Goal: Task Accomplishment & Management: Complete application form

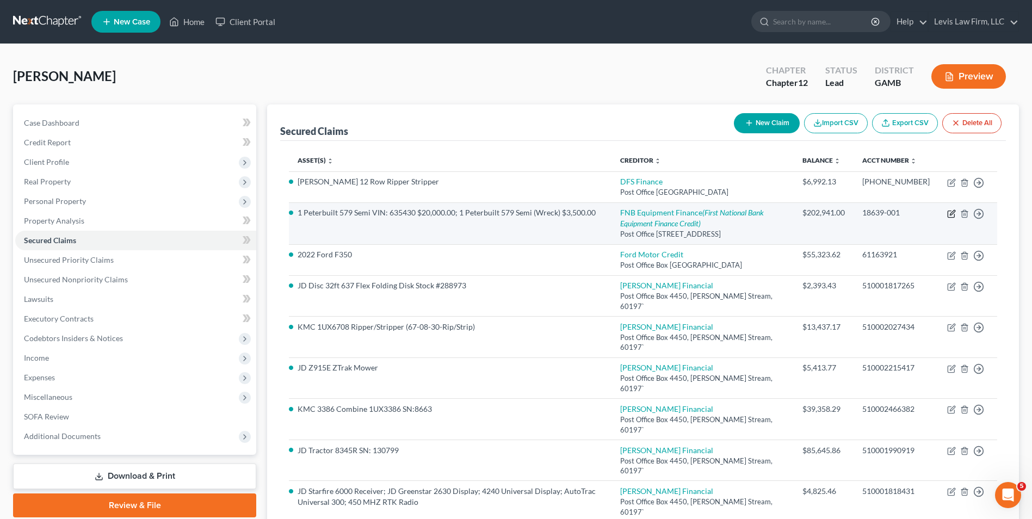
click at [951, 214] on icon "button" at bounding box center [952, 212] width 5 height 5
select select "39"
select select "0"
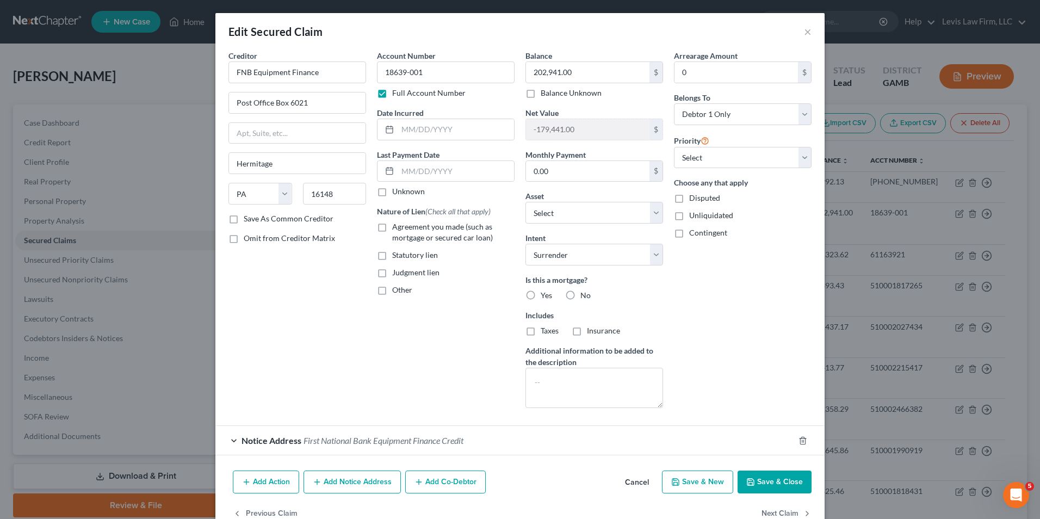
click at [758, 483] on button "Save & Close" at bounding box center [775, 482] width 74 height 23
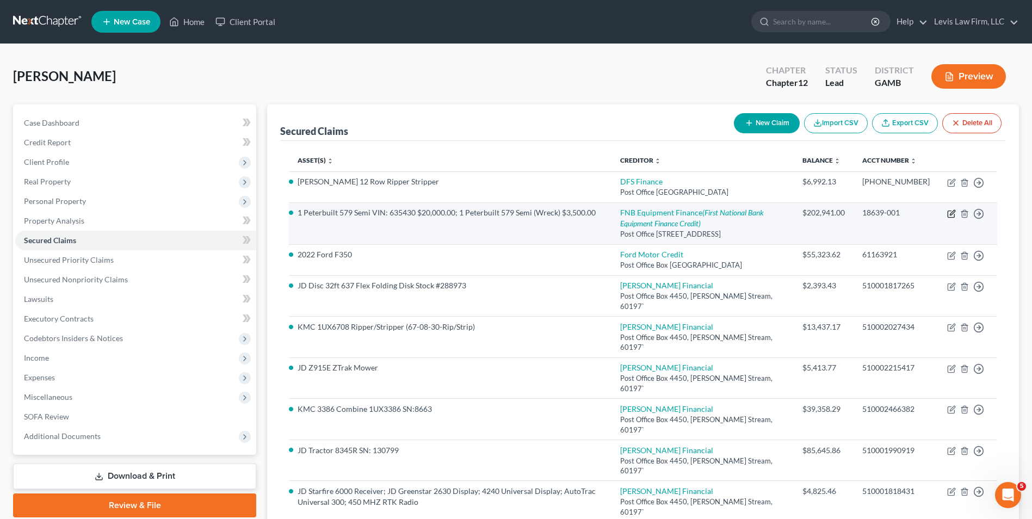
click at [949, 214] on icon "button" at bounding box center [951, 213] width 9 height 9
select select "39"
select select "0"
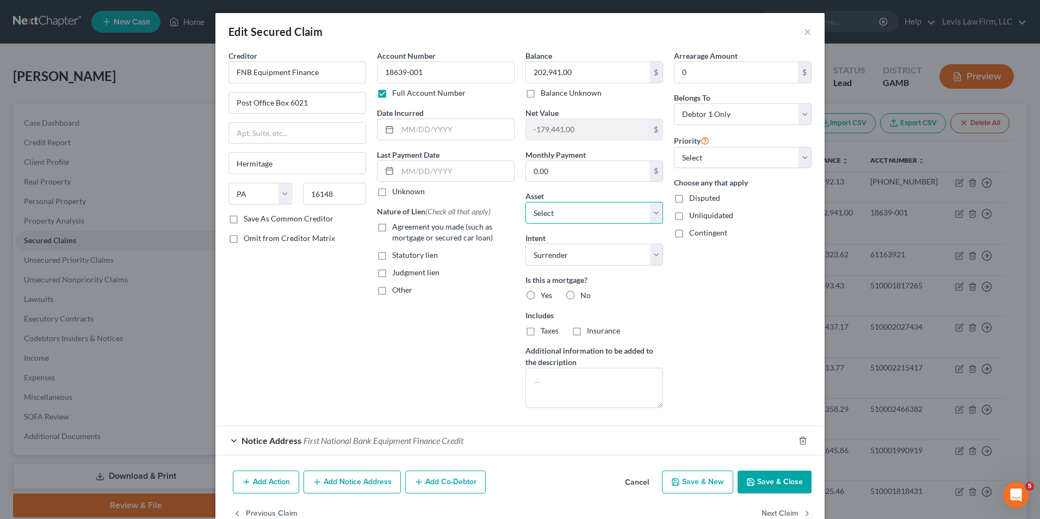
click at [656, 212] on select "Select Other Multiple Assets [STREET_ADDRESS][PERSON_NAME] - $153228.0 JD 8R 28…" at bounding box center [595, 213] width 138 height 22
select select "35"
click at [526, 202] on select "Select Other Multiple Assets [STREET_ADDRESS][PERSON_NAME] - $153228.0 JD 8R 28…" at bounding box center [595, 213] width 138 height 22
click at [762, 483] on button "Save & Close" at bounding box center [775, 482] width 74 height 23
select select
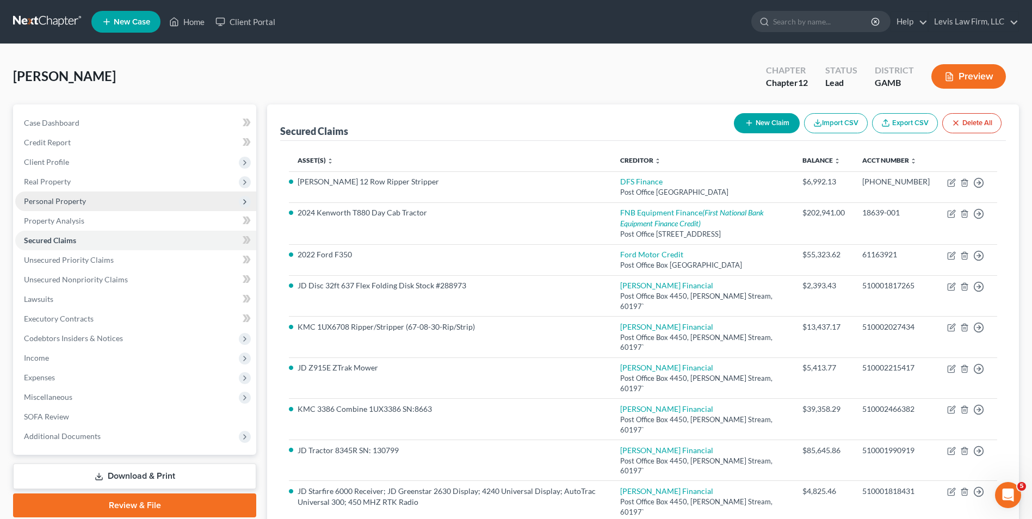
click at [72, 201] on span "Personal Property" at bounding box center [55, 200] width 62 height 9
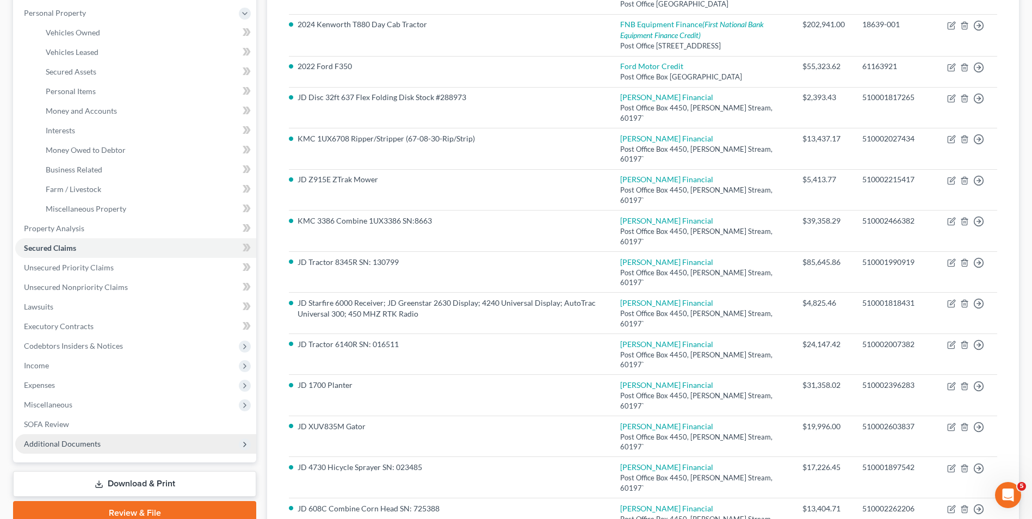
scroll to position [218, 0]
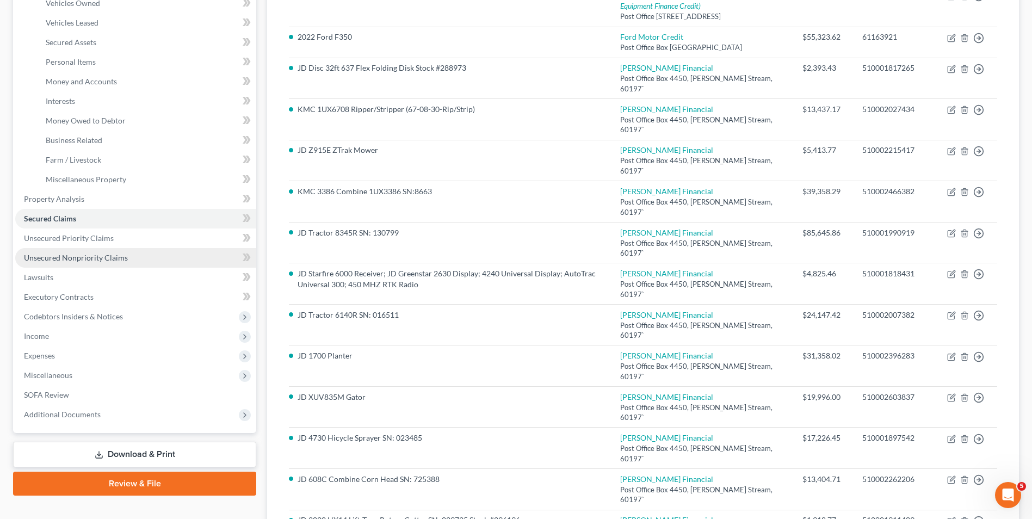
click at [108, 257] on span "Unsecured Nonpriority Claims" at bounding box center [76, 257] width 104 height 9
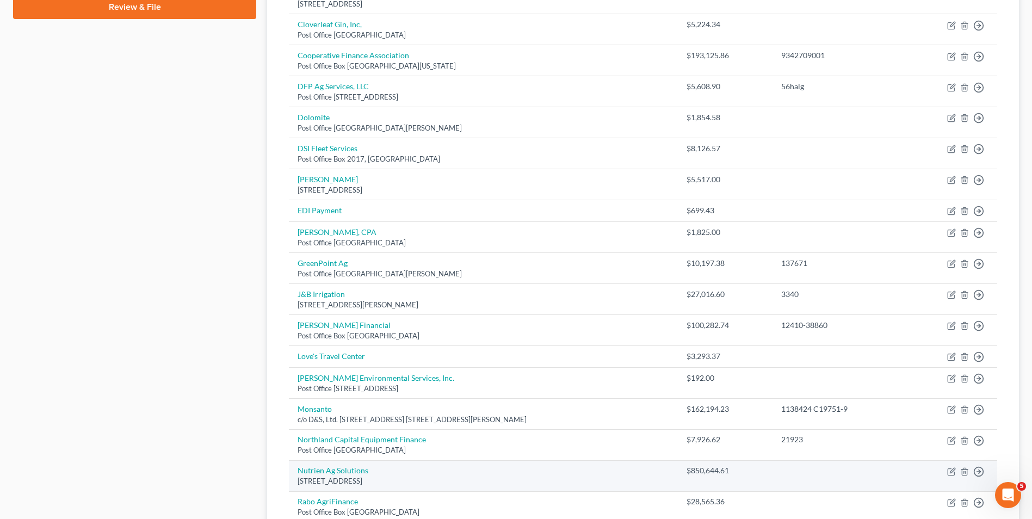
scroll to position [599, 0]
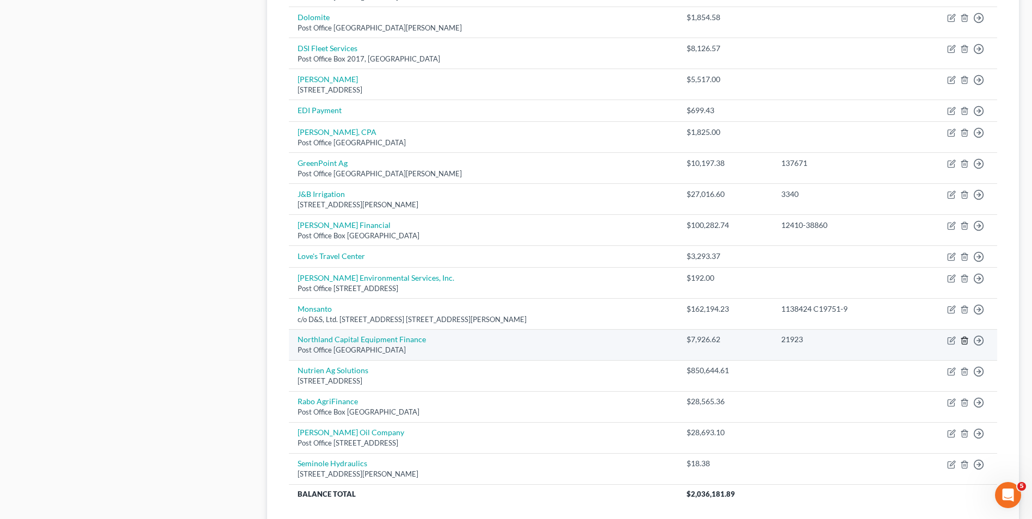
click at [965, 343] on icon "button" at bounding box center [964, 340] width 9 height 9
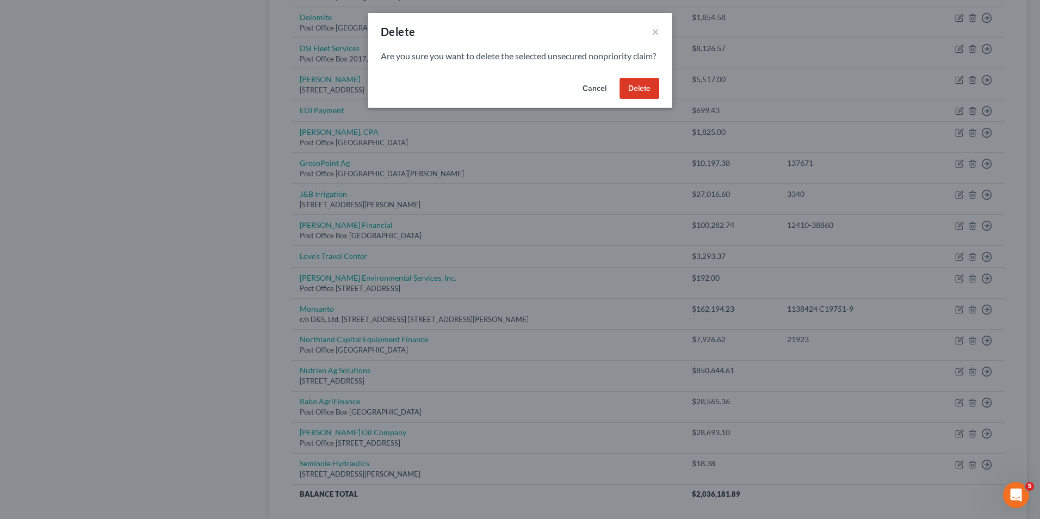
click at [638, 98] on button "Delete" at bounding box center [640, 89] width 40 height 22
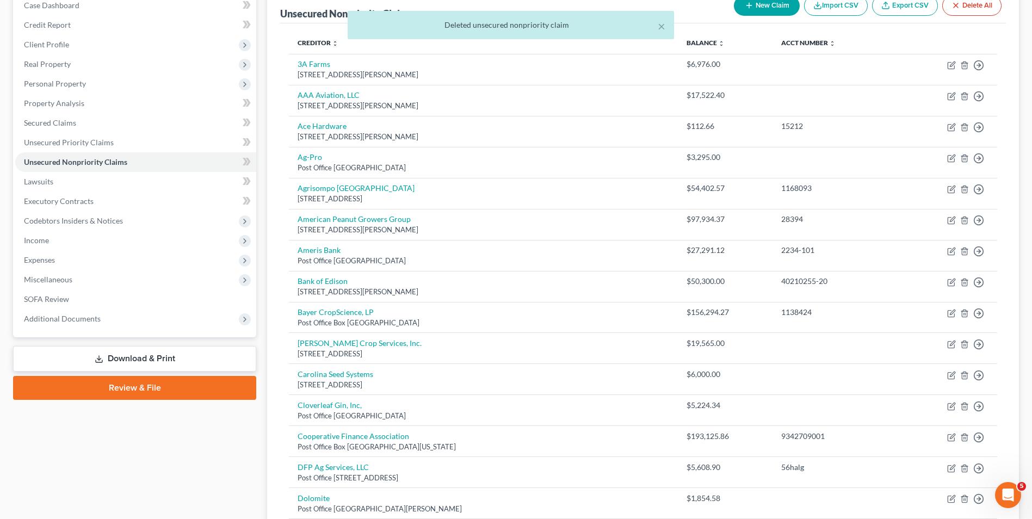
scroll to position [109, 0]
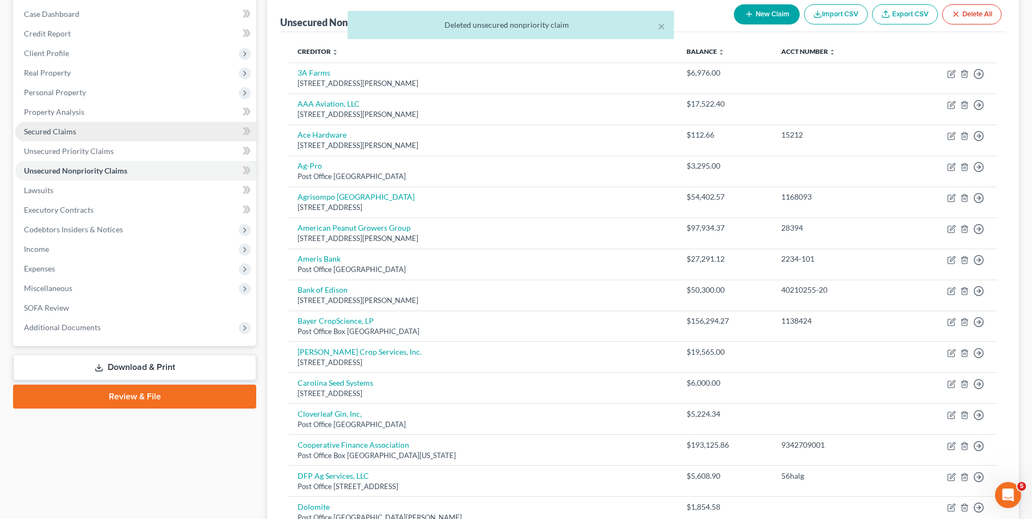
click at [52, 133] on span "Secured Claims" at bounding box center [50, 131] width 52 height 9
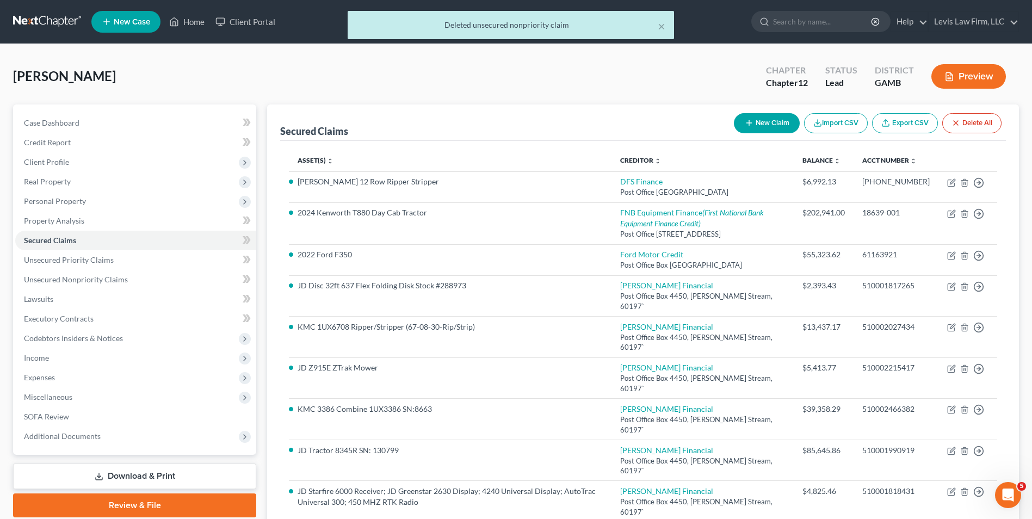
click at [761, 121] on button "New Claim" at bounding box center [767, 123] width 66 height 20
select select "0"
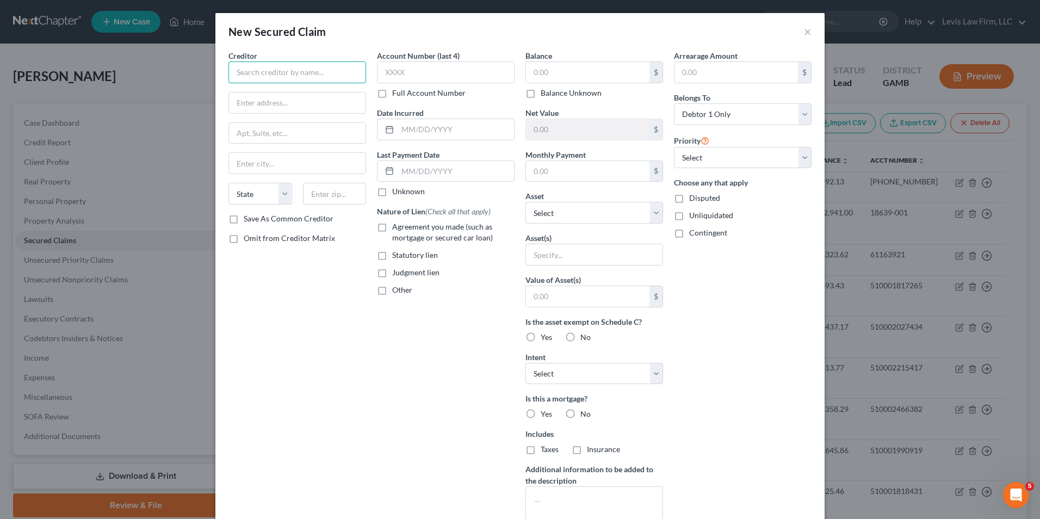
click at [244, 77] on input "text" at bounding box center [298, 72] width 138 height 22
type input "Northland Capital Equipment Finance"
type input "Post Office Box 7278"
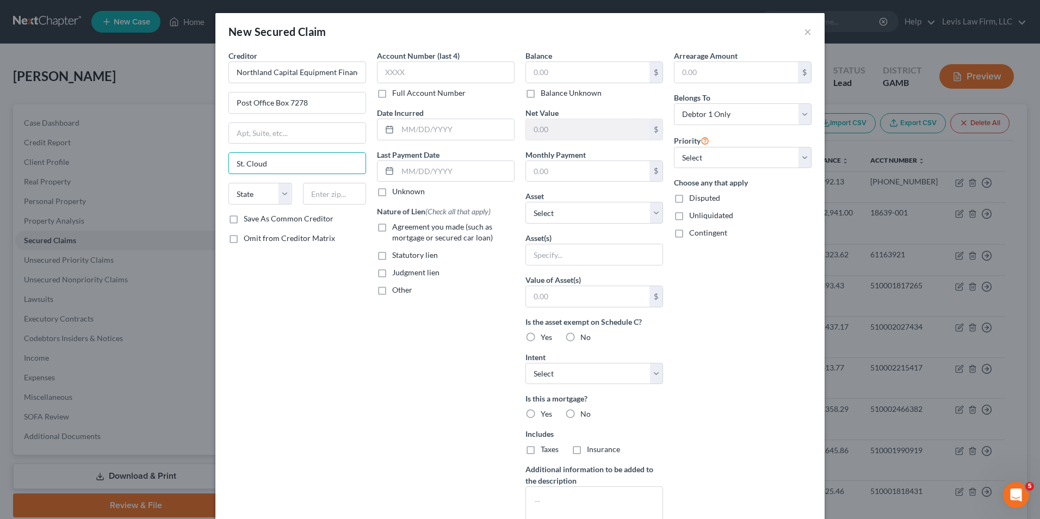
type input "St. Cloud"
select select "24"
type input "56302"
click at [392, 96] on label "Full Account Number" at bounding box center [428, 93] width 73 height 11
click at [397, 95] on input "Full Account Number" at bounding box center [400, 91] width 7 height 7
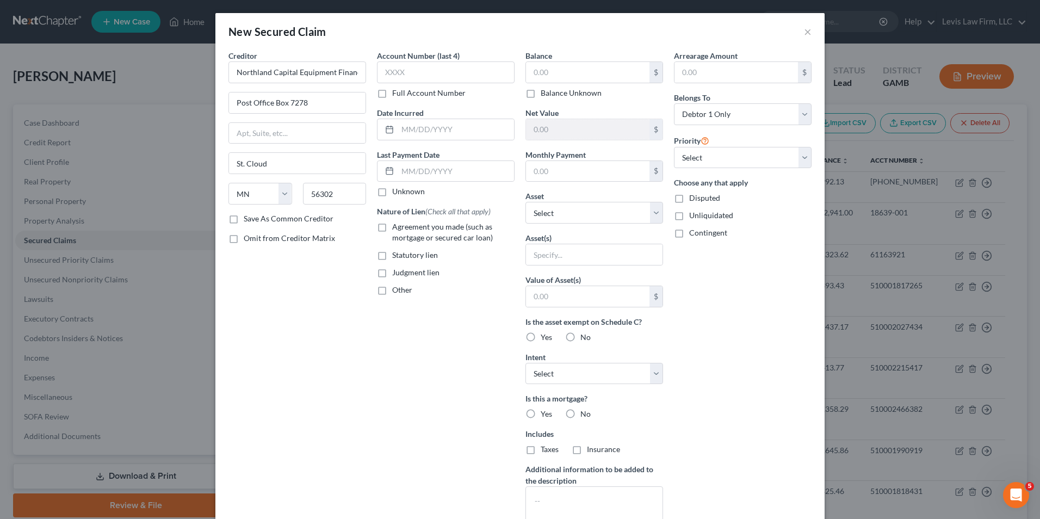
type input "Saint Cloud"
click at [382, 71] on input "text" at bounding box center [446, 72] width 138 height 22
type input "21923"
click at [470, 405] on div "Account Number 21923 Full Account Number Date Incurred Last Payment Date Unknow…" at bounding box center [446, 292] width 149 height 485
click at [527, 73] on input "text" at bounding box center [588, 72] width 124 height 21
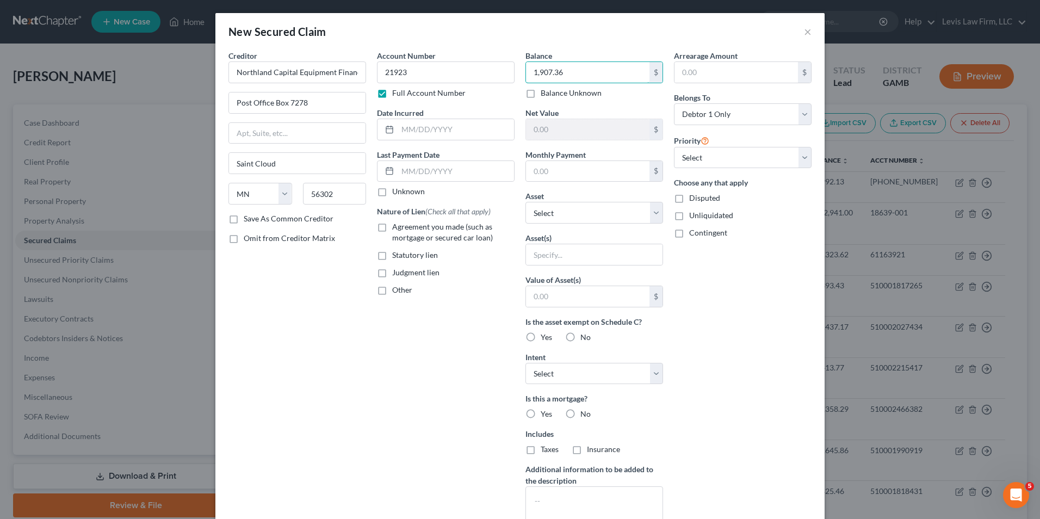
scroll to position [85, 0]
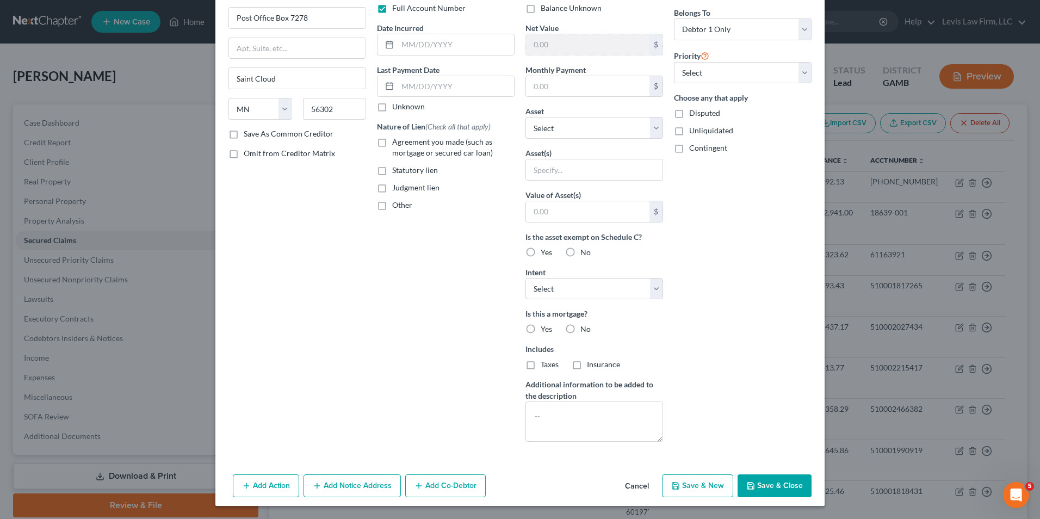
type input "1,907.36"
drag, startPoint x: 776, startPoint y: 481, endPoint x: 641, endPoint y: 309, distance: 218.2
click at [775, 480] on button "Save & Close" at bounding box center [775, 485] width 74 height 23
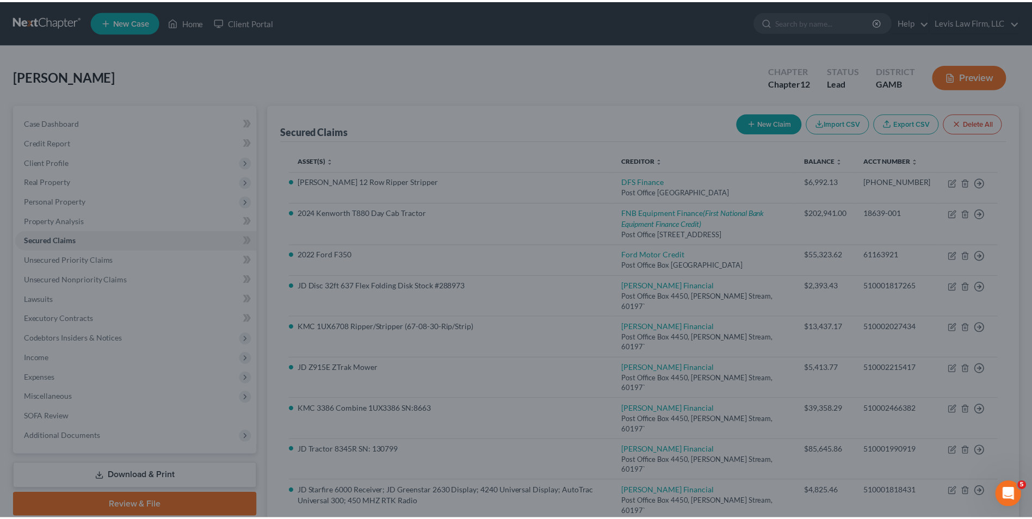
scroll to position [0, 0]
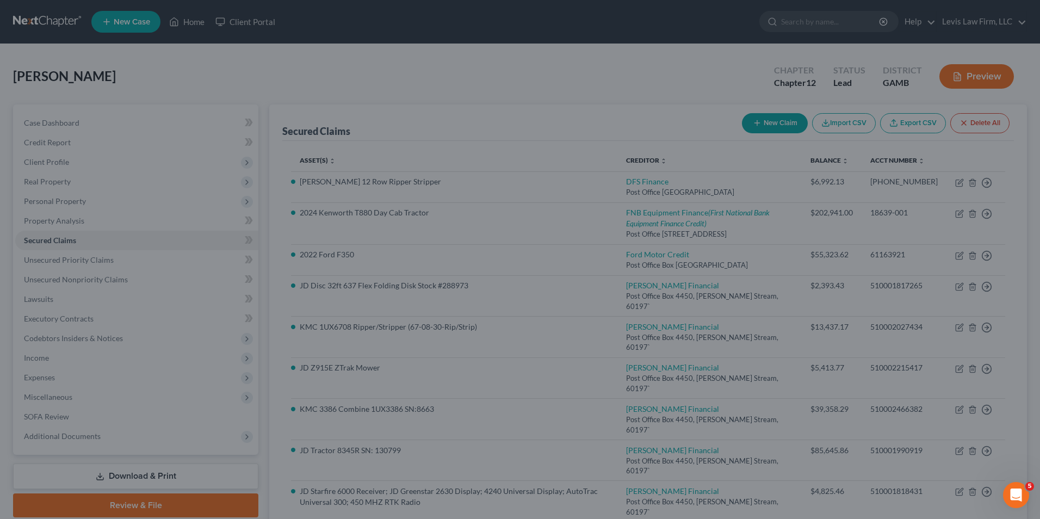
type input "0"
type input "0.00"
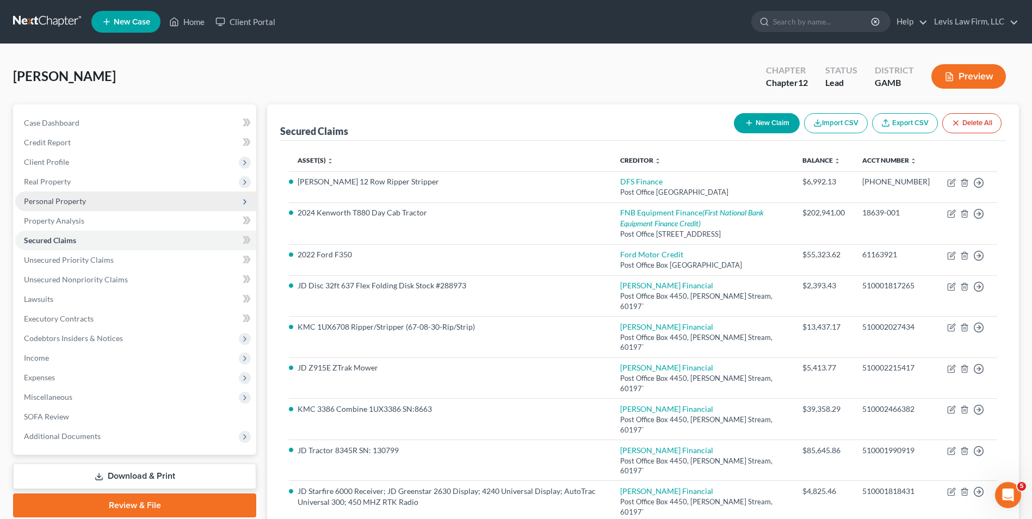
click at [75, 206] on span "Personal Property" at bounding box center [135, 202] width 241 height 20
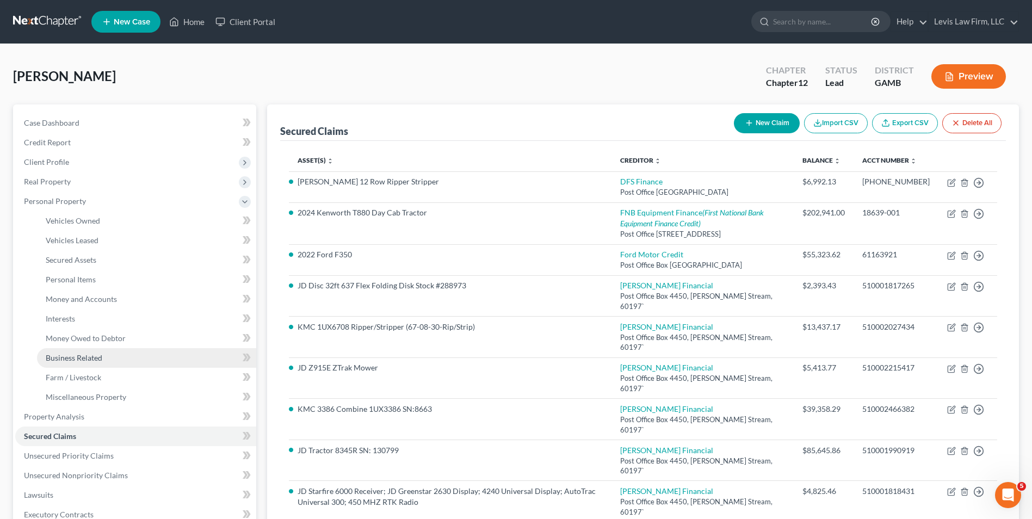
click at [100, 358] on span "Business Related" at bounding box center [74, 357] width 57 height 9
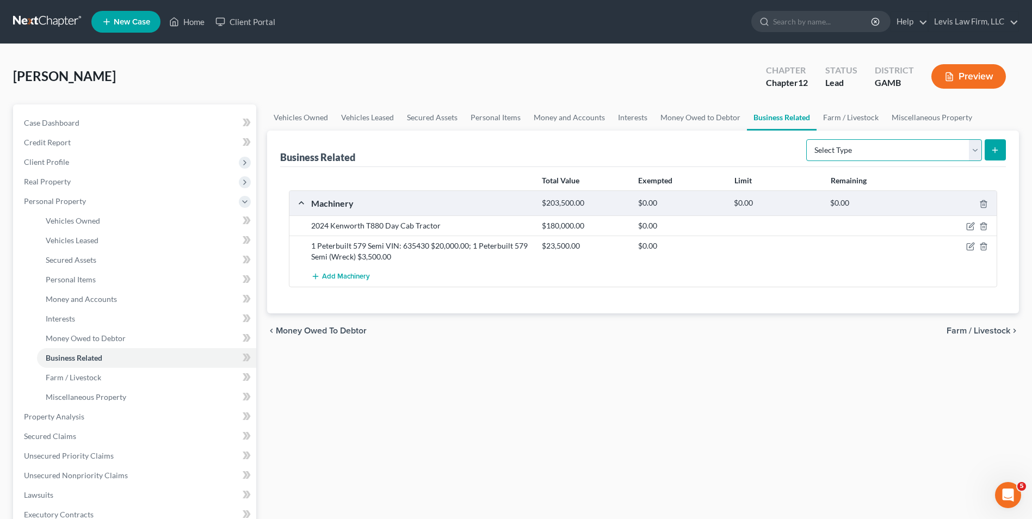
click at [974, 154] on select "Select Type Customer Lists Franchises Inventory Licenses Machinery Office Equip…" at bounding box center [894, 150] width 176 height 22
select select "machinery"
click at [807, 139] on select "Select Type Customer Lists Franchises Inventory Licenses Machinery Office Equip…" at bounding box center [894, 150] width 176 height 22
click at [991, 149] on icon "submit" at bounding box center [995, 150] width 9 height 9
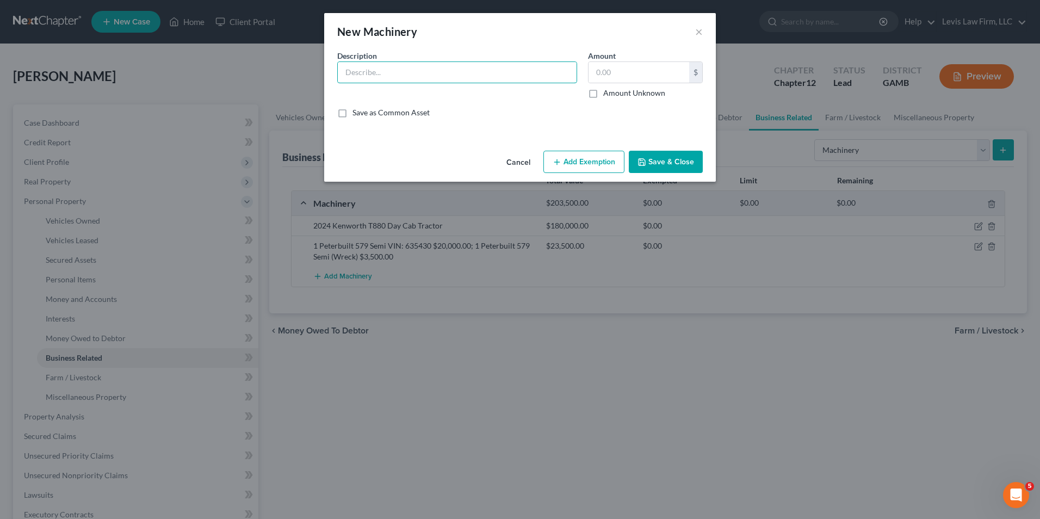
drag, startPoint x: 360, startPoint y: 73, endPoint x: 411, endPoint y: 135, distance: 80.4
click at [360, 73] on input "text" at bounding box center [457, 72] width 239 height 21
type input "[PERSON_NAME] 16 Belt Trailer"
type input "40,000.00"
click at [448, 74] on input "[PERSON_NAME] 16 Belt Trailer" at bounding box center [457, 72] width 239 height 21
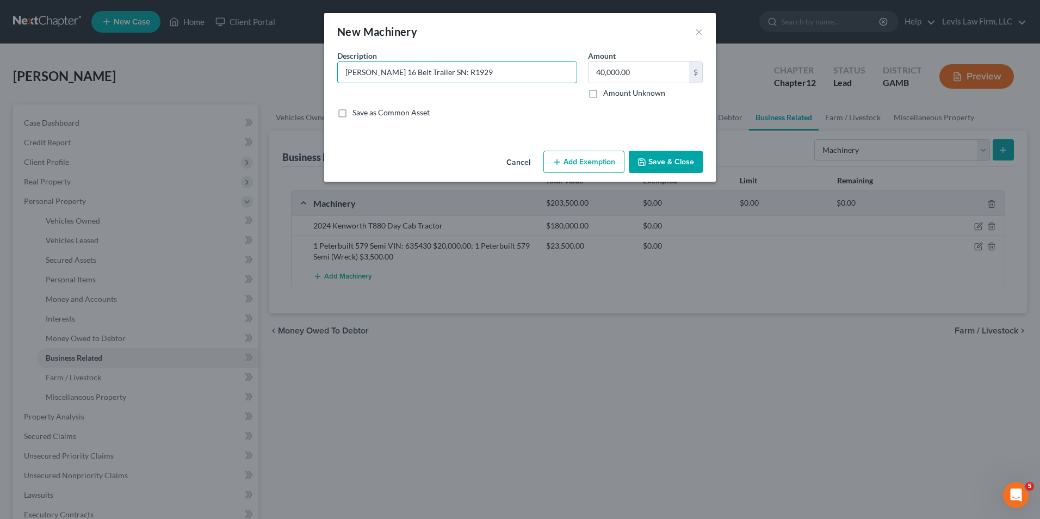
type input "[PERSON_NAME] 16 Belt Trailer SN: R1929"
click at [665, 164] on button "Save & Close" at bounding box center [666, 162] width 74 height 23
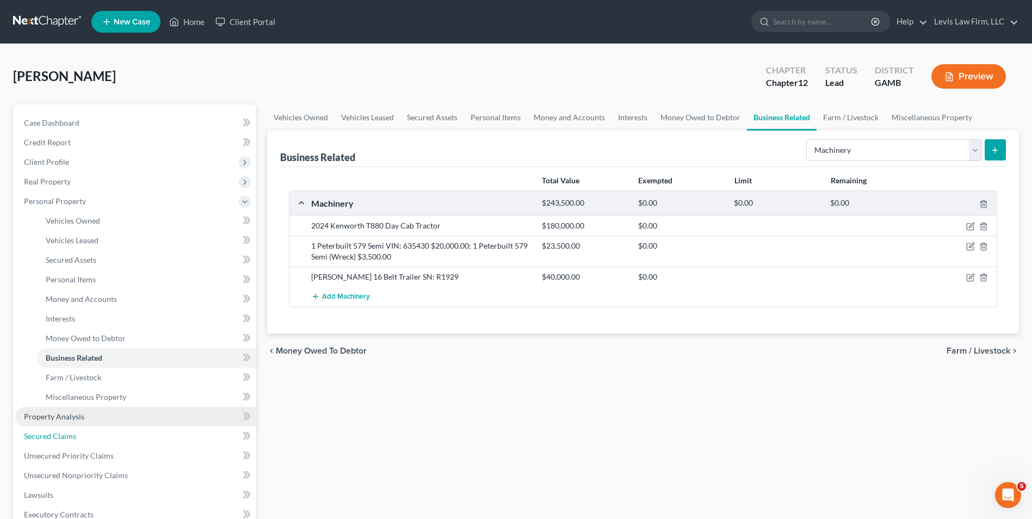
drag, startPoint x: 61, startPoint y: 432, endPoint x: 95, endPoint y: 417, distance: 37.0
click at [60, 431] on span "Secured Claims" at bounding box center [50, 435] width 52 height 9
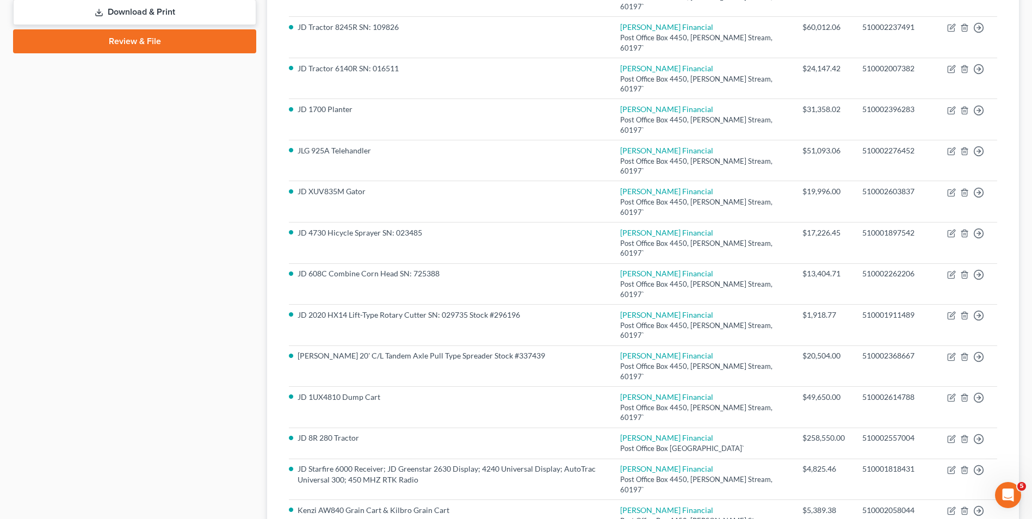
scroll to position [599, 0]
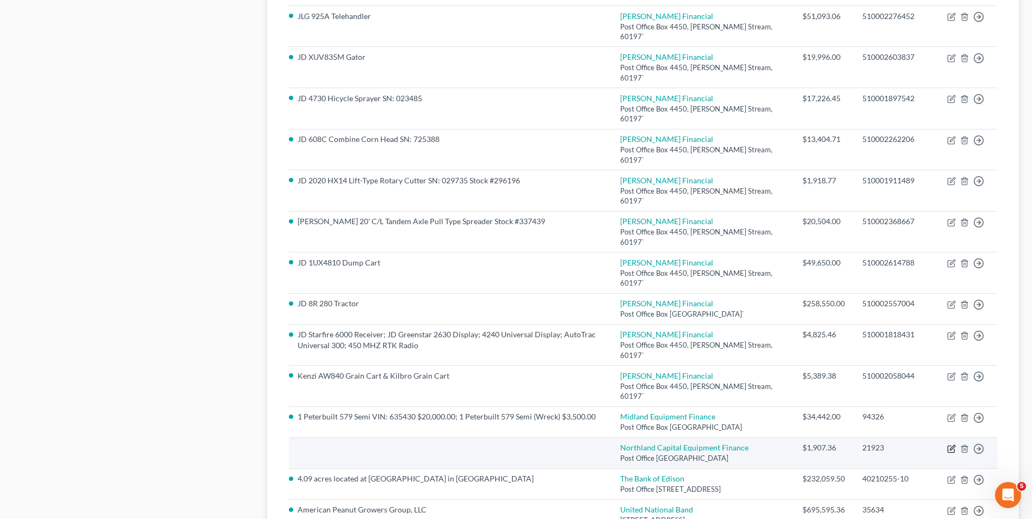
click at [953, 445] on icon "button" at bounding box center [951, 449] width 9 height 9
select select "24"
select select "0"
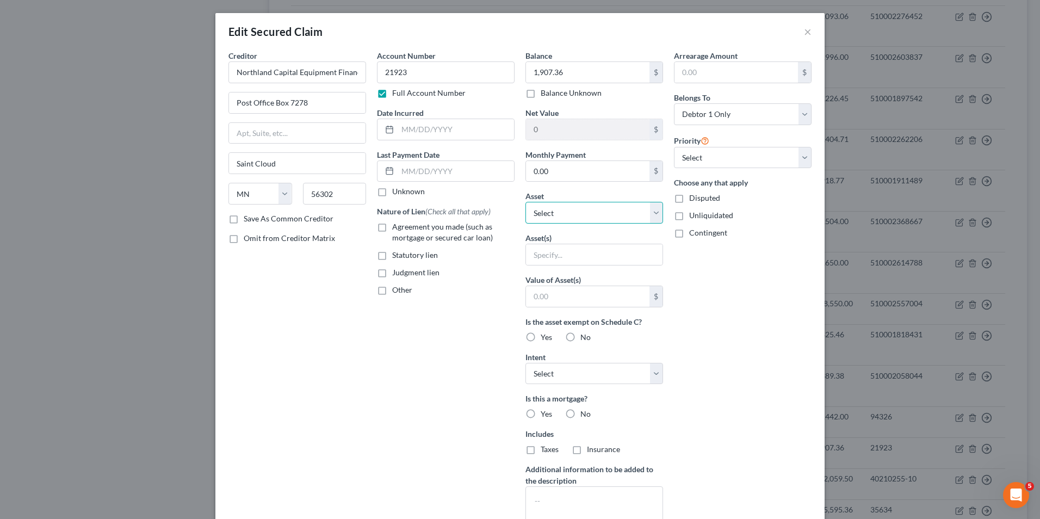
click at [652, 214] on select "Select Other Multiple Assets [STREET_ADDRESS][PERSON_NAME] - $153228.0 JD 8R 28…" at bounding box center [595, 213] width 138 height 22
select select "37"
click at [526, 202] on select "Select Other Multiple Assets [STREET_ADDRESS][PERSON_NAME] - $153228.0 JD 8R 28…" at bounding box center [595, 213] width 138 height 22
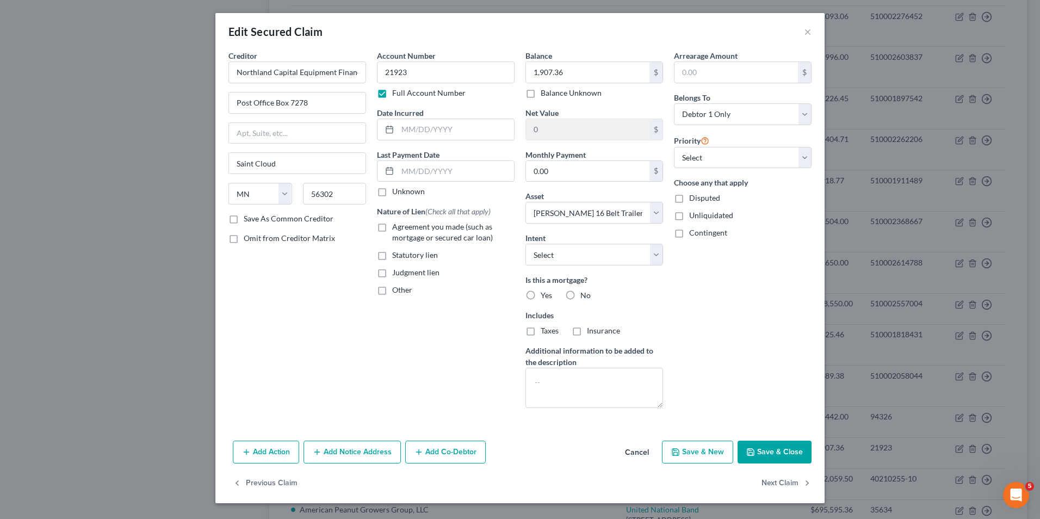
click at [774, 454] on button "Save & Close" at bounding box center [775, 452] width 74 height 23
select select
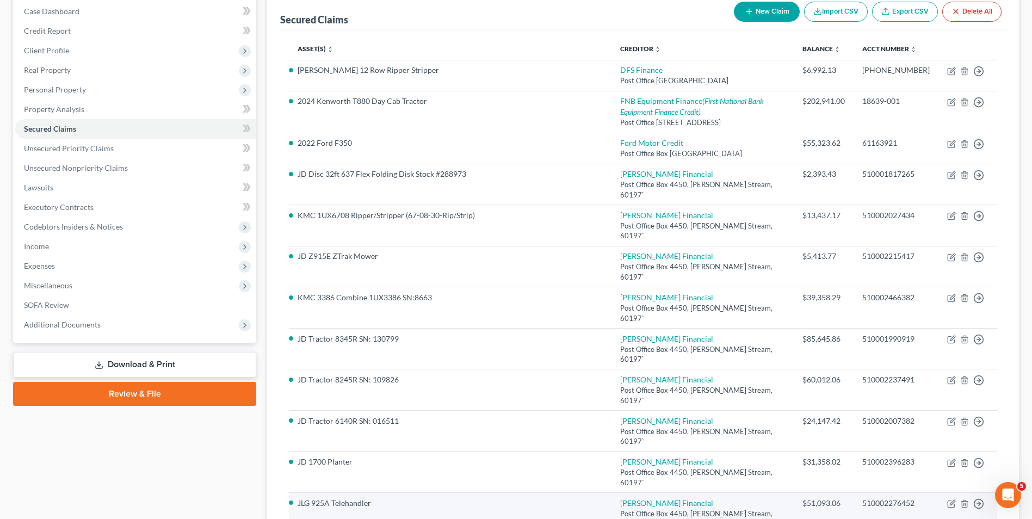
scroll to position [109, 0]
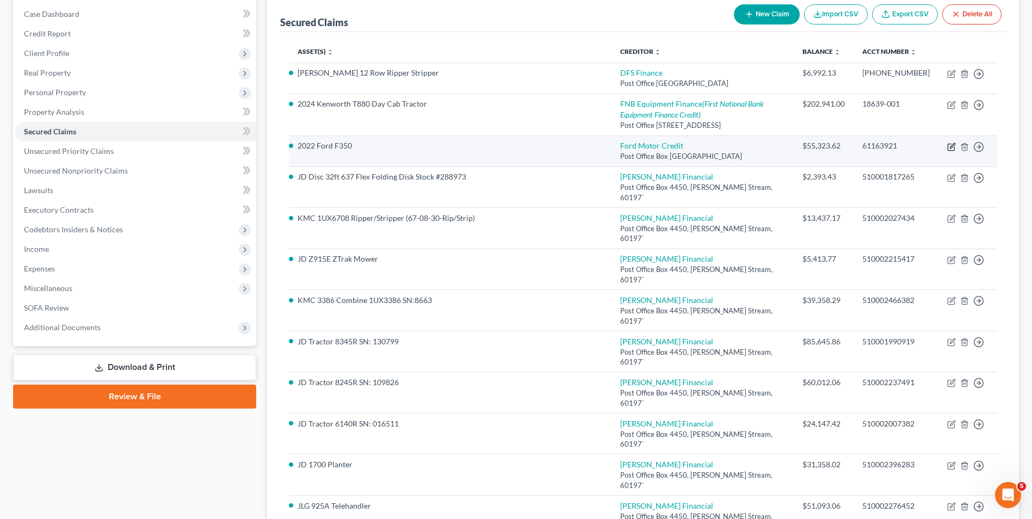
click at [950, 146] on icon "button" at bounding box center [951, 147] width 9 height 9
select select "45"
select select "0"
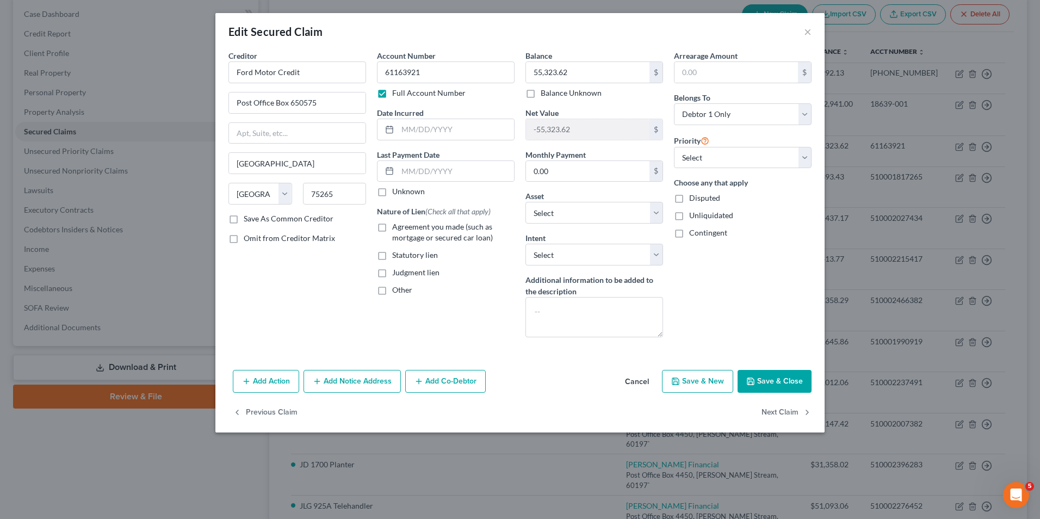
click at [787, 374] on button "Save & Close" at bounding box center [775, 381] width 74 height 23
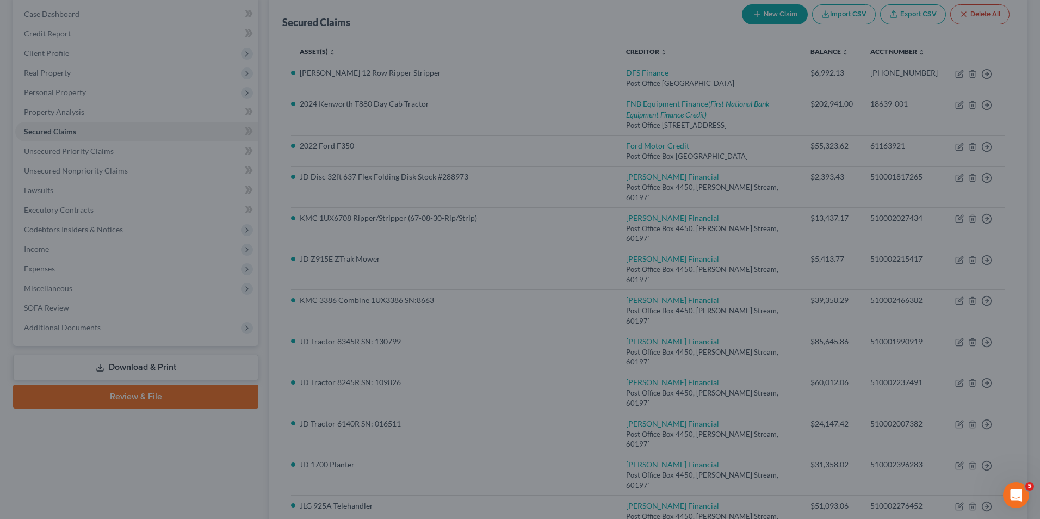
select select "4"
type input "0"
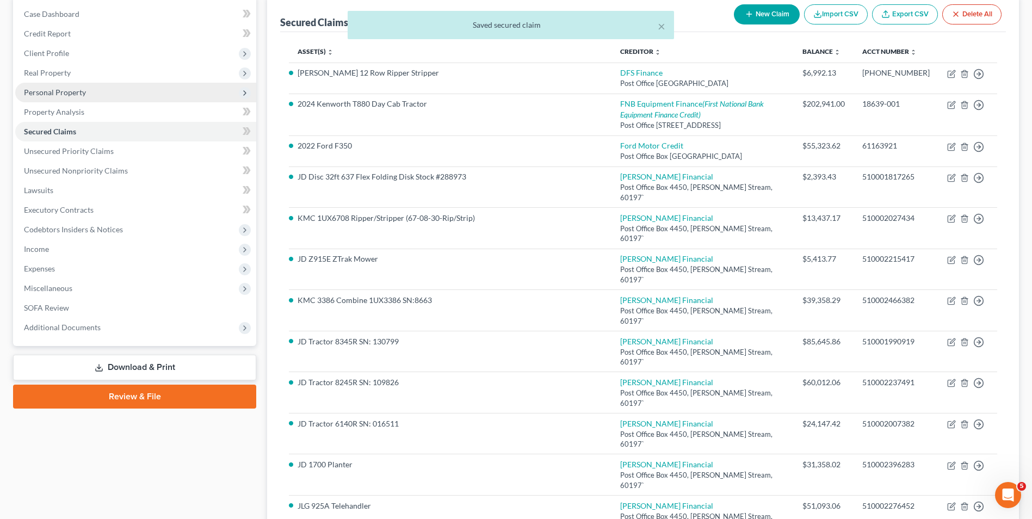
click at [59, 91] on span "Personal Property" at bounding box center [55, 92] width 62 height 9
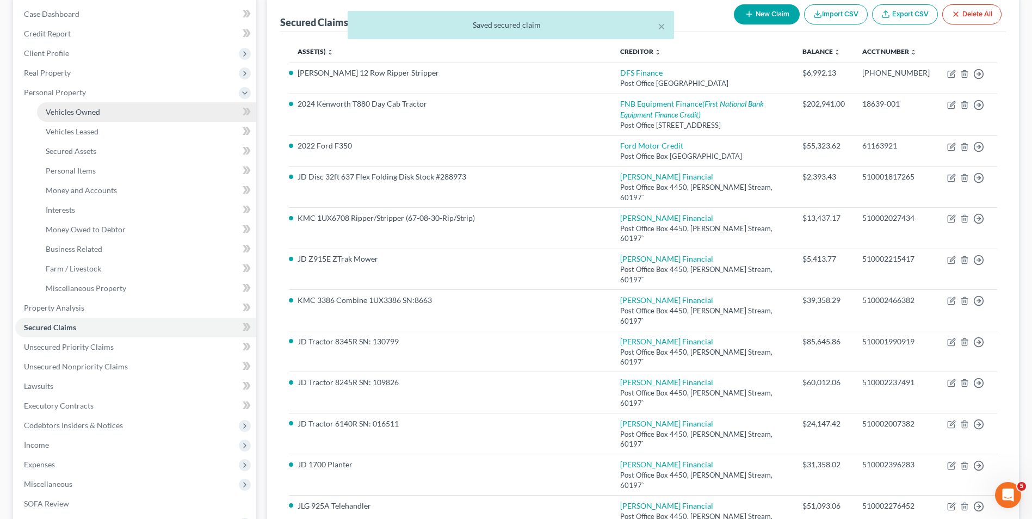
click at [66, 106] on link "Vehicles Owned" at bounding box center [146, 112] width 219 height 20
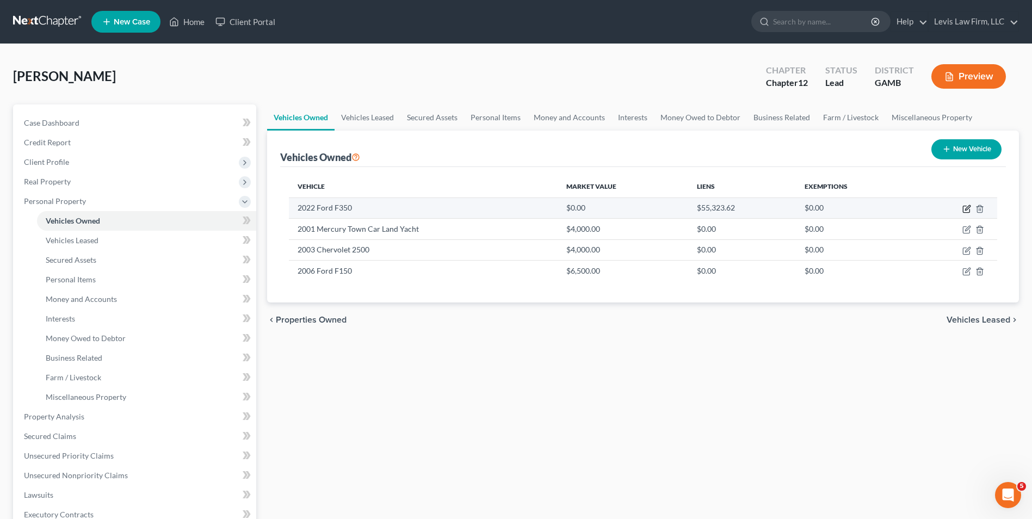
click at [967, 209] on icon "button" at bounding box center [967, 207] width 5 height 5
select select "1"
select select "4"
select select "0"
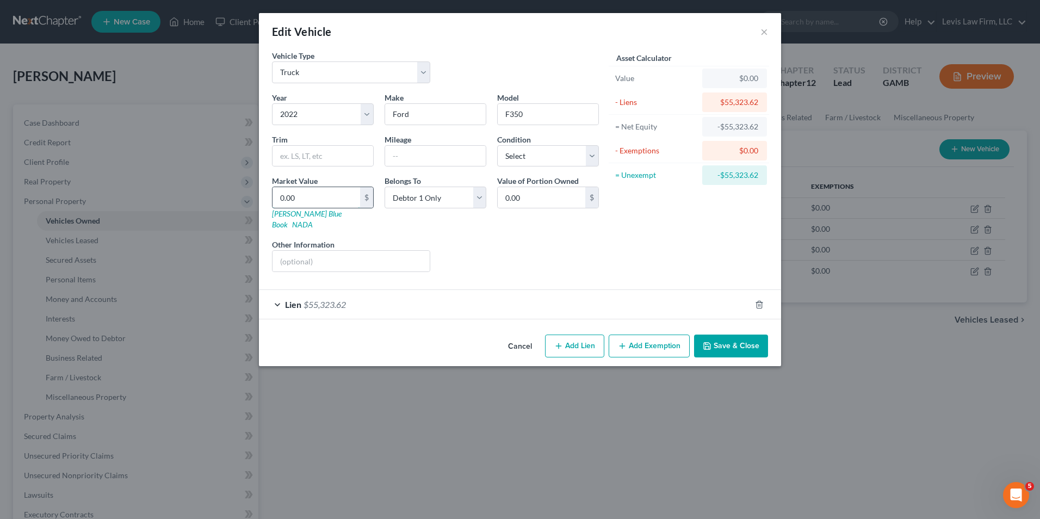
drag, startPoint x: 305, startPoint y: 199, endPoint x: 307, endPoint y: 204, distance: 5.6
click at [305, 199] on input "0.00" at bounding box center [317, 197] width 88 height 21
type input "4"
type input "4.00"
type input "40"
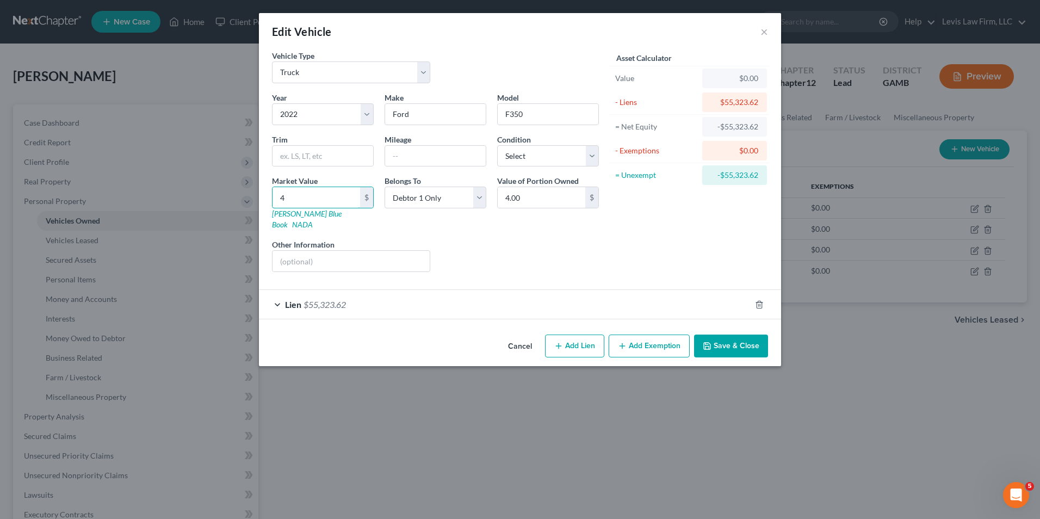
type input "40.00"
type input "400"
type input "400.00"
type input "4000"
type input "4,000.00"
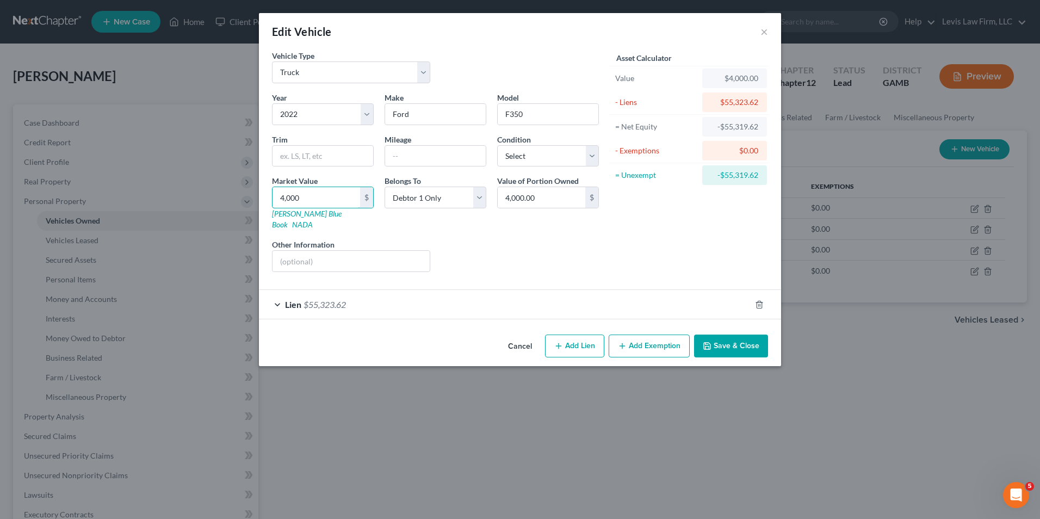
type input "4,0000"
type input "40,000.00"
click at [741, 337] on button "Save & Close" at bounding box center [731, 346] width 74 height 23
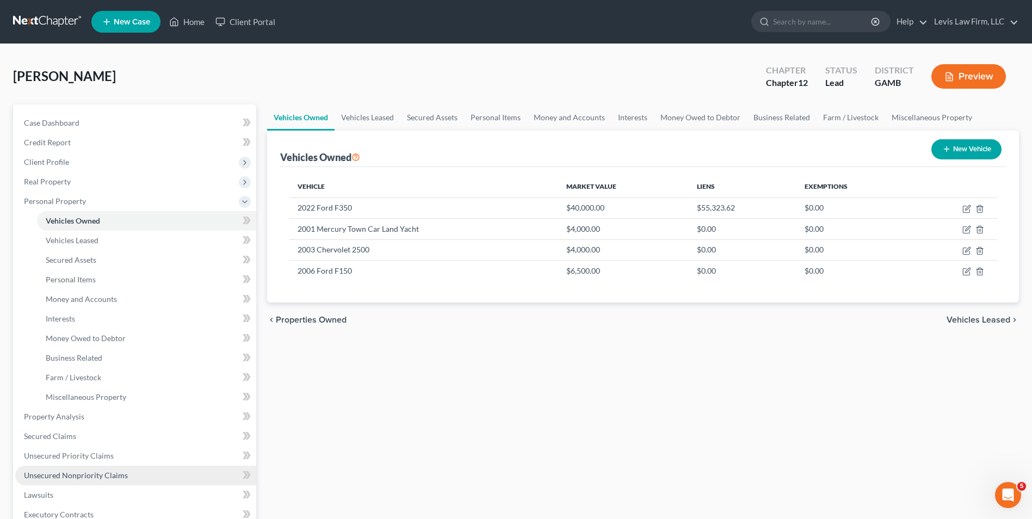
click at [107, 469] on link "Unsecured Nonpriority Claims" at bounding box center [135, 476] width 241 height 20
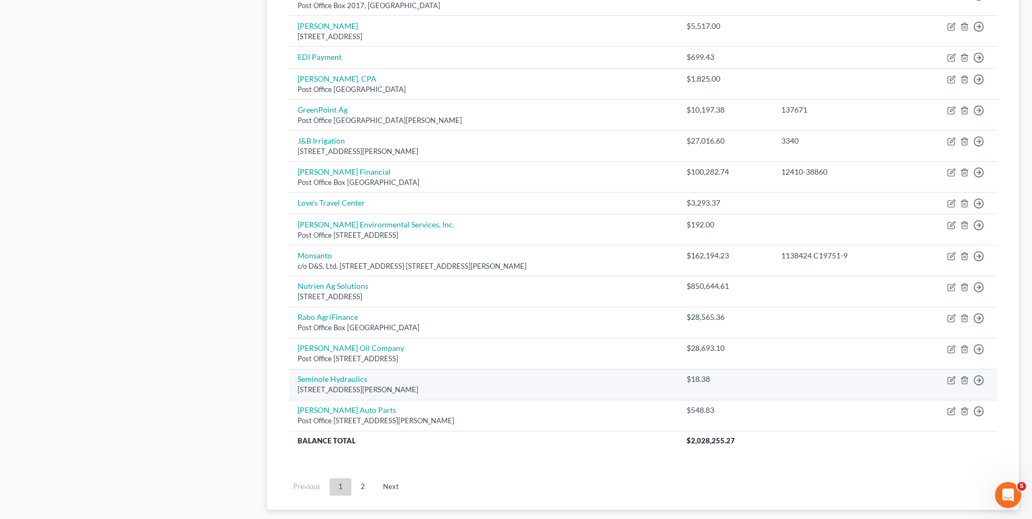
scroll to position [653, 0]
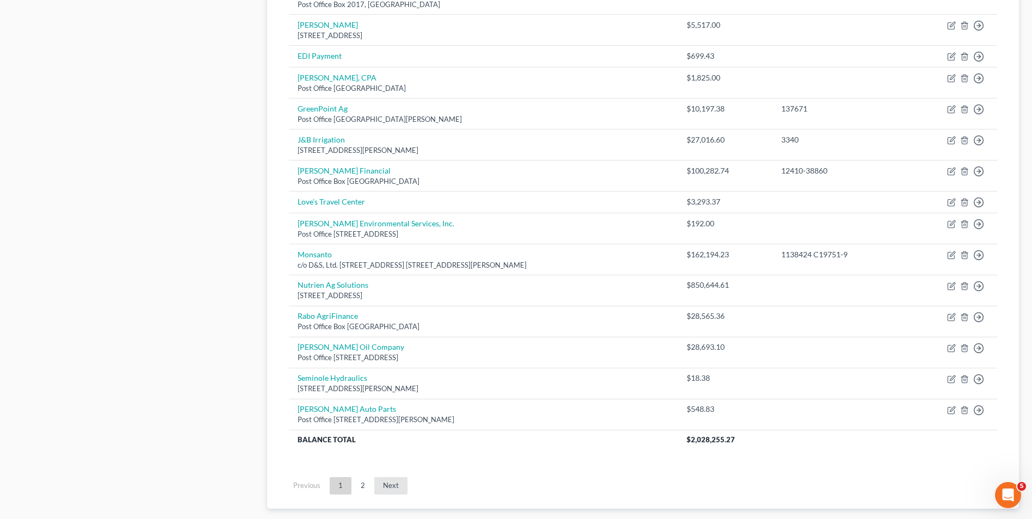
click at [385, 484] on link "Next" at bounding box center [390, 485] width 33 height 17
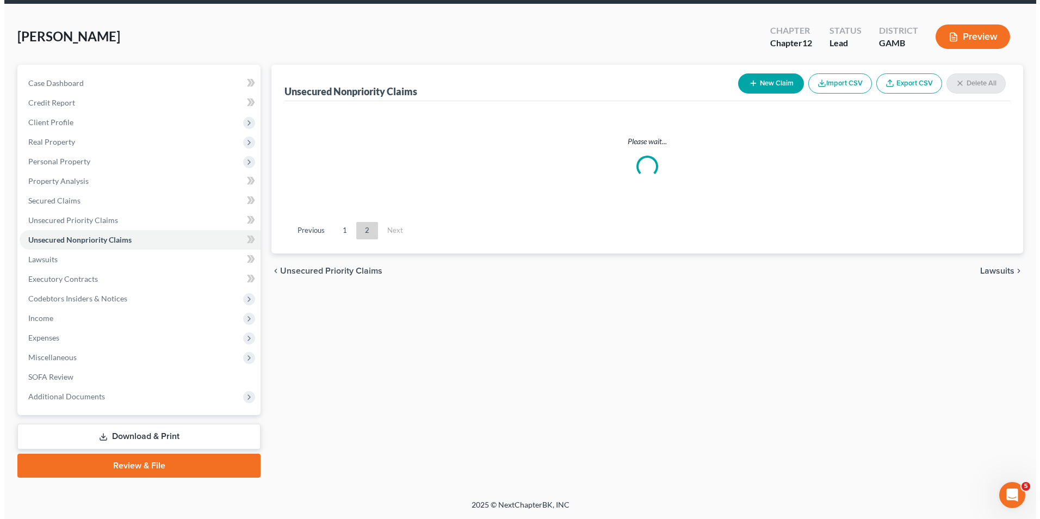
scroll to position [117, 0]
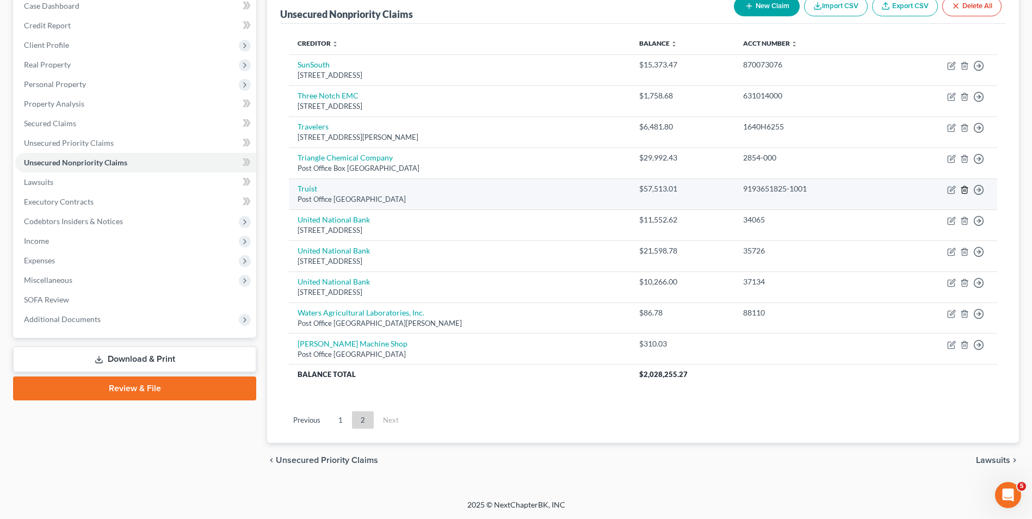
click at [966, 189] on icon "button" at bounding box center [964, 190] width 9 height 9
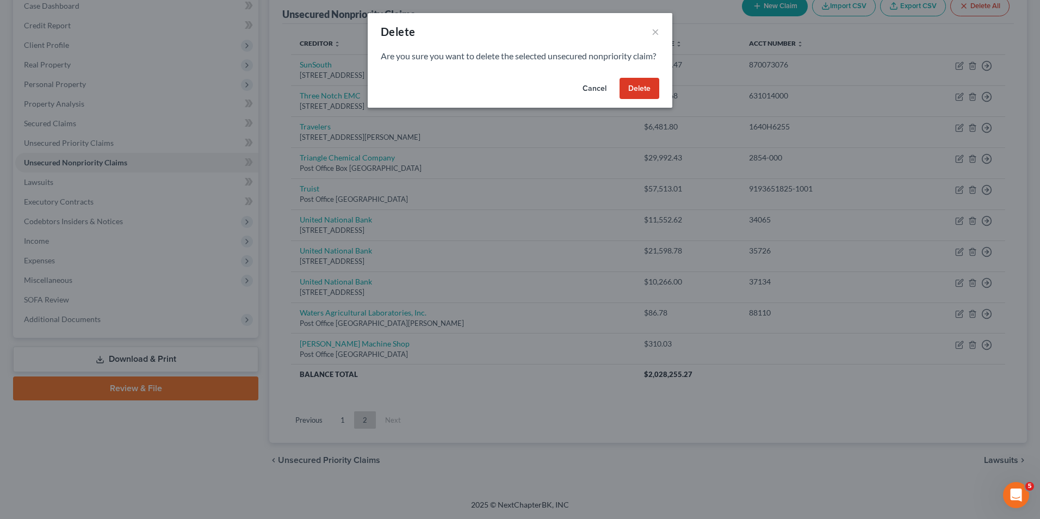
click at [637, 97] on button "Delete" at bounding box center [640, 89] width 40 height 22
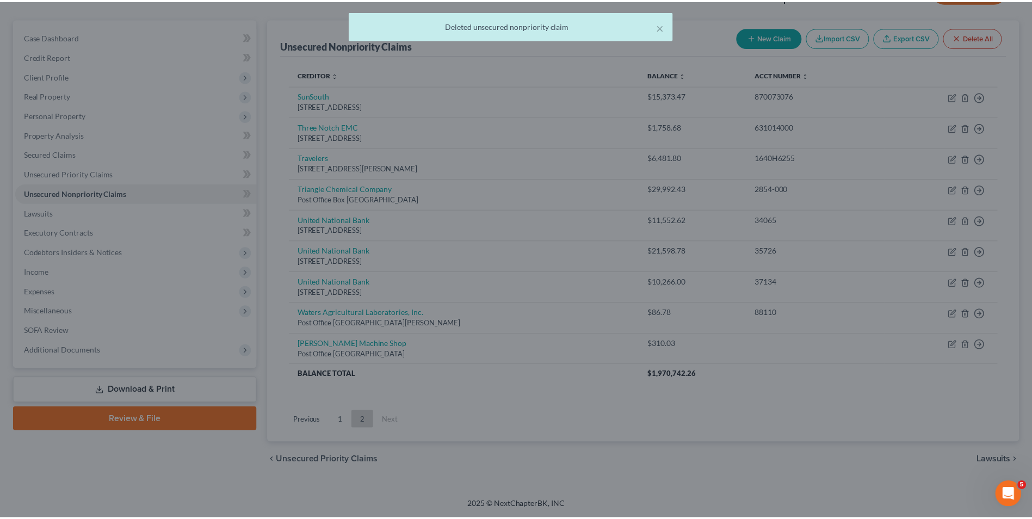
scroll to position [86, 0]
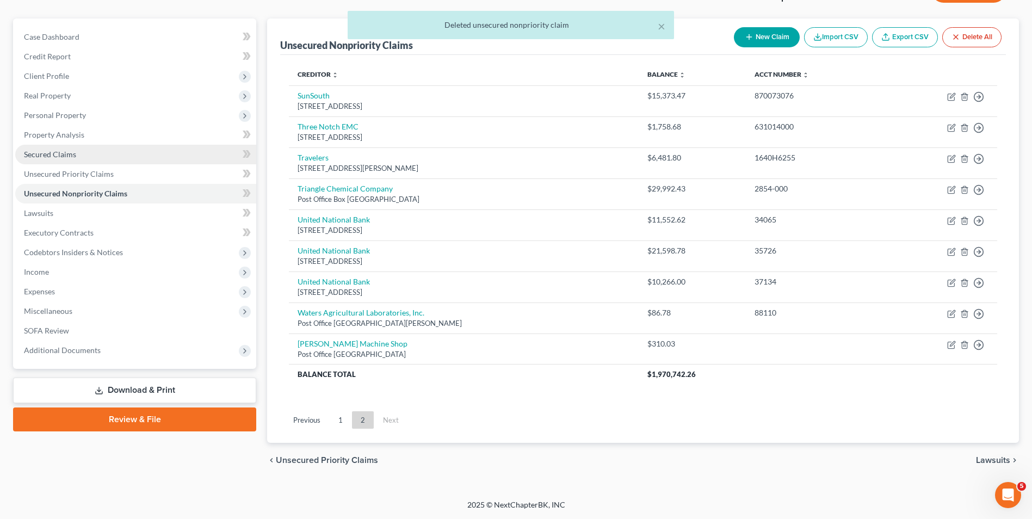
click at [59, 155] on span "Secured Claims" at bounding box center [50, 154] width 52 height 9
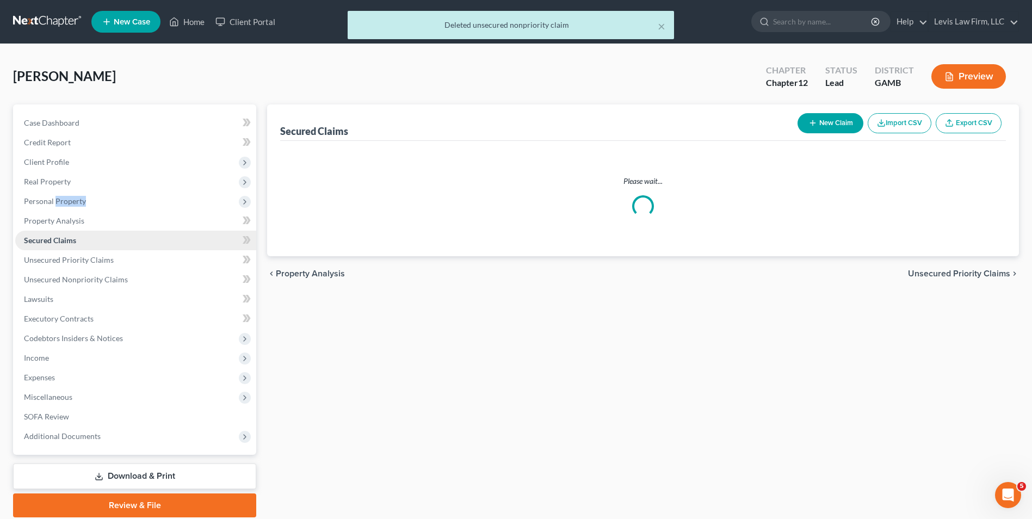
click at [59, 155] on ul "Case Dashboard Payments Invoices Payments Payments Credit Report Client Profile" at bounding box center [135, 279] width 241 height 333
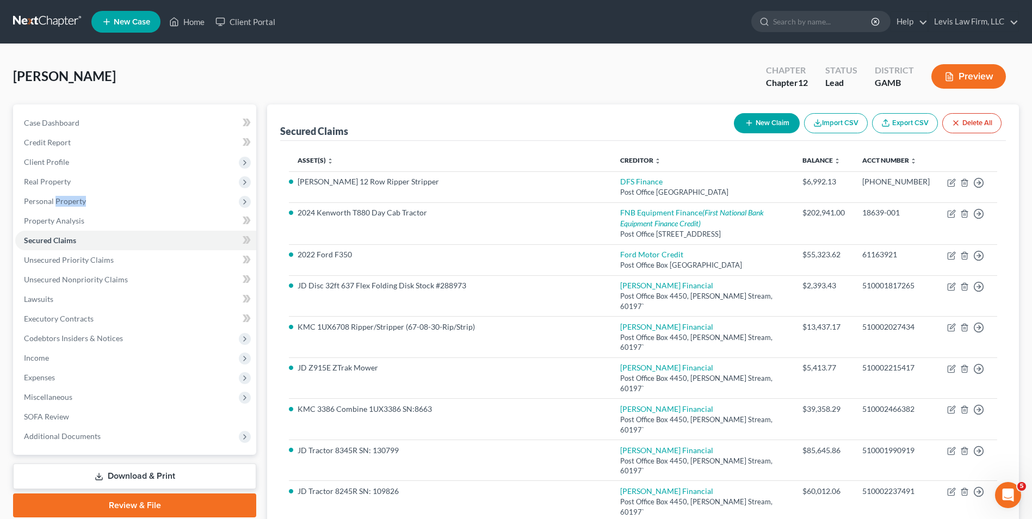
click at [761, 121] on button "New Claim" at bounding box center [767, 123] width 66 height 20
select select "0"
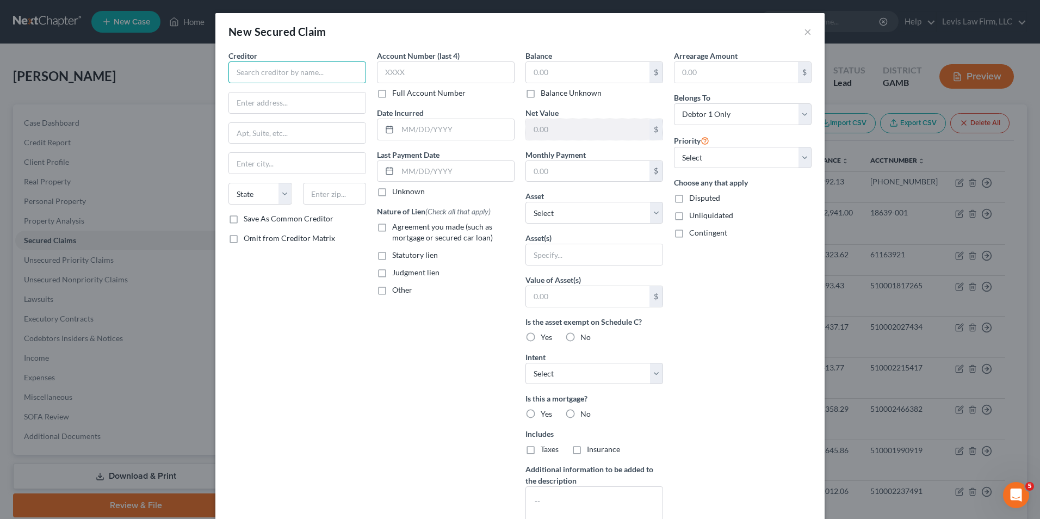
click at [240, 73] on input "text" at bounding box center [298, 72] width 138 height 22
type input "Truist"
type input "Post Office Box 580048"
type input "Charlotte"
select select "28"
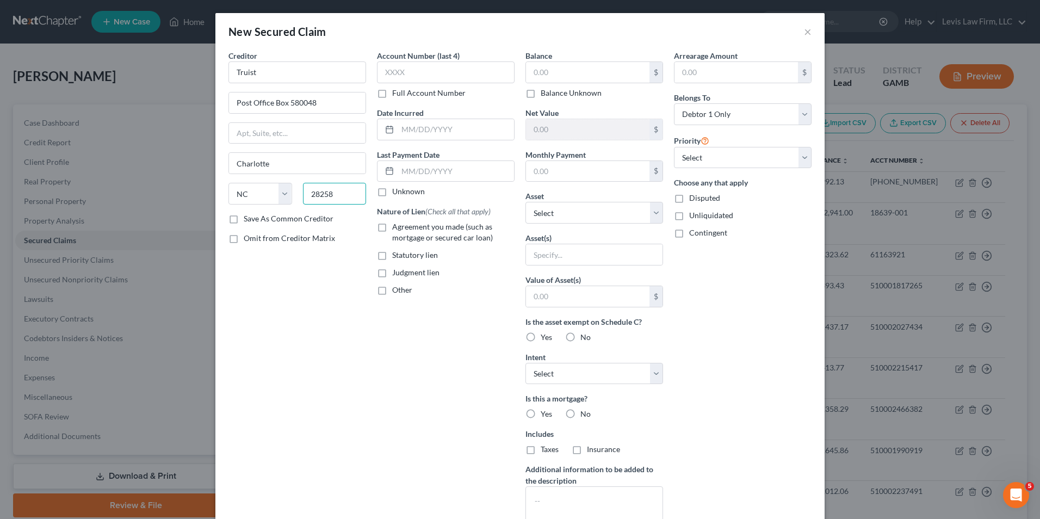
type input "28258"
click at [392, 97] on label "Full Account Number" at bounding box center [428, 93] width 73 height 11
click at [397, 95] on input "Full Account Number" at bounding box center [400, 91] width 7 height 7
click at [377, 75] on input "text" at bounding box center [446, 72] width 138 height 22
type input "9193651825-1001"
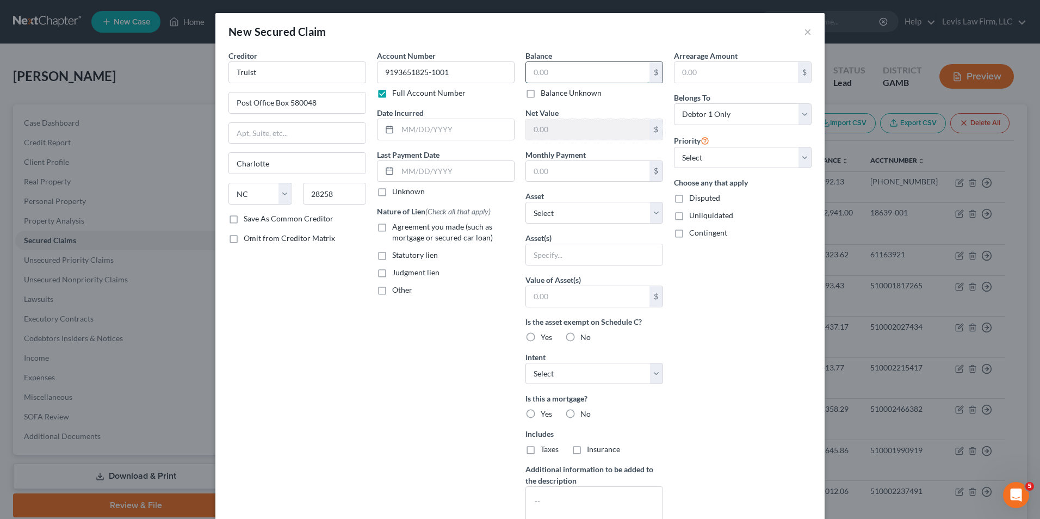
drag, startPoint x: 523, startPoint y: 73, endPoint x: 563, endPoint y: 125, distance: 65.5
click at [526, 73] on input "text" at bounding box center [588, 72] width 124 height 21
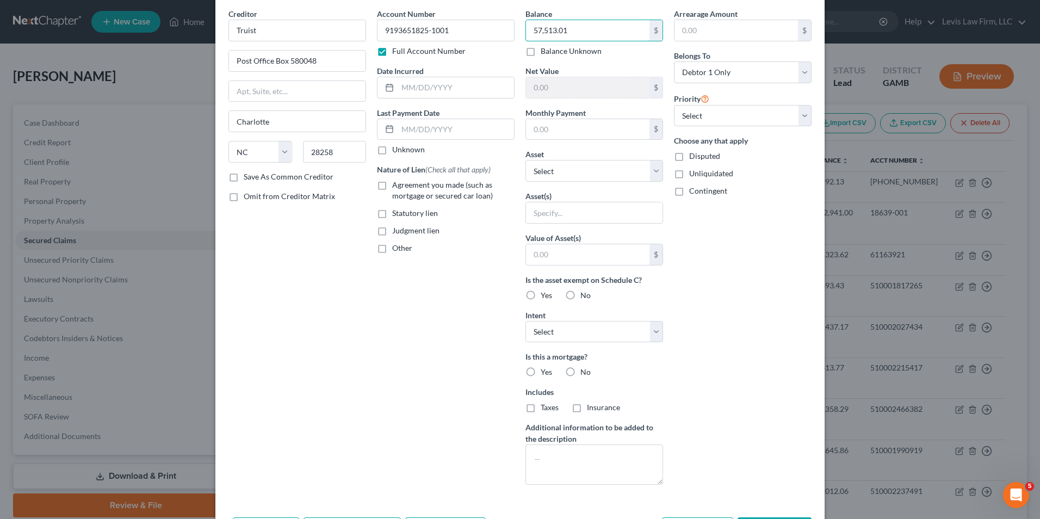
scroll to position [85, 0]
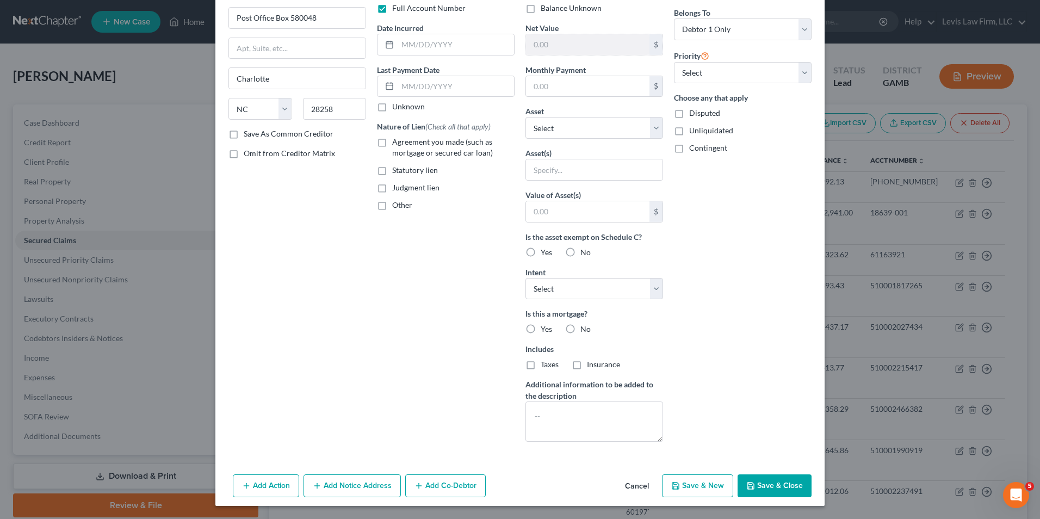
type input "57,513.01"
click at [766, 482] on button "Save & Close" at bounding box center [775, 485] width 74 height 23
type input "0"
type input "0.00"
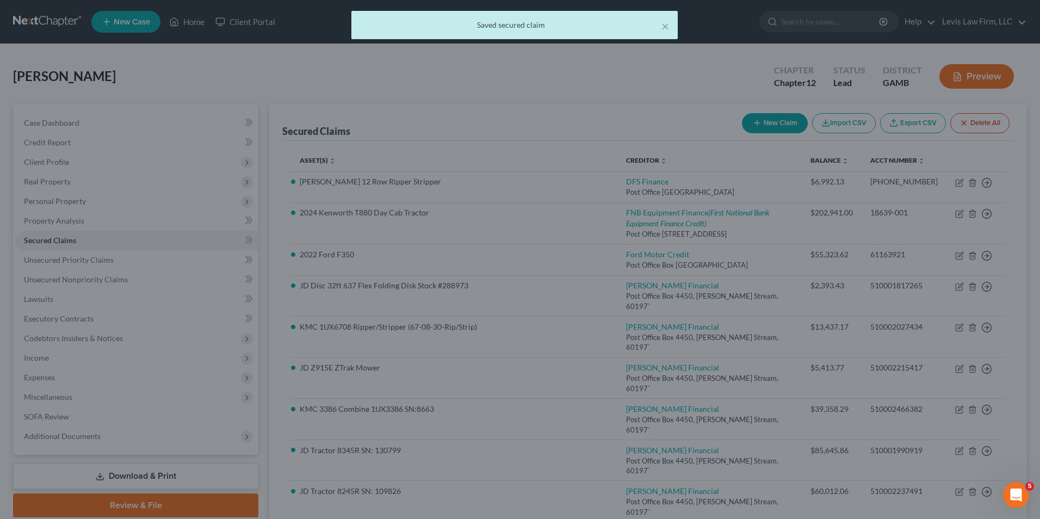
scroll to position [0, 0]
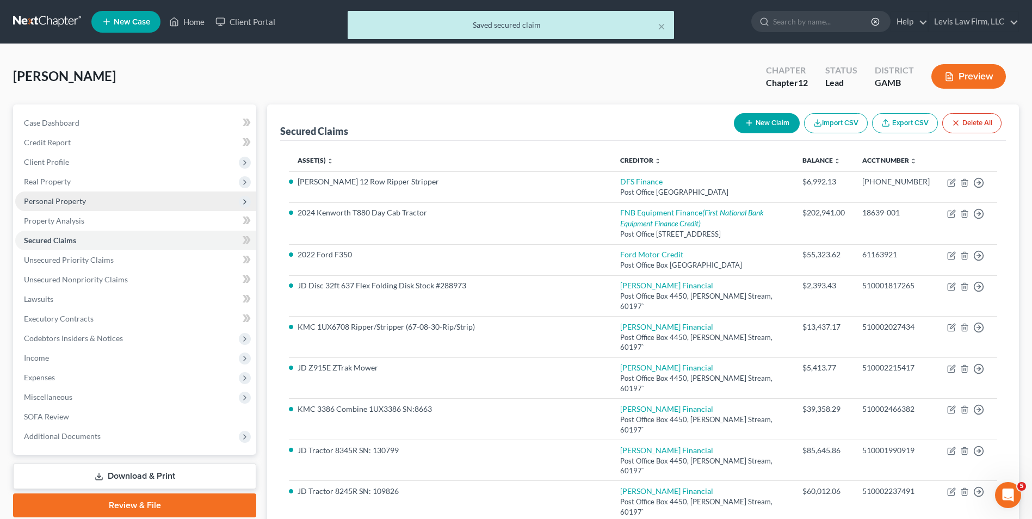
click at [67, 201] on span "Personal Property" at bounding box center [55, 200] width 62 height 9
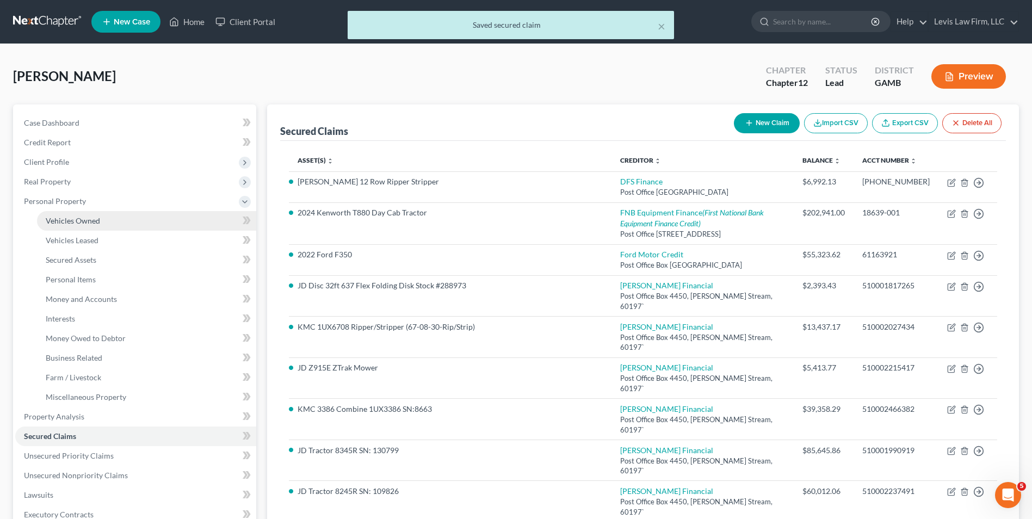
click at [88, 219] on span "Vehicles Owned" at bounding box center [73, 220] width 54 height 9
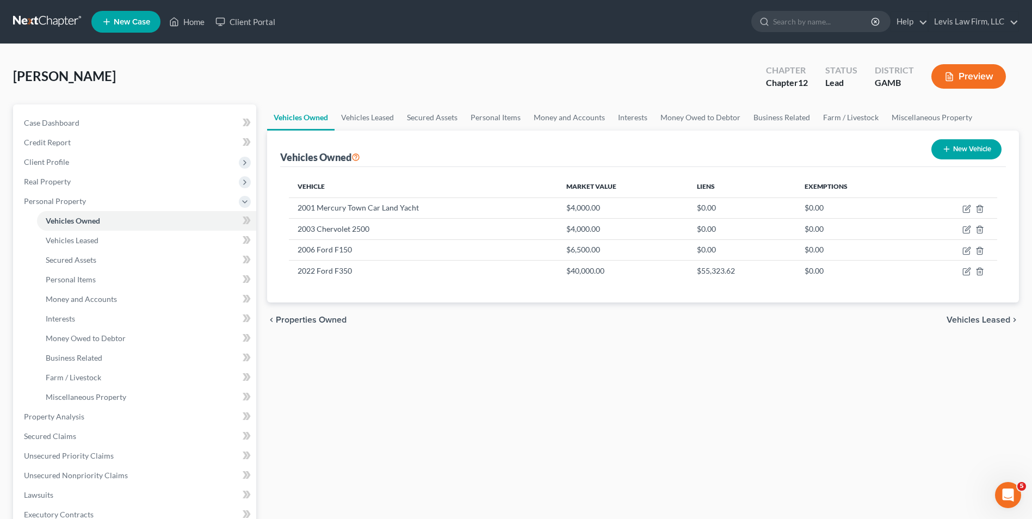
click at [967, 153] on button "New Vehicle" at bounding box center [966, 149] width 70 height 20
select select "0"
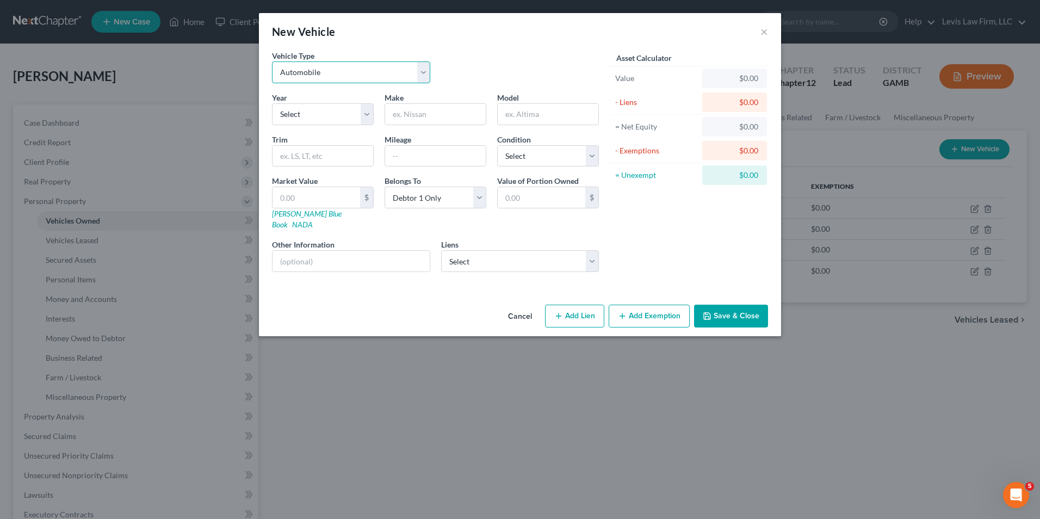
click at [429, 71] on select "Select Automobile Truck Trailer Watercraft Aircraft Motor Home Atv Other Vehicle" at bounding box center [351, 72] width 158 height 22
select select "1"
click at [272, 61] on select "Select Automobile Truck Trailer Watercraft Aircraft Motor Home Atv Other Vehicle" at bounding box center [351, 72] width 158 height 22
click at [371, 112] on select "Select 2026 2025 2024 2023 2022 2021 2020 2019 2018 2017 2016 2015 2014 2013 20…" at bounding box center [323, 114] width 102 height 22
select select "2"
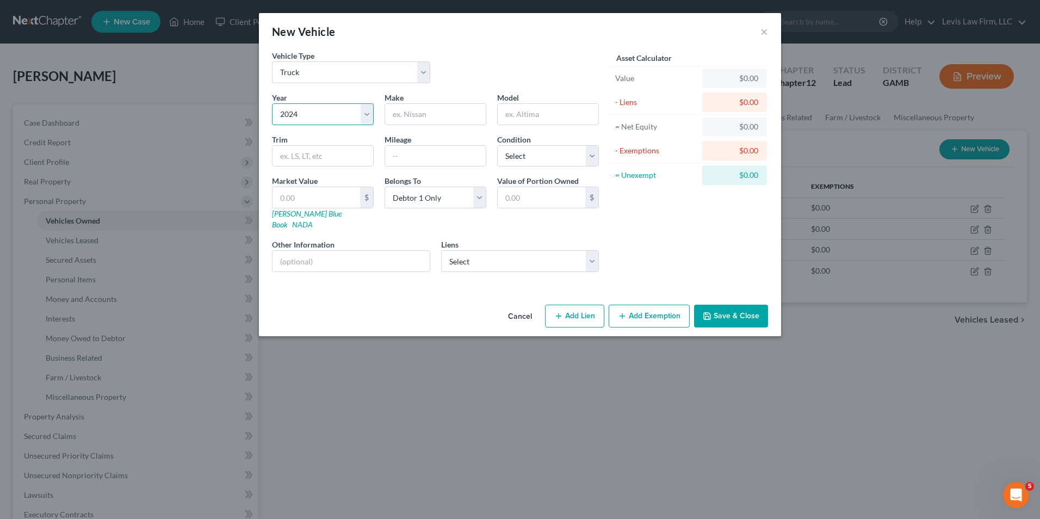
click at [272, 103] on select "Select 2026 2025 2024 2023 2022 2021 2020 2019 2018 2017 2016 2015 2014 2013 20…" at bounding box center [323, 114] width 102 height 22
click at [406, 118] on input "text" at bounding box center [435, 114] width 101 height 21
type input "Ford"
type input "F-350"
click at [280, 198] on input "text" at bounding box center [317, 197] width 88 height 21
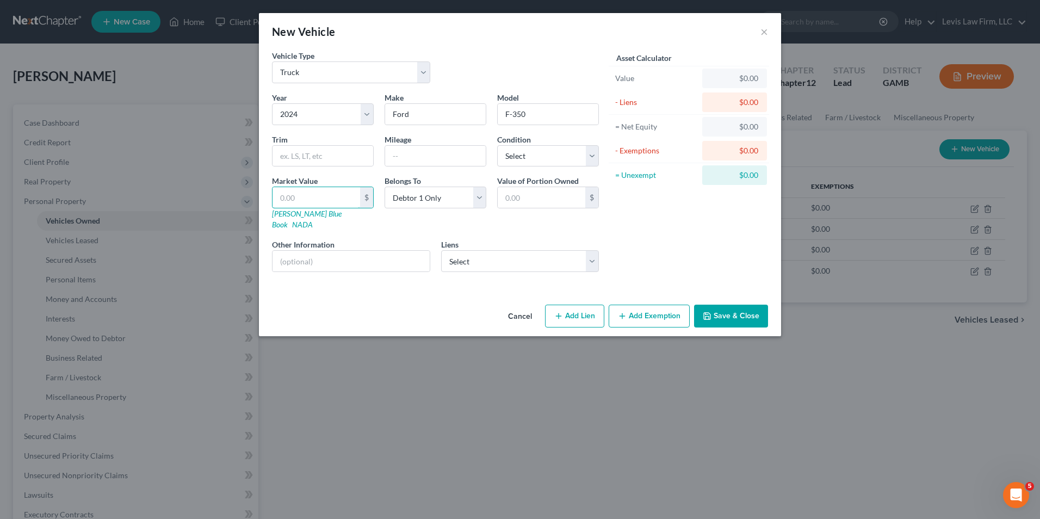
type input "4"
type input "4.00"
type input "40"
type input "40.00"
type input "400"
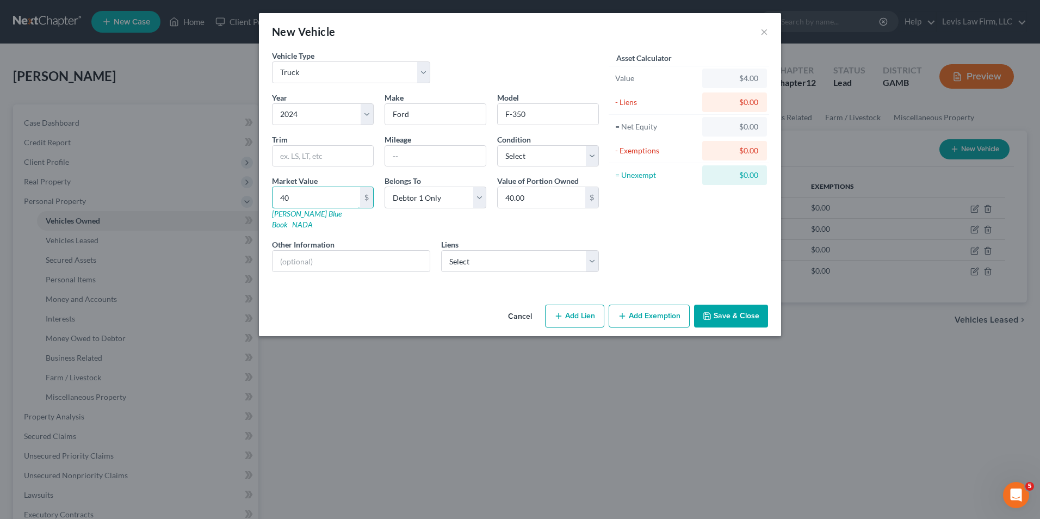
type input "400.00"
type input "4000"
type input "4,000.00"
type input "4,0000"
type input "40,000.00"
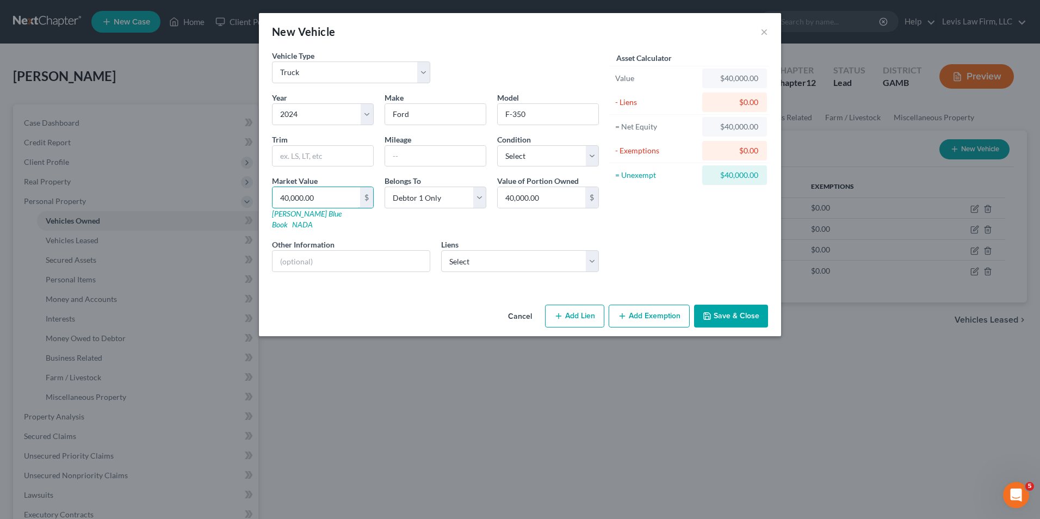
type input "40,000.00"
click at [595, 255] on select "Select Truist - $57,513.01" at bounding box center [520, 261] width 158 height 22
select select "28"
select select "0"
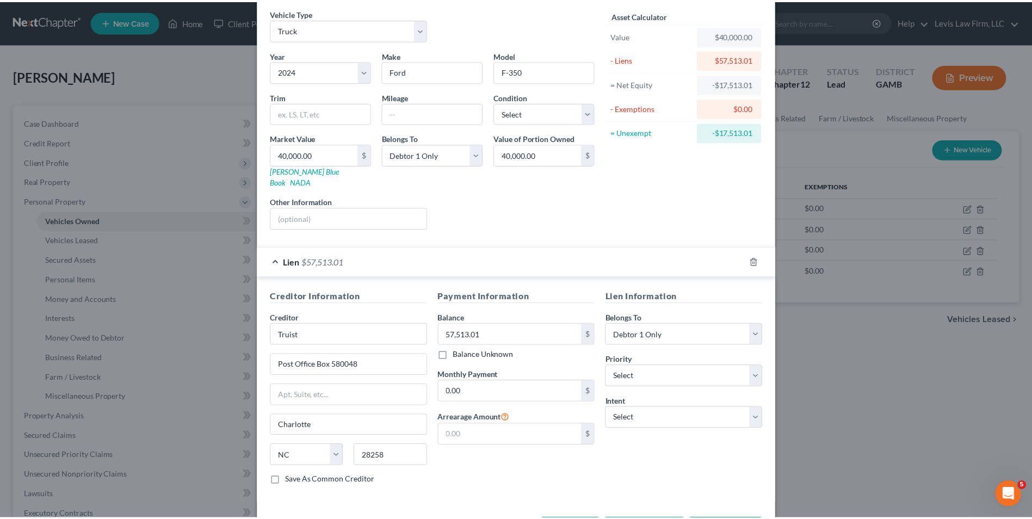
scroll to position [76, 0]
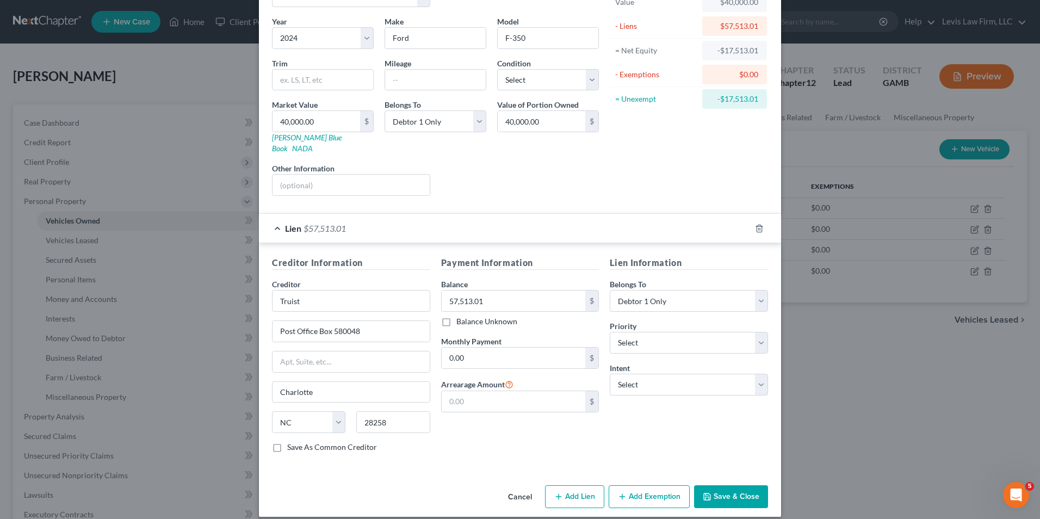
click at [733, 485] on button "Save & Close" at bounding box center [731, 496] width 74 height 23
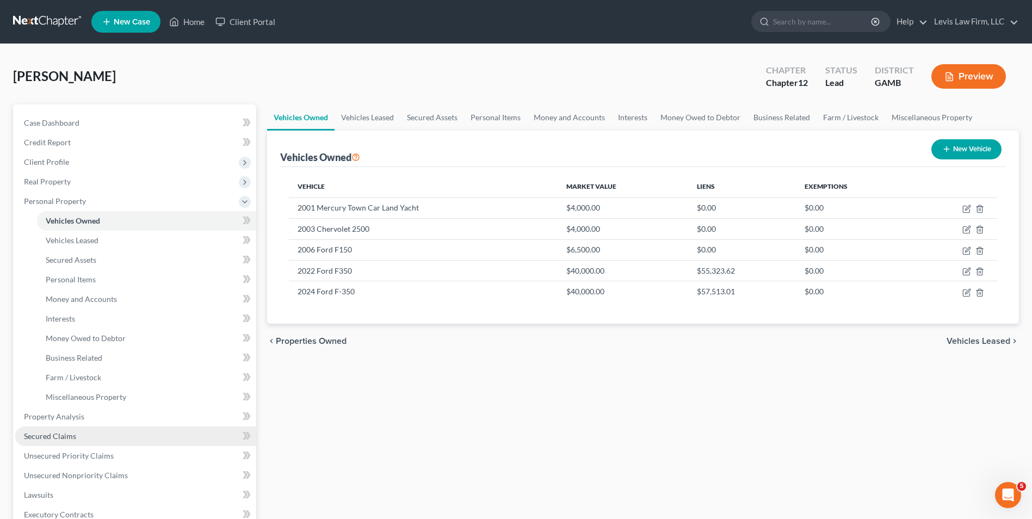
click at [69, 431] on span "Secured Claims" at bounding box center [50, 435] width 52 height 9
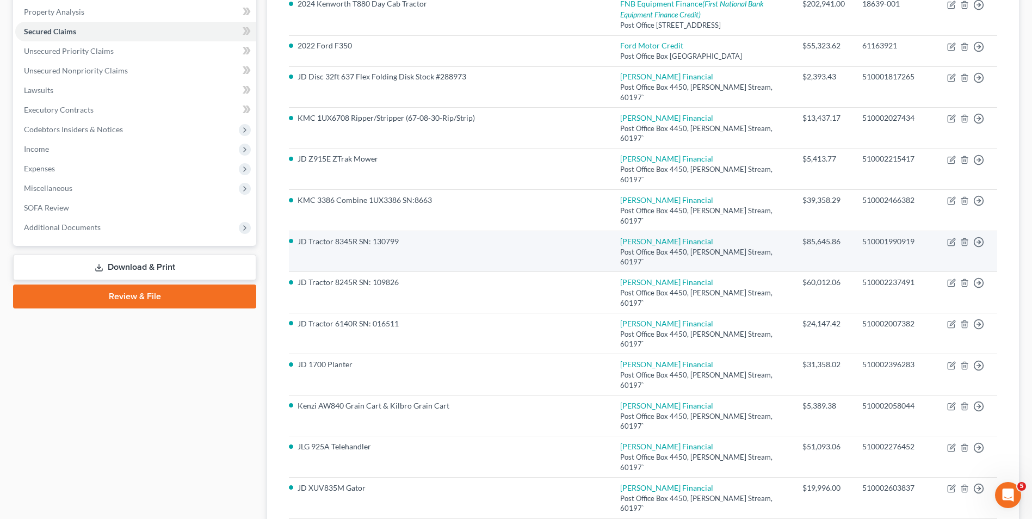
scroll to position [54, 0]
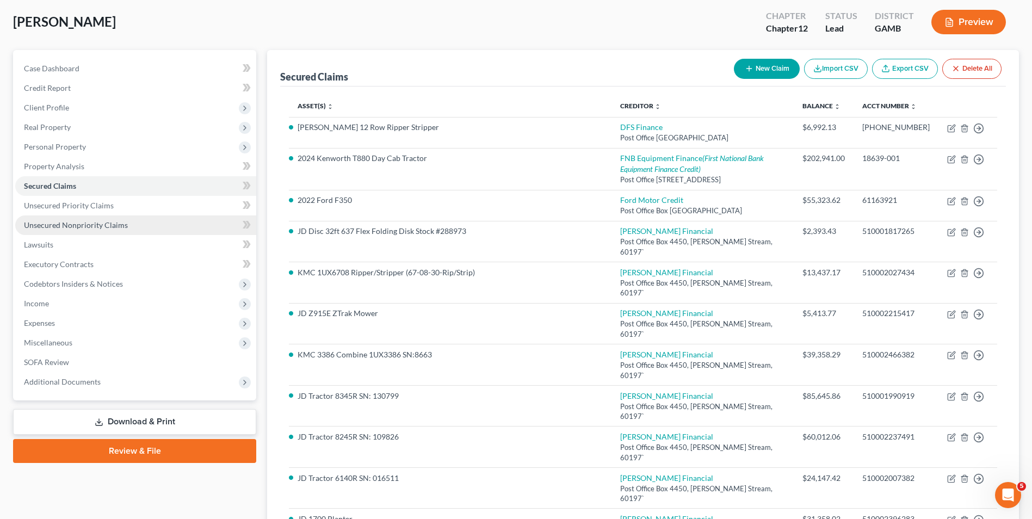
click at [83, 224] on span "Unsecured Nonpriority Claims" at bounding box center [76, 224] width 104 height 9
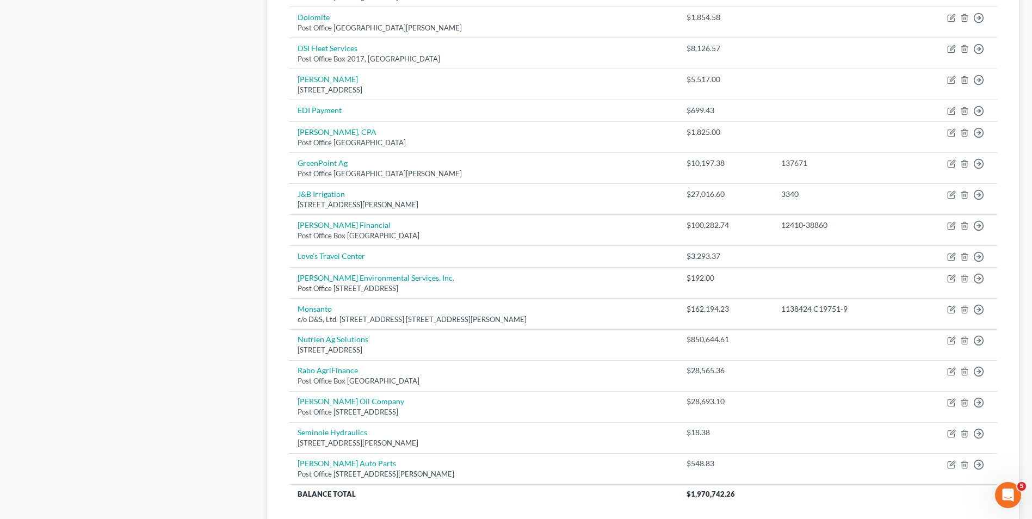
scroll to position [653, 0]
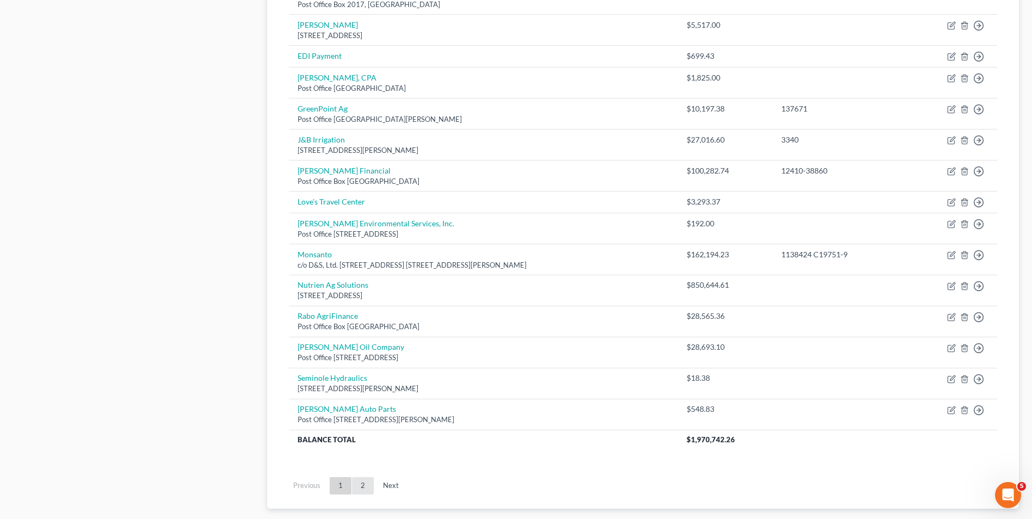
click at [363, 487] on link "2" at bounding box center [363, 485] width 22 height 17
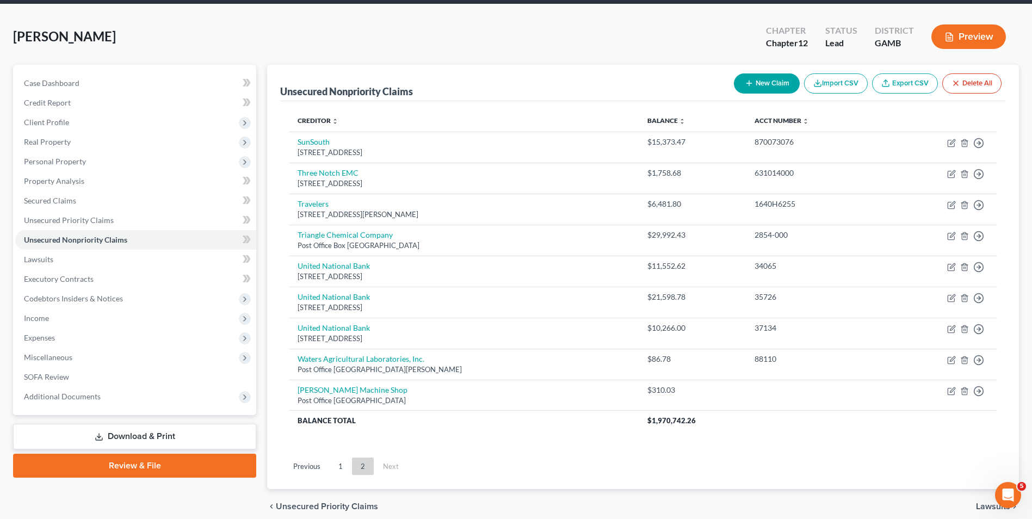
scroll to position [86, 0]
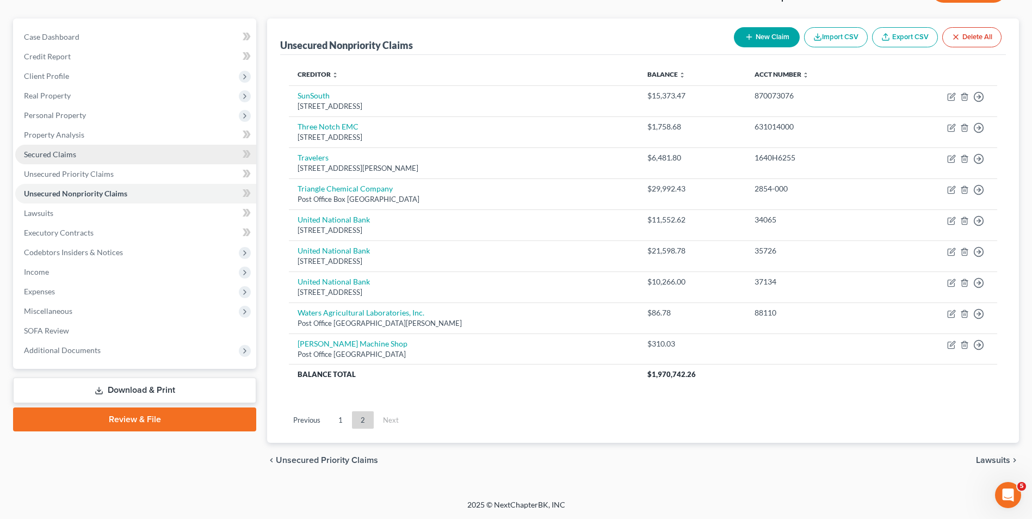
click at [61, 151] on span "Secured Claims" at bounding box center [50, 154] width 52 height 9
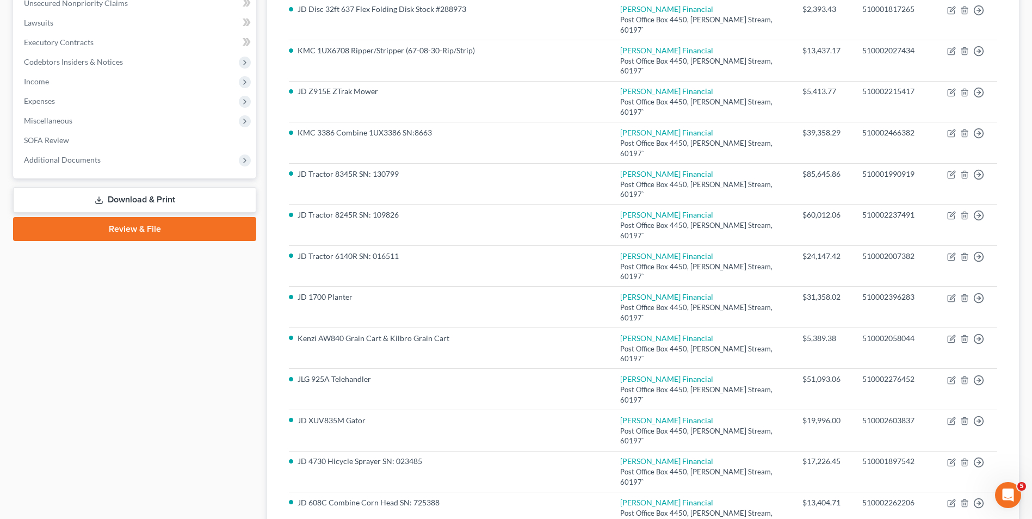
scroll to position [163, 0]
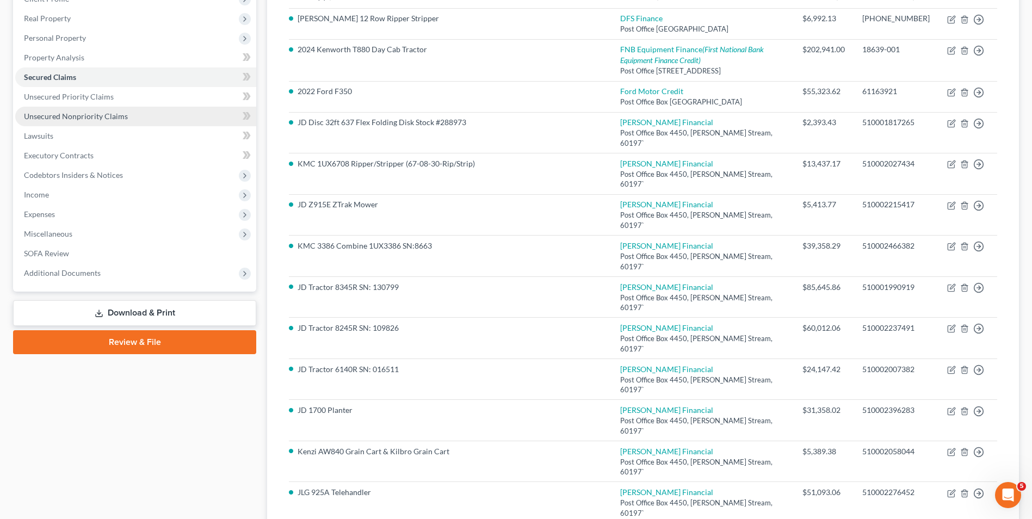
drag, startPoint x: 101, startPoint y: 116, endPoint x: 115, endPoint y: 122, distance: 15.1
click at [101, 116] on span "Unsecured Nonpriority Claims" at bounding box center [76, 116] width 104 height 9
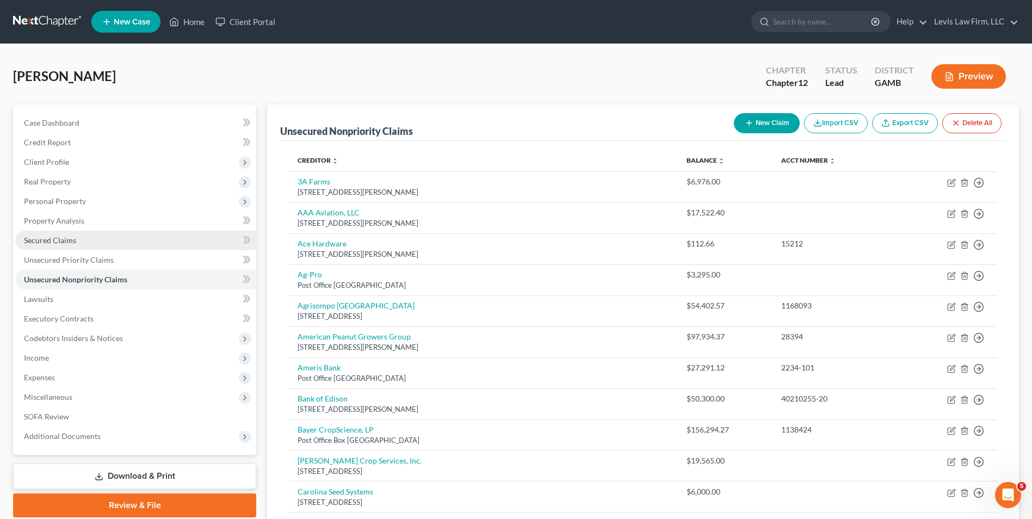
click at [55, 234] on link "Secured Claims" at bounding box center [135, 241] width 241 height 20
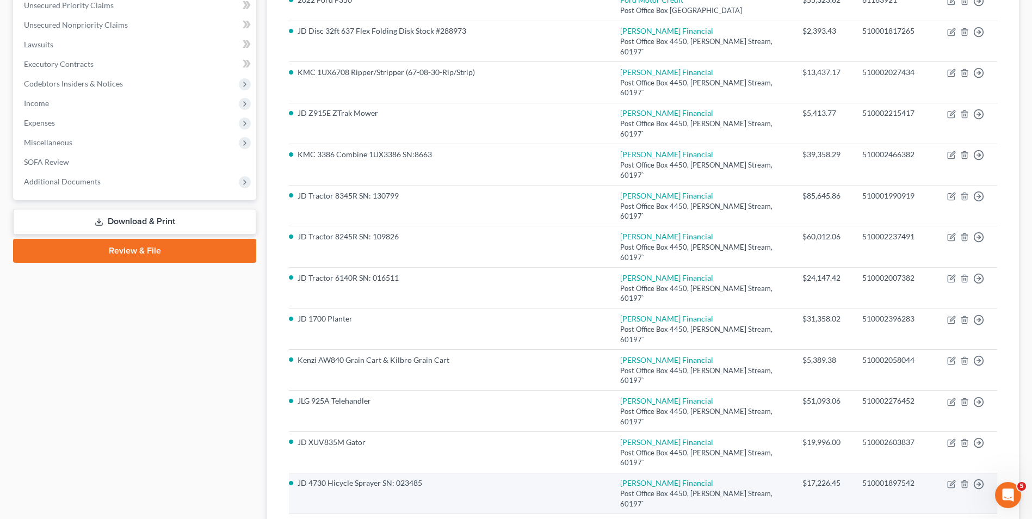
scroll to position [146, 0]
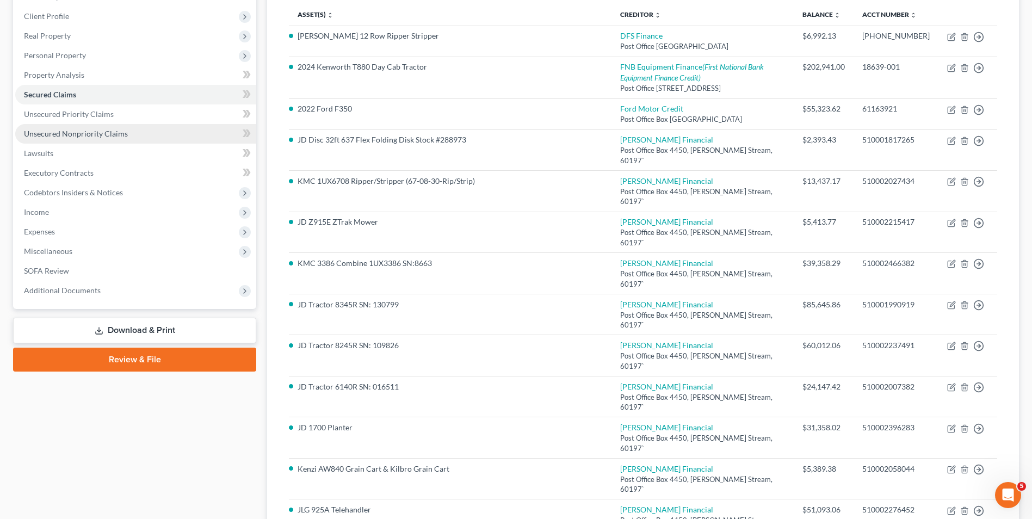
click at [104, 137] on span "Unsecured Nonpriority Claims" at bounding box center [76, 133] width 104 height 9
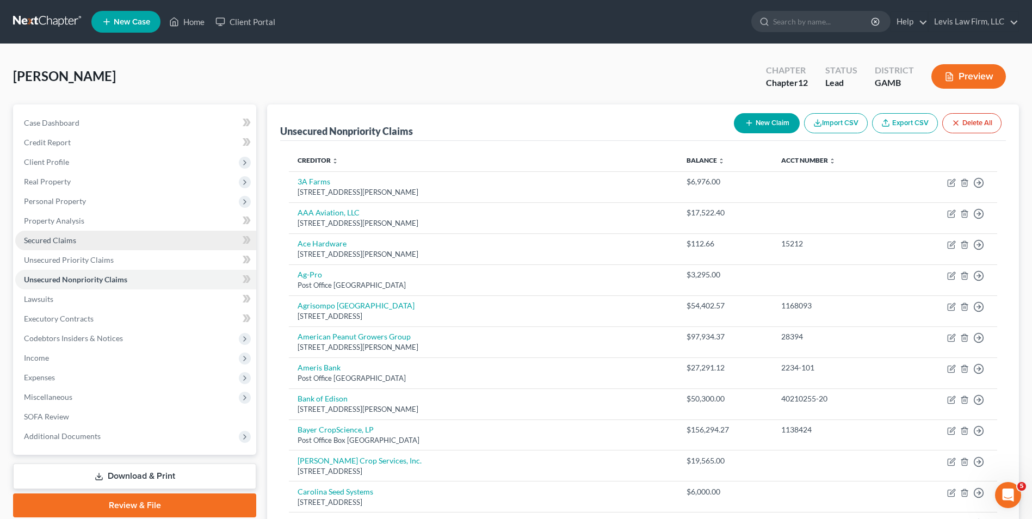
click at [45, 236] on span "Secured Claims" at bounding box center [50, 240] width 52 height 9
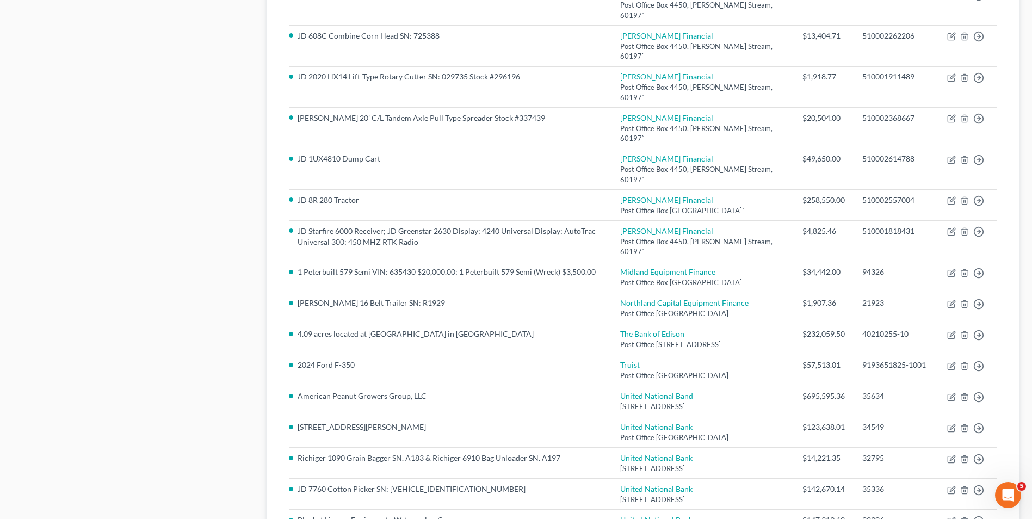
scroll to position [744, 0]
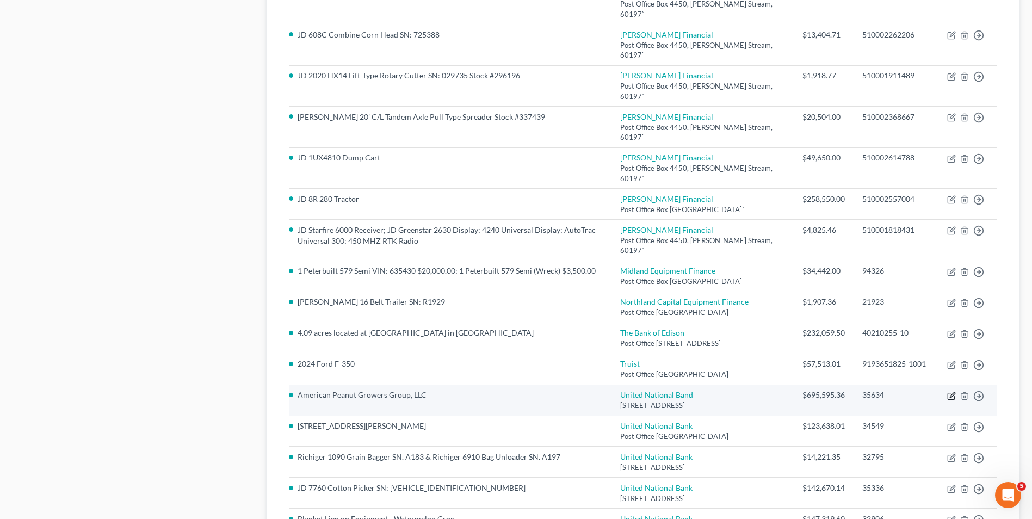
click at [953, 392] on icon "button" at bounding box center [951, 396] width 9 height 9
select select "10"
select select "0"
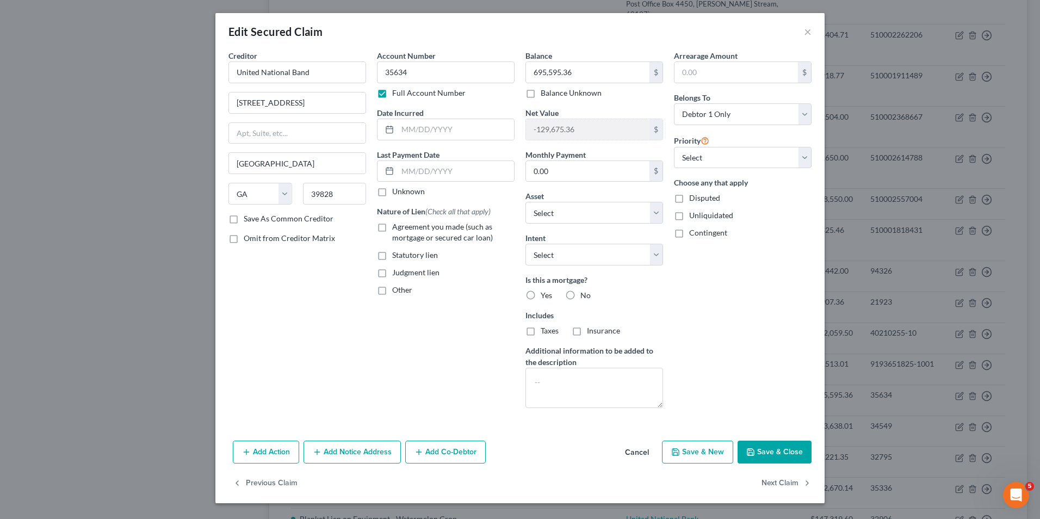
click at [760, 447] on button "Save & Close" at bounding box center [775, 452] width 74 height 23
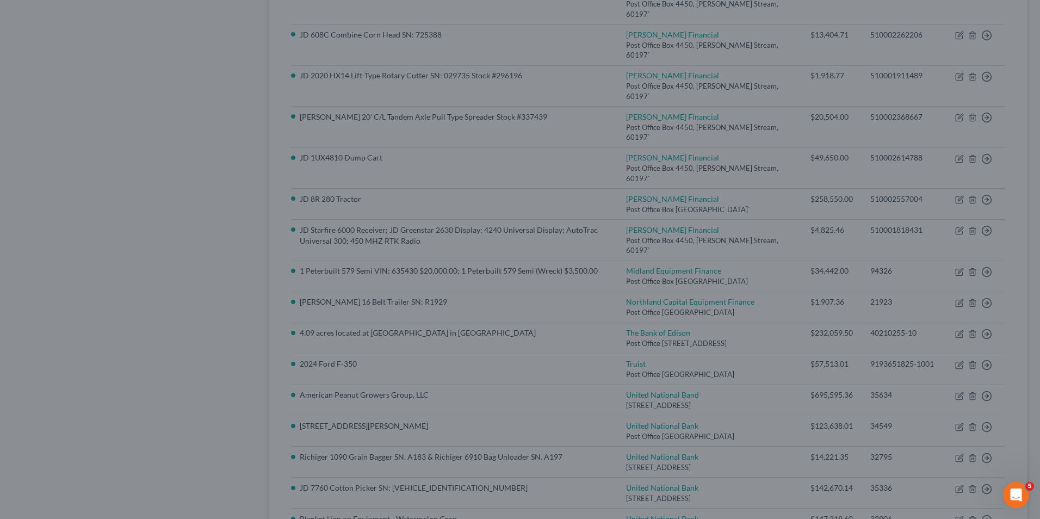
select select "24"
type input "0"
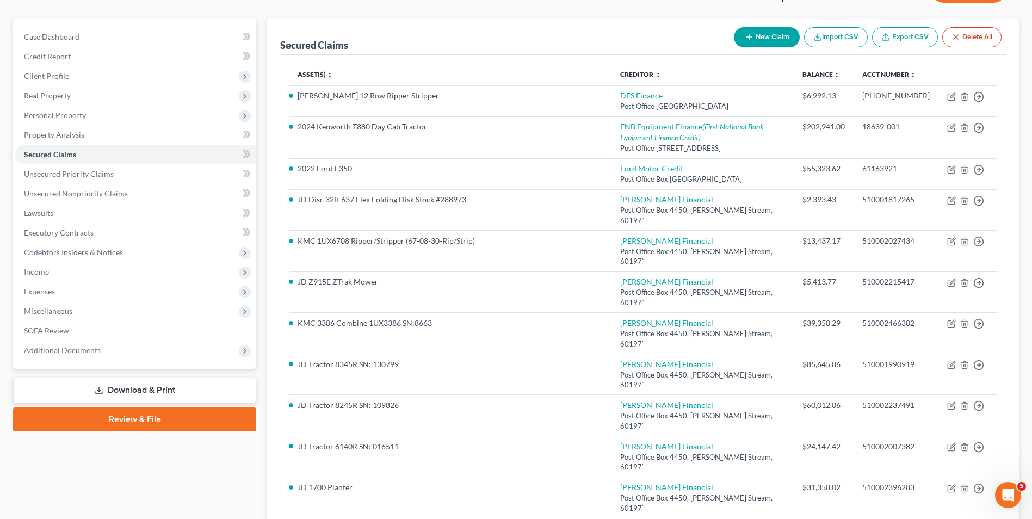
scroll to position [0, 0]
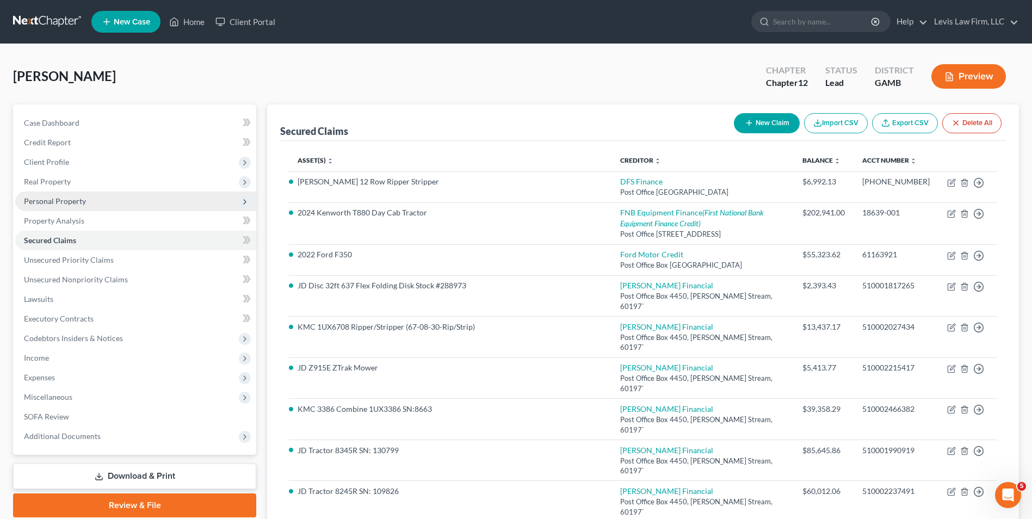
click at [70, 201] on span "Personal Property" at bounding box center [55, 200] width 62 height 9
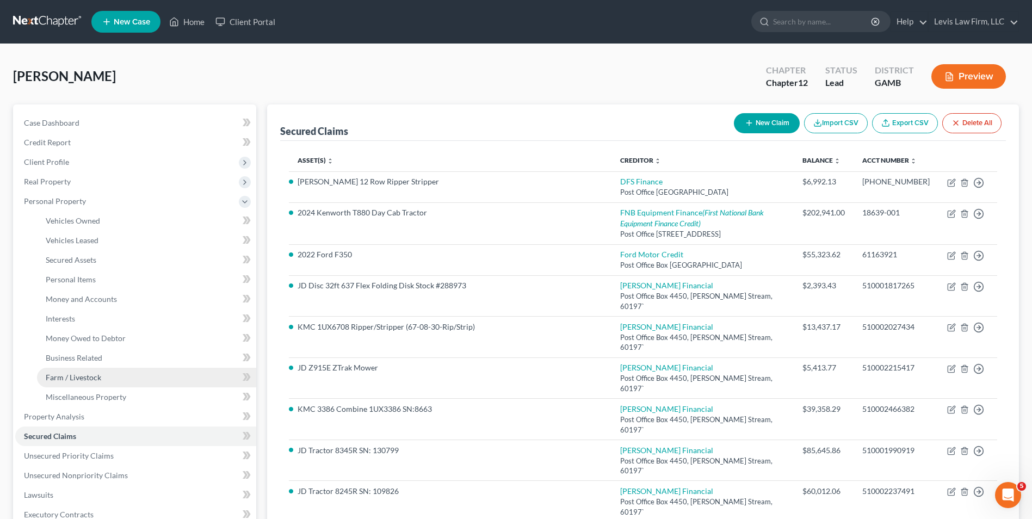
click at [82, 373] on span "Farm / Livestock" at bounding box center [73, 377] width 55 height 9
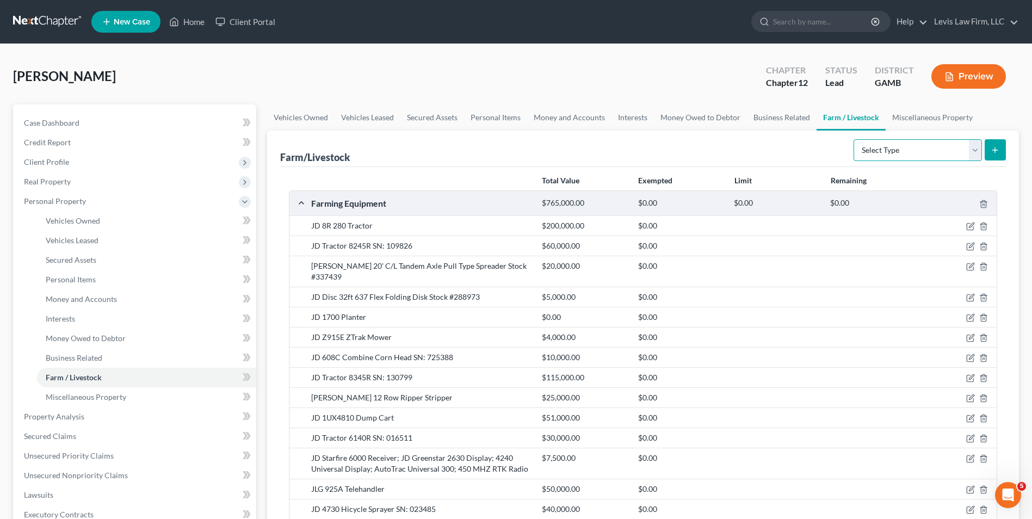
click at [976, 151] on select "Select Type Animals & Livestock Crops: Growing or Harvested Farming Equipment F…" at bounding box center [918, 150] width 128 height 22
select select "farming_equipment"
click at [855, 139] on select "Select Type Animals & Livestock Crops: Growing or Harvested Farming Equipment F…" at bounding box center [918, 150] width 128 height 22
click at [990, 151] on button "submit" at bounding box center [995, 149] width 21 height 21
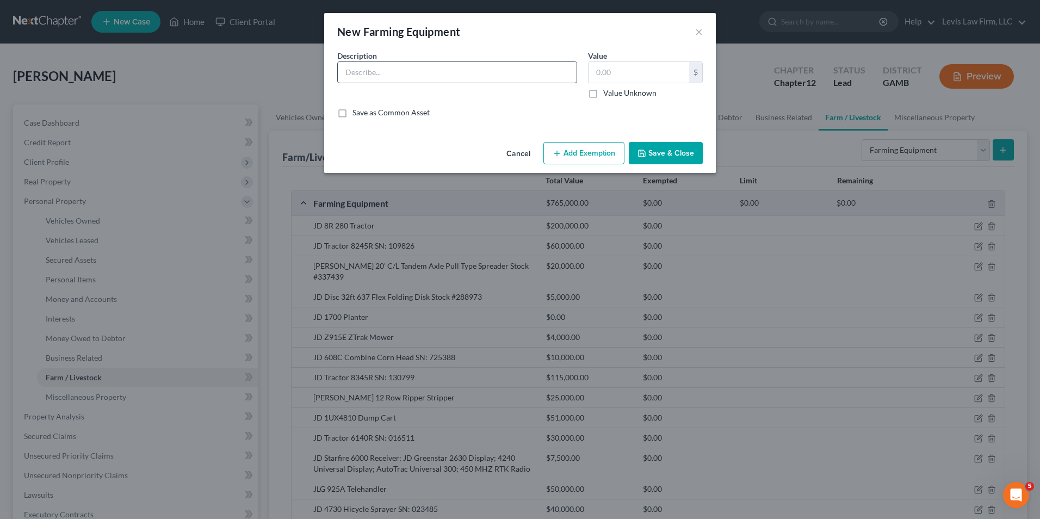
click at [351, 69] on input "text" at bounding box center [457, 72] width 239 height 21
type input "Volvo Spreader Truck SN: 399870"
type input "2,500.00"
click at [669, 157] on button "Save & Close" at bounding box center [666, 153] width 74 height 23
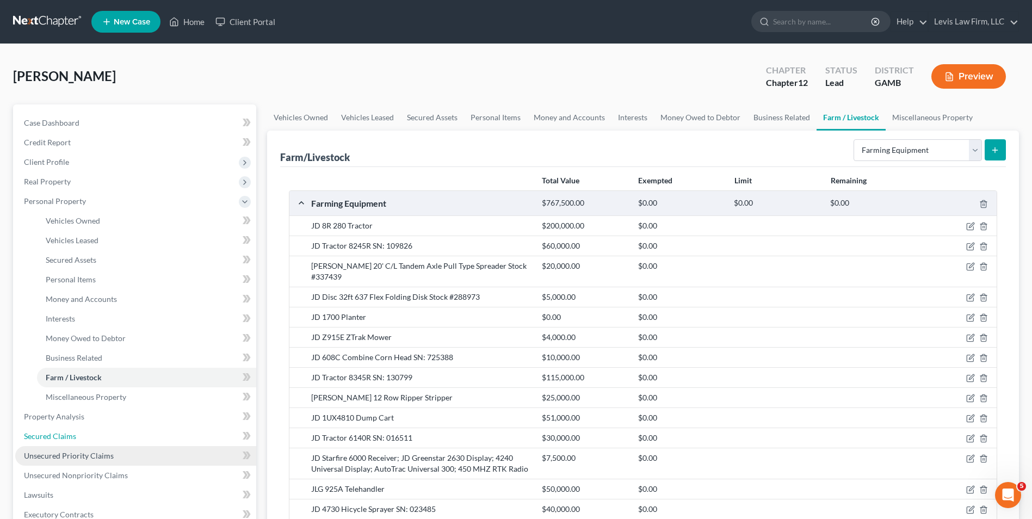
drag, startPoint x: 64, startPoint y: 433, endPoint x: 112, endPoint y: 455, distance: 52.3
click at [64, 433] on span "Secured Claims" at bounding box center [50, 435] width 52 height 9
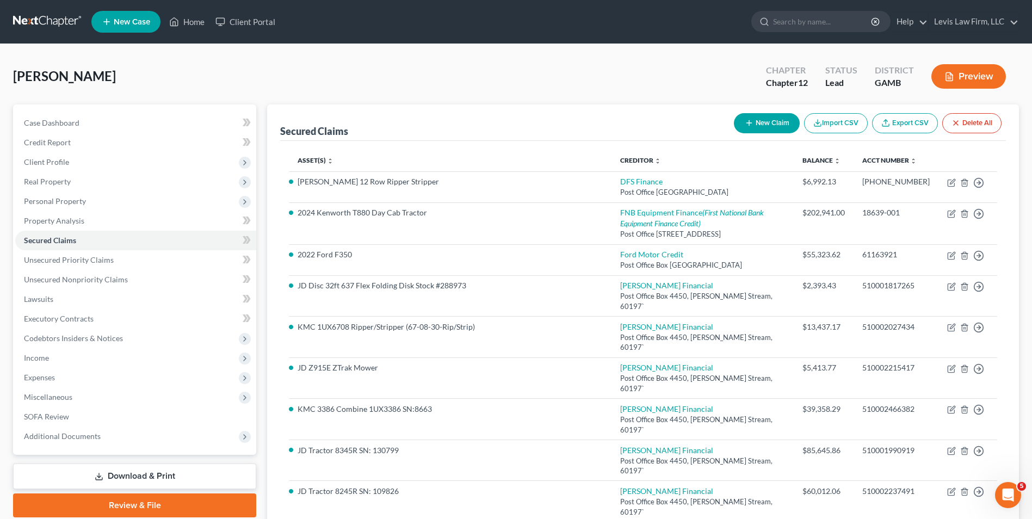
click at [771, 124] on button "New Claim" at bounding box center [767, 123] width 66 height 20
select select "0"
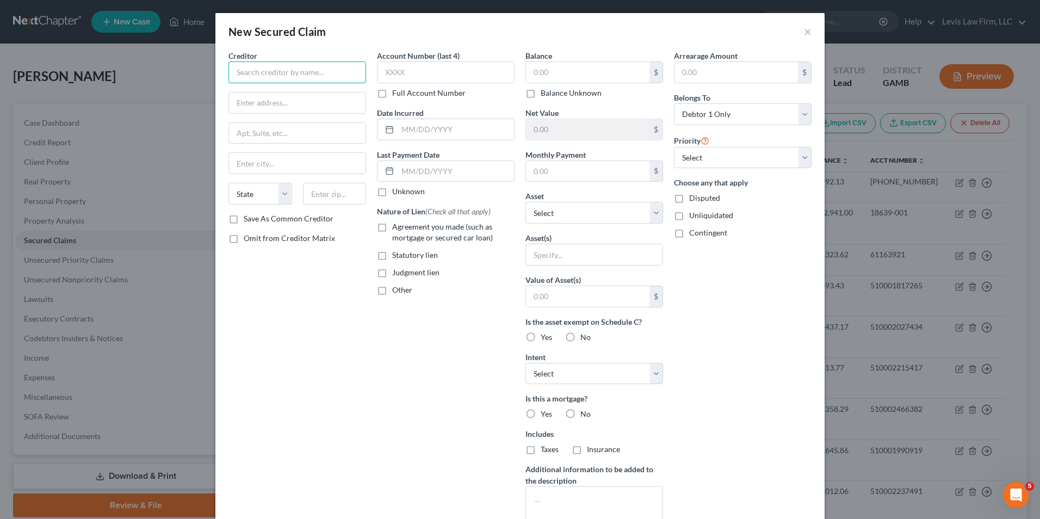
click at [238, 78] on input "text" at bounding box center [298, 72] width 138 height 22
type input "United National Bank"
type input "Post Office Box 150"
type input "[GEOGRAPHIC_DATA]"
select select "10"
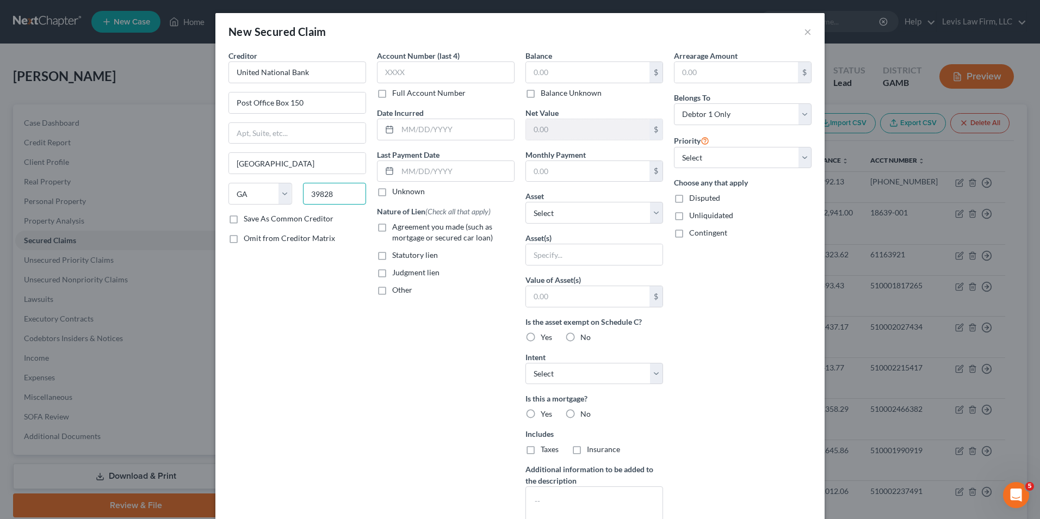
type input "39828"
click at [392, 94] on label "Full Account Number" at bounding box center [428, 93] width 73 height 11
click at [397, 94] on input "Full Account Number" at bounding box center [400, 91] width 7 height 7
click at [382, 70] on input "text" at bounding box center [446, 72] width 138 height 22
type input "37134"
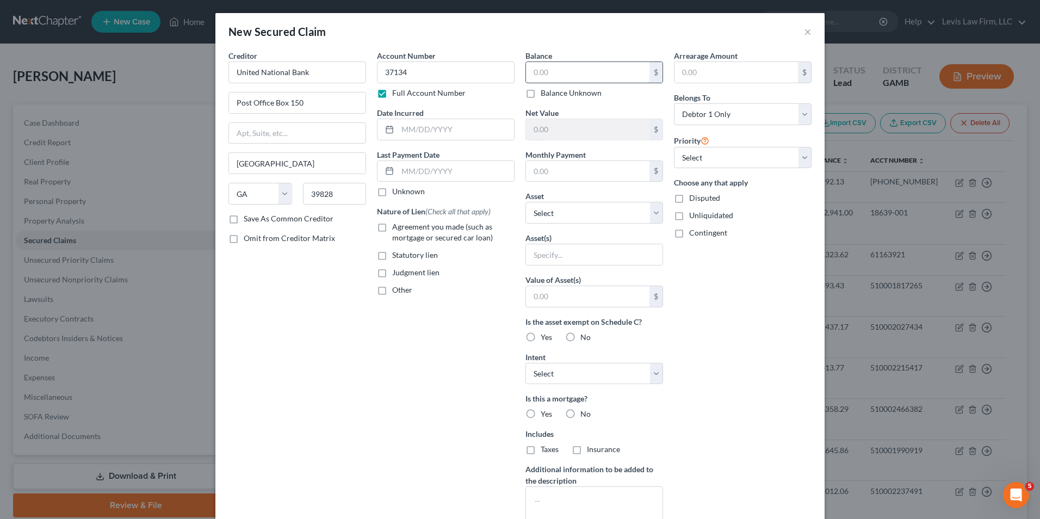
click at [534, 72] on input "text" at bounding box center [588, 72] width 124 height 21
type input "10,266.00"
click at [656, 215] on select "Select Other Multiple Assets [STREET_ADDRESS][PERSON_NAME] - $153228.0 JD 8R 28…" at bounding box center [595, 213] width 138 height 22
select select "39"
click at [526, 202] on select "Select Other Multiple Assets [STREET_ADDRESS][PERSON_NAME] - $153228.0 JD 8R 28…" at bounding box center [595, 213] width 138 height 22
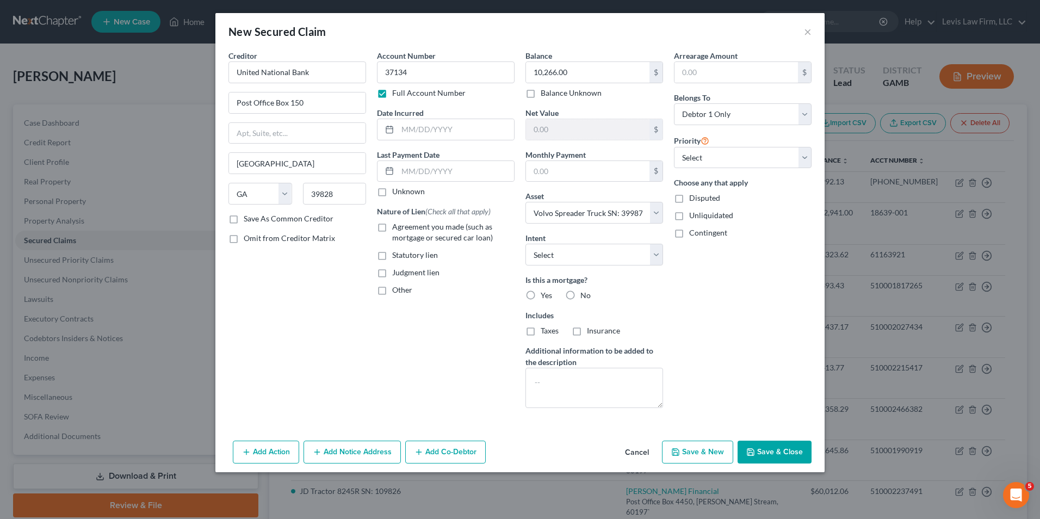
click at [776, 457] on button "Save & Close" at bounding box center [775, 452] width 74 height 23
select select
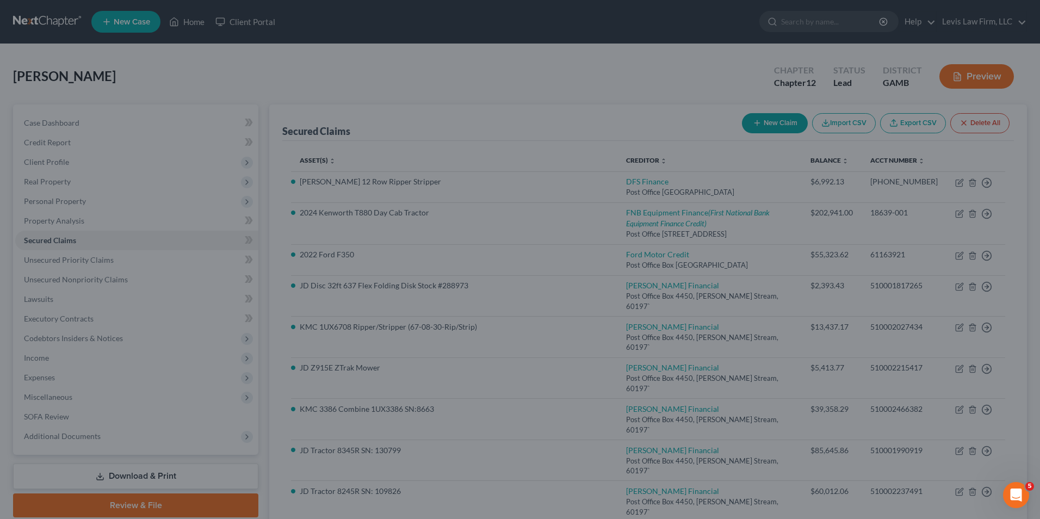
type input "-7,766.00"
type input "0.00"
select select "39"
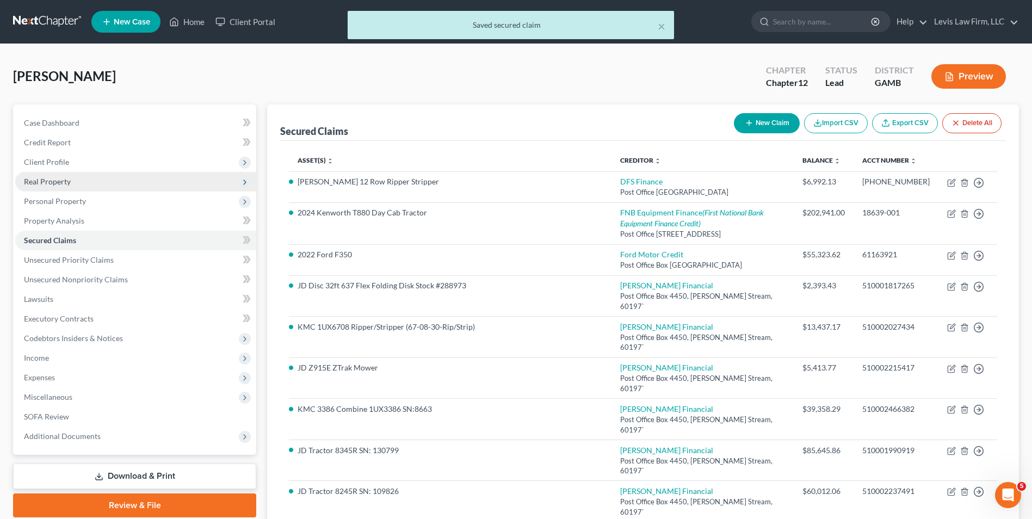
click at [61, 184] on span "Real Property" at bounding box center [47, 181] width 47 height 9
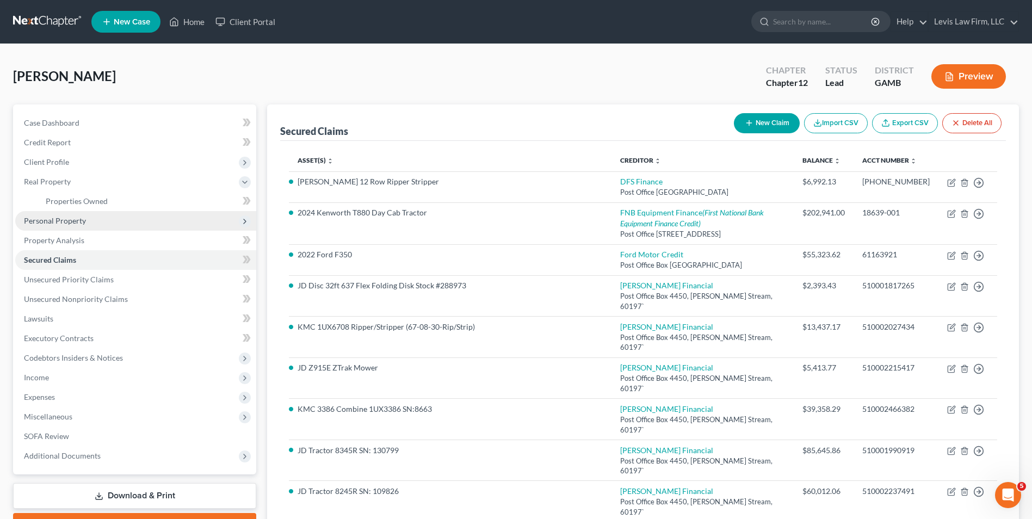
click at [65, 221] on span "Personal Property" at bounding box center [55, 220] width 62 height 9
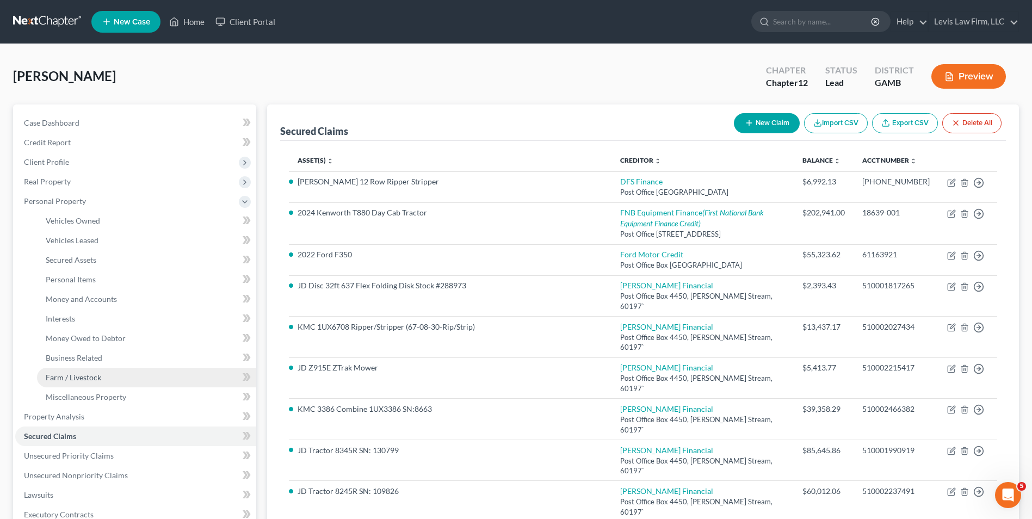
click at [74, 378] on span "Farm / Livestock" at bounding box center [73, 377] width 55 height 9
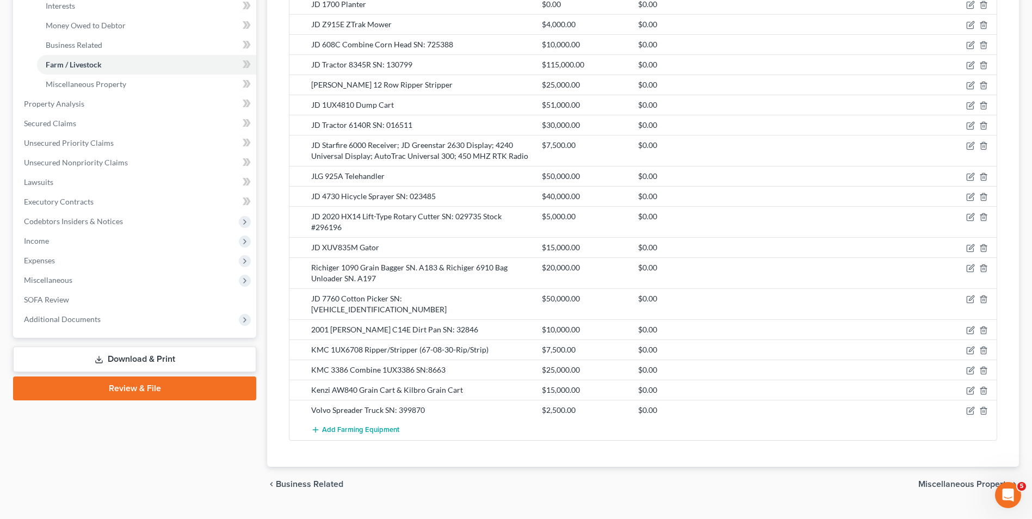
scroll to position [315, 0]
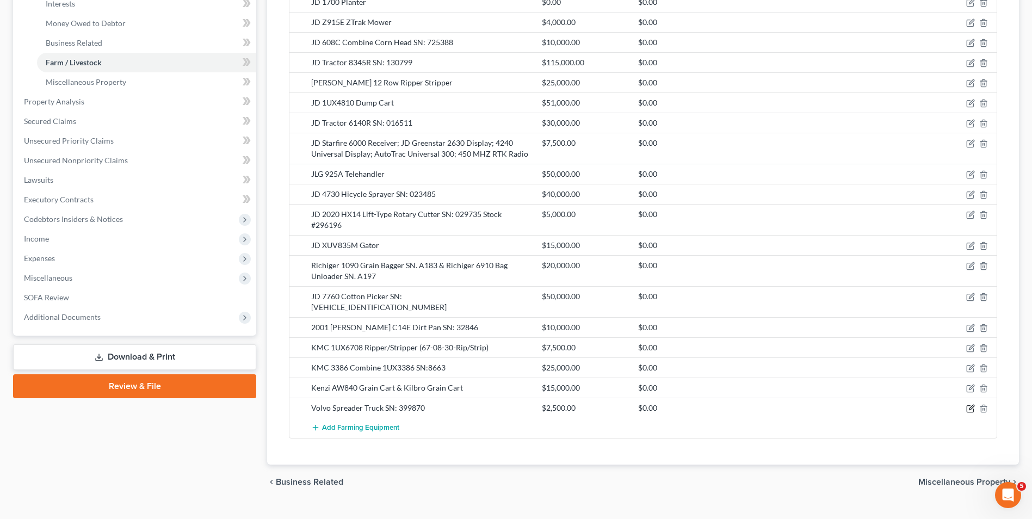
click at [971, 404] on icon "button" at bounding box center [970, 408] width 9 height 9
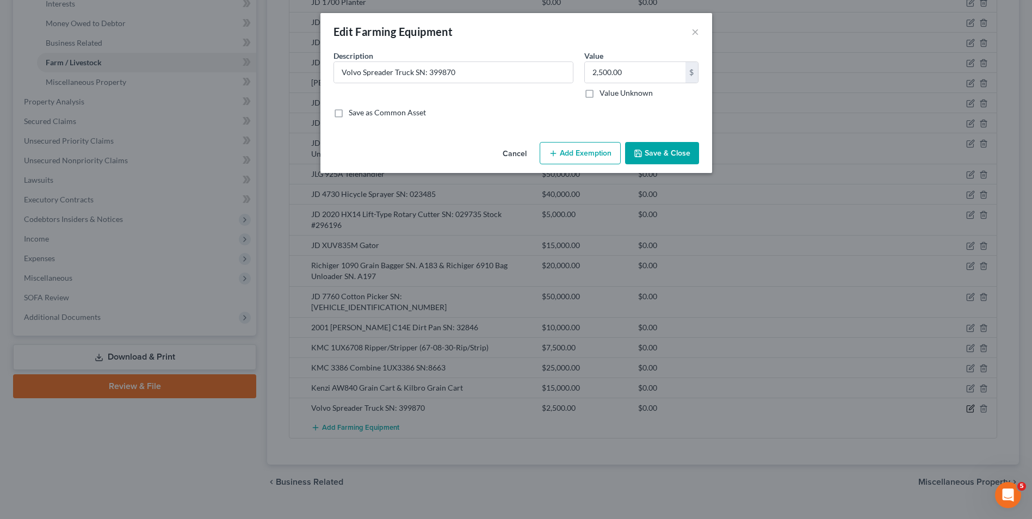
scroll to position [304, 0]
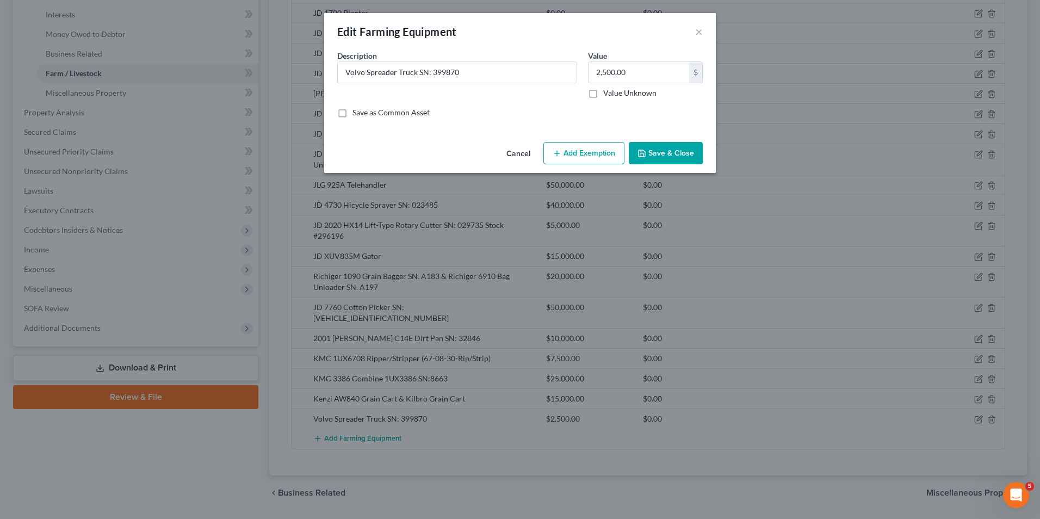
click at [664, 154] on button "Save & Close" at bounding box center [666, 153] width 74 height 23
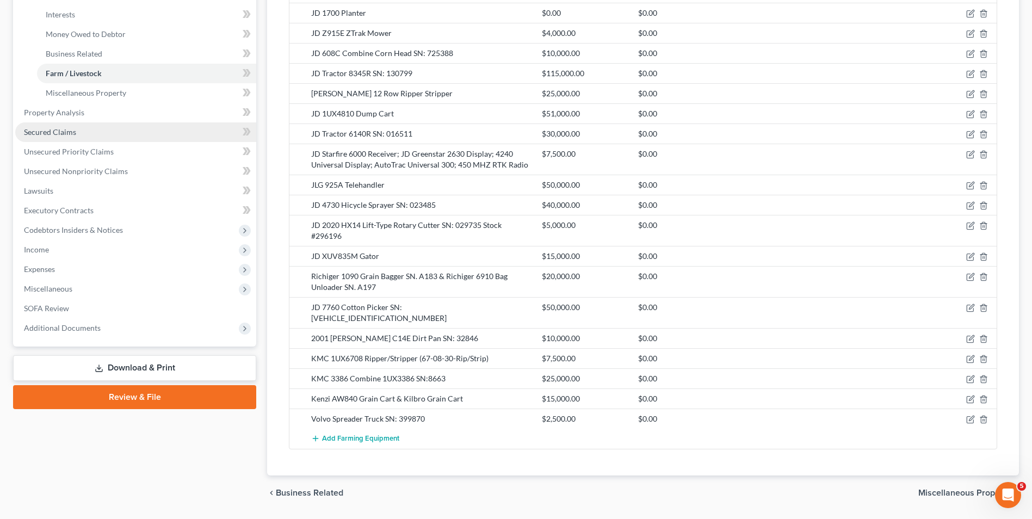
click at [50, 136] on span "Secured Claims" at bounding box center [50, 131] width 52 height 9
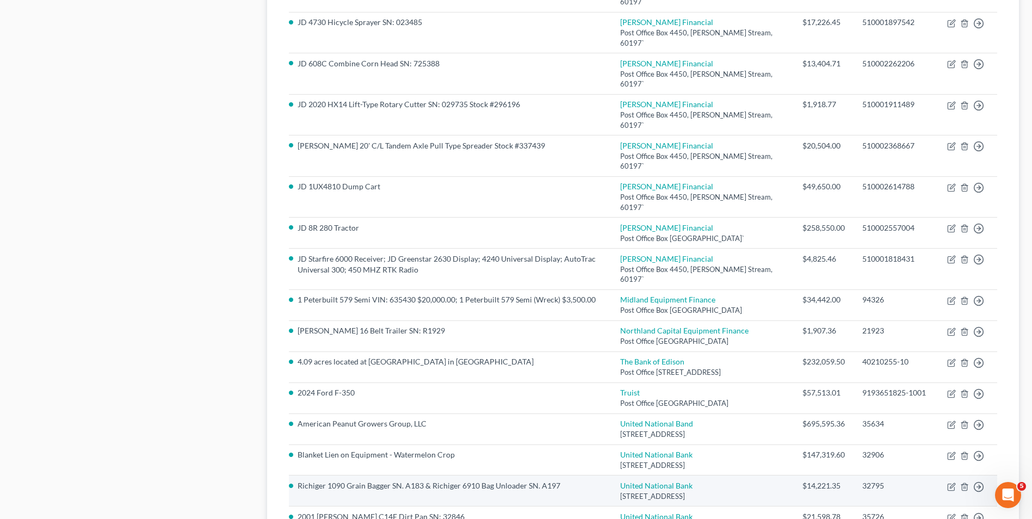
scroll to position [775, 0]
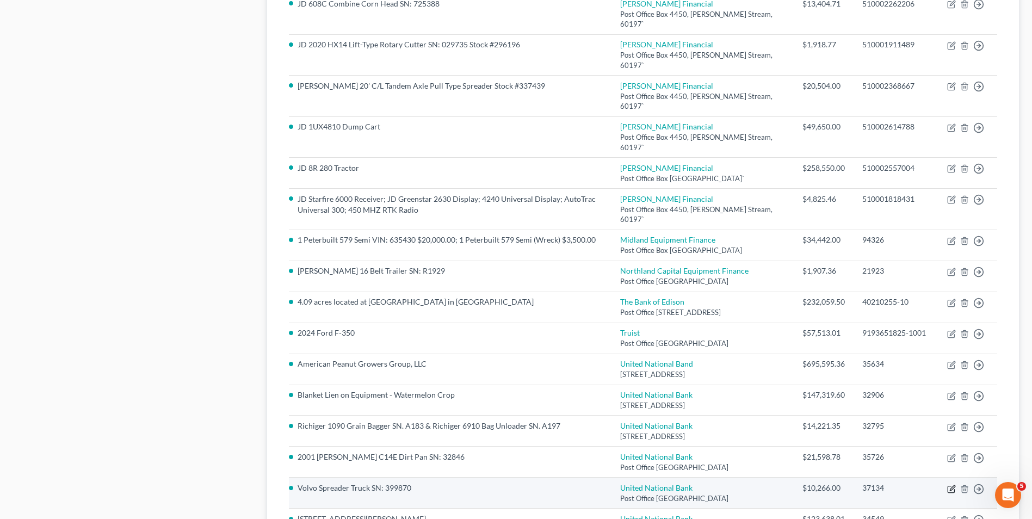
click at [952, 485] on icon "button" at bounding box center [951, 489] width 9 height 9
select select "10"
select select "0"
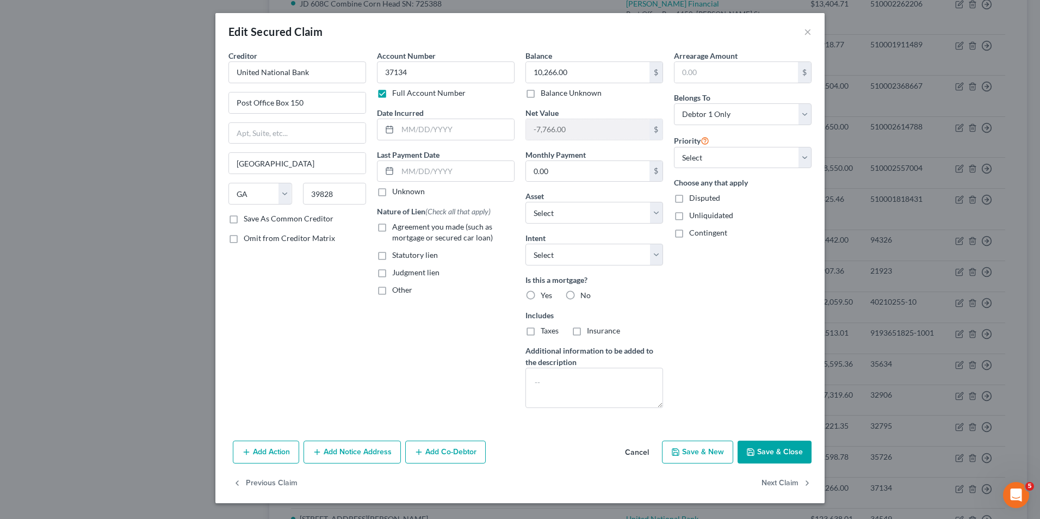
click at [769, 451] on button "Save & Close" at bounding box center [775, 452] width 74 height 23
select select "39"
type input "0"
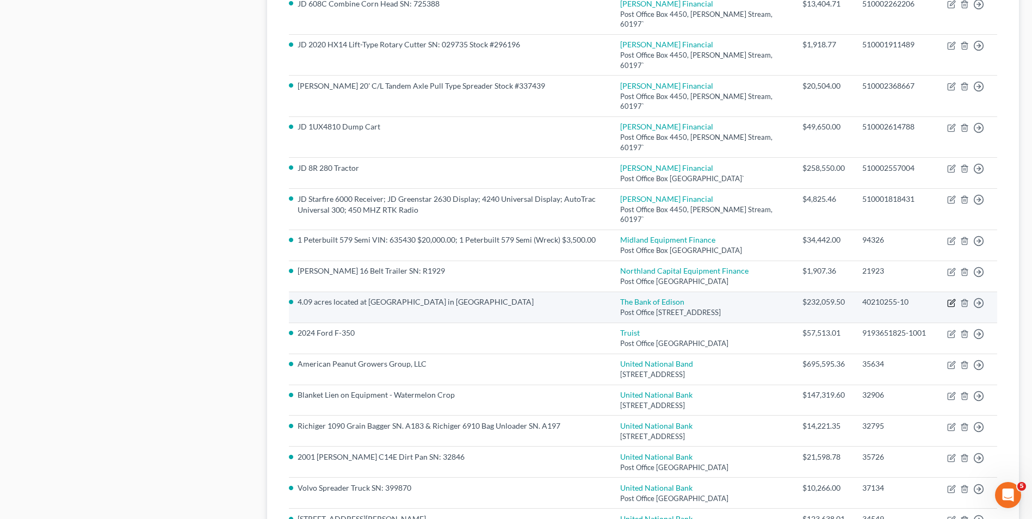
click at [954, 299] on icon "button" at bounding box center [951, 303] width 9 height 9
select select "10"
select select "0"
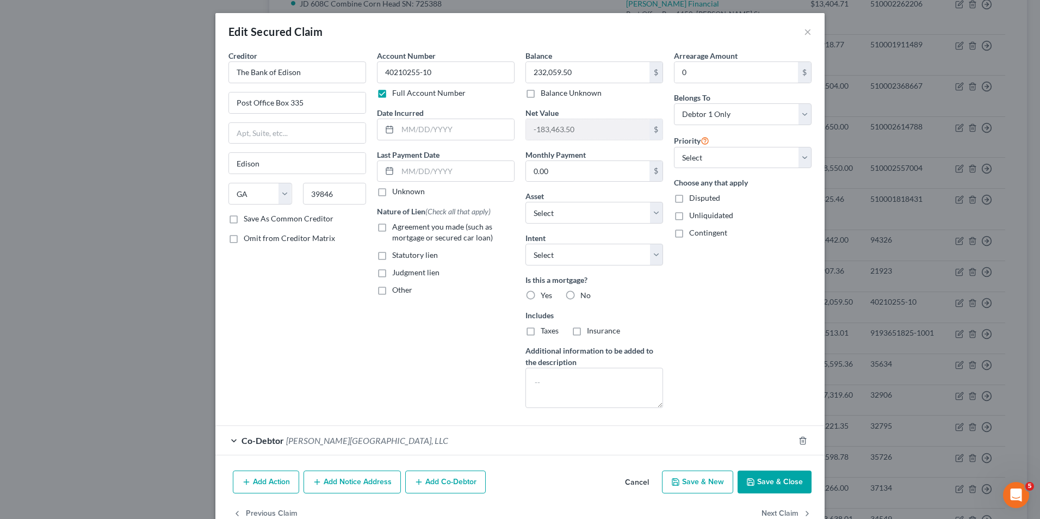
click at [770, 482] on button "Save & Close" at bounding box center [775, 482] width 74 height 23
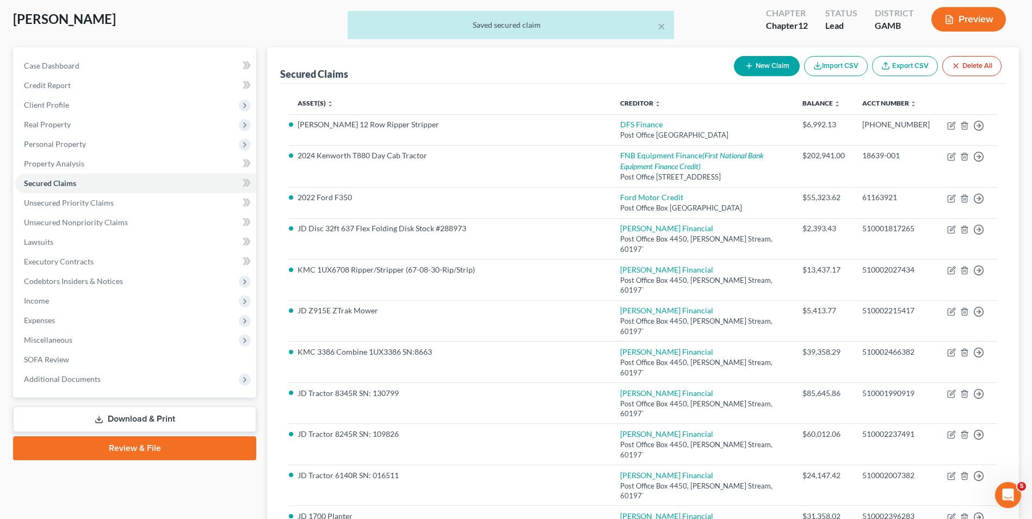
scroll to position [0, 0]
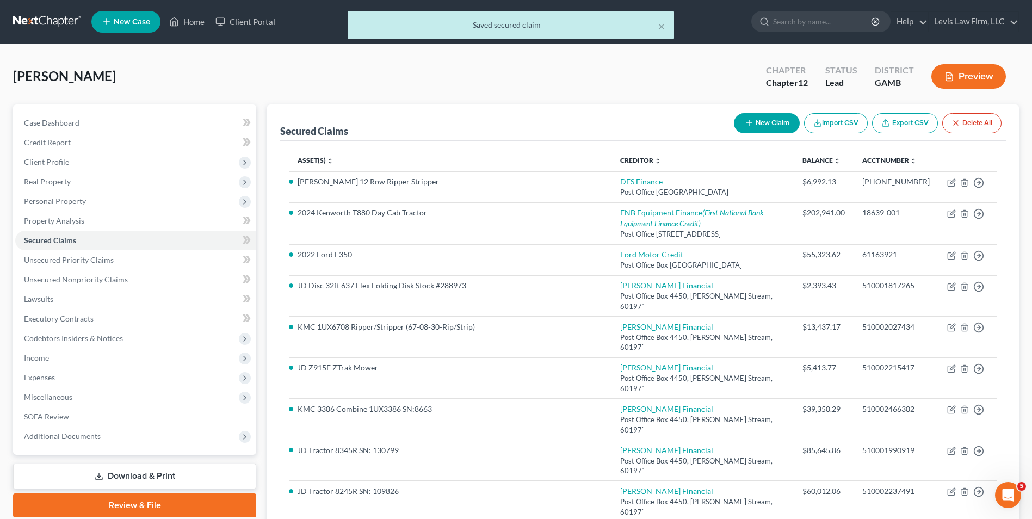
click at [756, 116] on button "New Claim" at bounding box center [767, 123] width 66 height 20
select select "0"
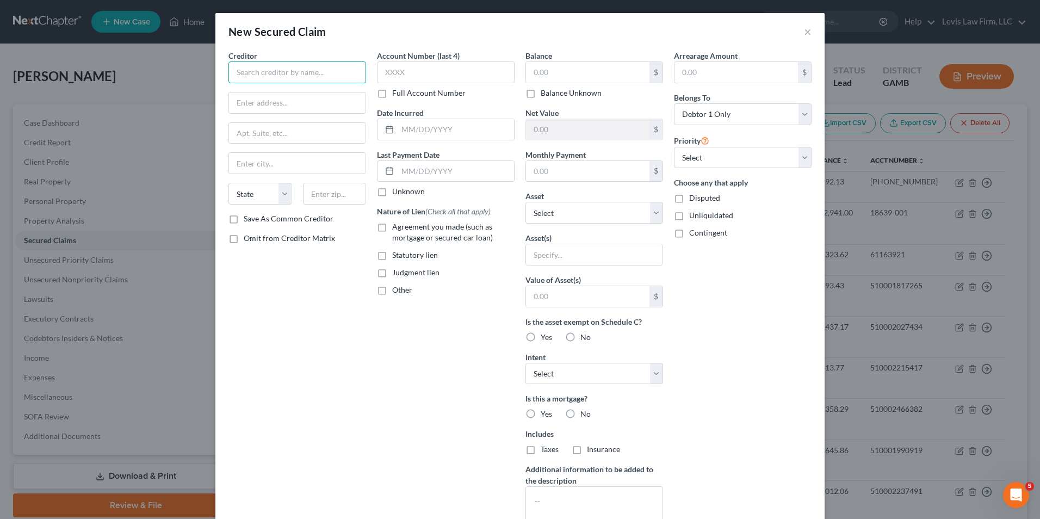
click at [242, 75] on input "text" at bounding box center [298, 72] width 138 height 22
type input "United National Bank"
type input "Post Office Box 150"
type input "[GEOGRAPHIC_DATA]"
select select "10"
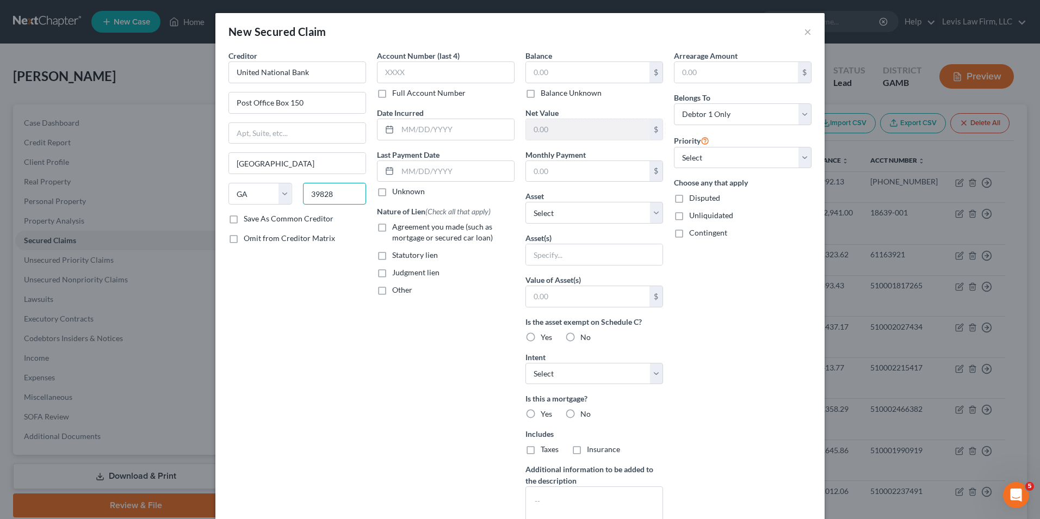
type input "39828"
click at [392, 94] on label "Full Account Number" at bounding box center [428, 93] width 73 height 11
click at [397, 94] on input "Full Account Number" at bounding box center [400, 91] width 7 height 7
click at [380, 74] on input "text" at bounding box center [446, 72] width 138 height 22
type input "34065"
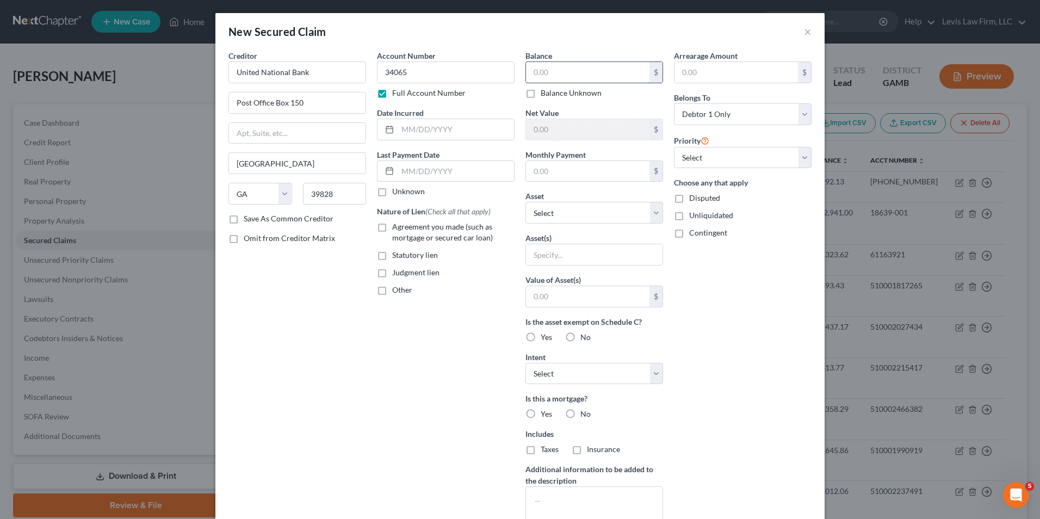
click at [529, 73] on input "text" at bounding box center [588, 72] width 124 height 21
type input "11,552.62"
click at [649, 212] on select "Select Other Multiple Assets [STREET_ADDRESS][PERSON_NAME] - $153228.0 JD 8R 28…" at bounding box center [595, 213] width 138 height 22
select select "30"
click at [526, 202] on select "Select Other Multiple Assets [STREET_ADDRESS][PERSON_NAME] - $153228.0 JD 8R 28…" at bounding box center [595, 213] width 138 height 22
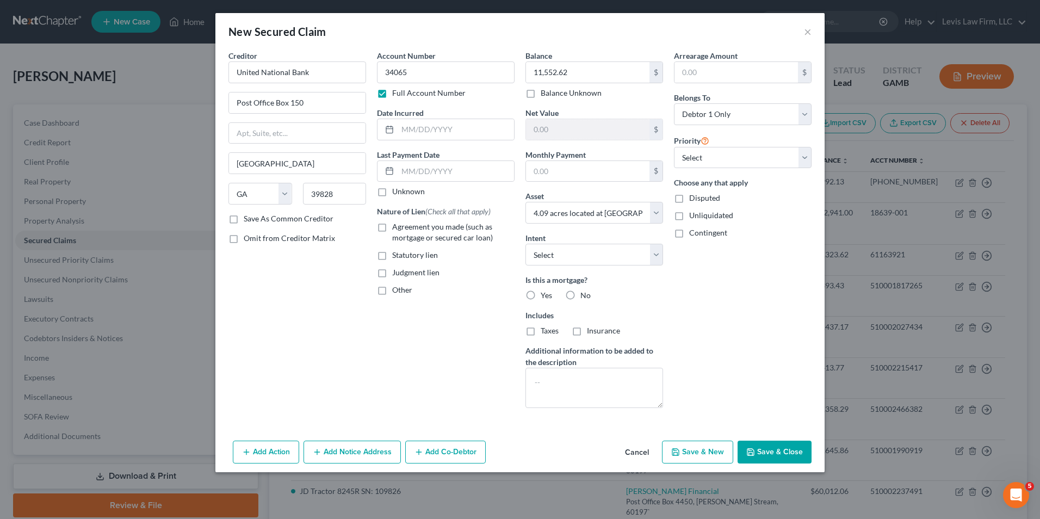
click at [769, 451] on button "Save & Close" at bounding box center [775, 452] width 74 height 23
select select
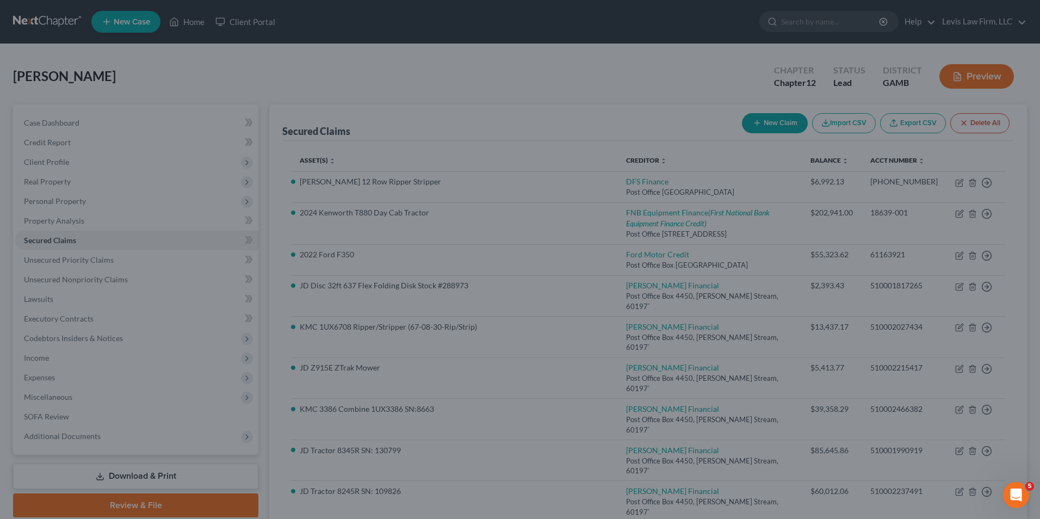
type input "37,043.38"
type input "0.00"
select select "30"
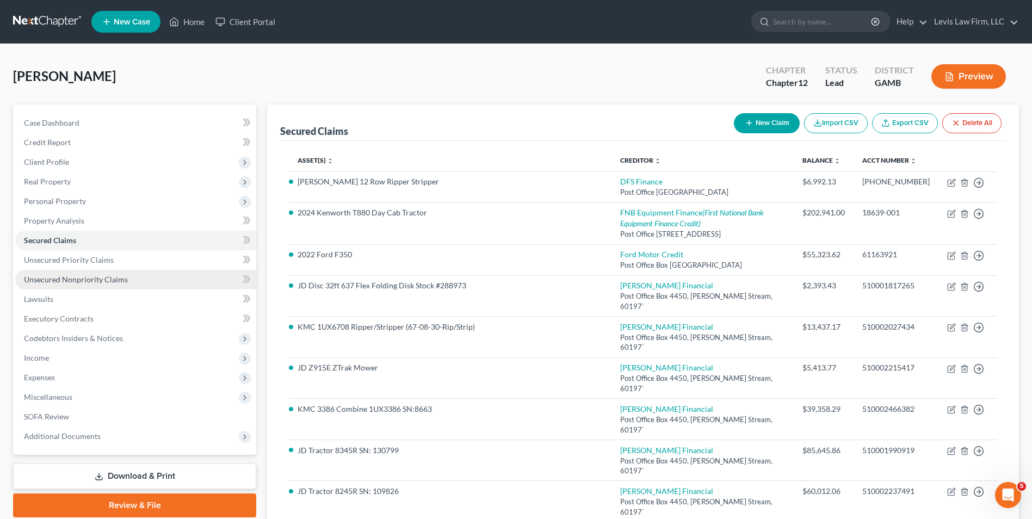
click at [78, 284] on link "Unsecured Nonpriority Claims" at bounding box center [135, 280] width 241 height 20
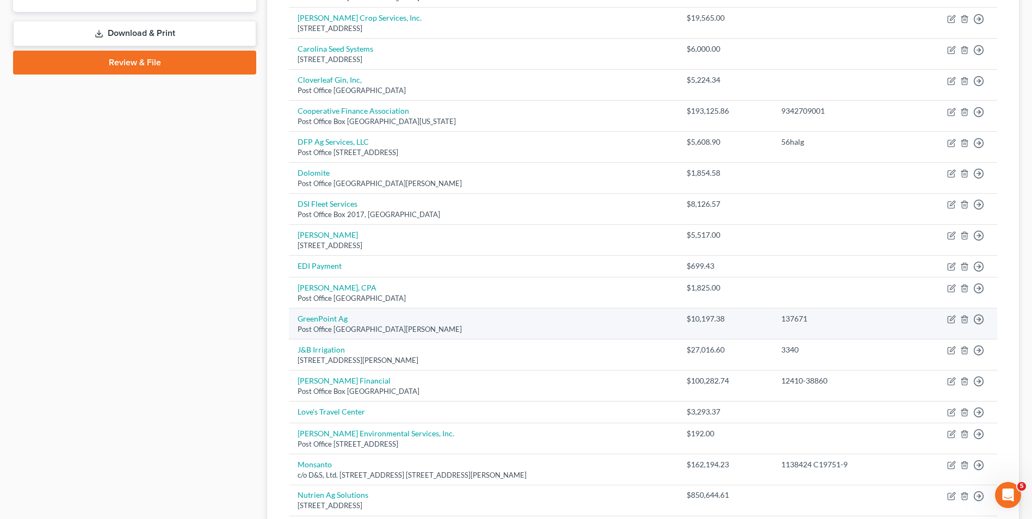
scroll to position [544, 0]
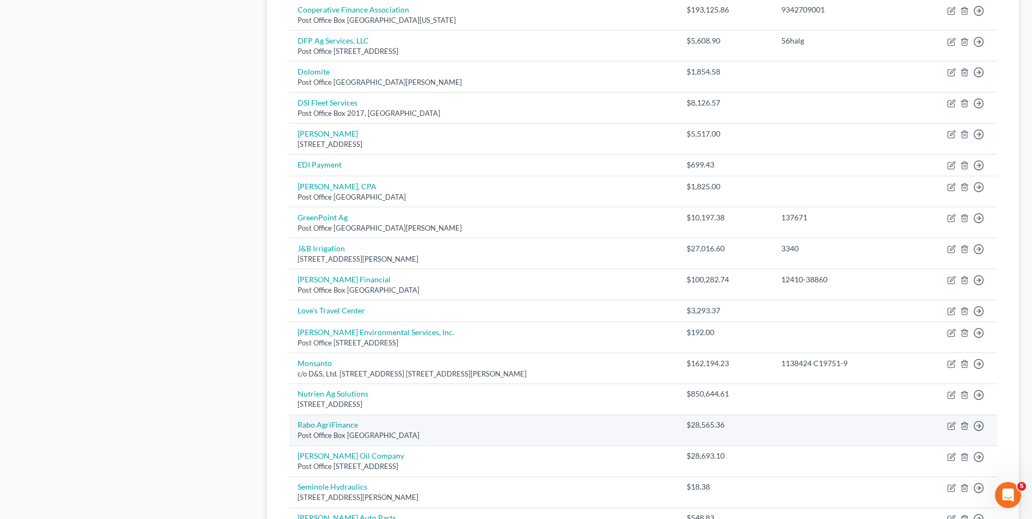
drag, startPoint x: 414, startPoint y: 338, endPoint x: 592, endPoint y: 437, distance: 204.1
click at [592, 437] on div "Post Office Box [GEOGRAPHIC_DATA]" at bounding box center [484, 435] width 372 height 10
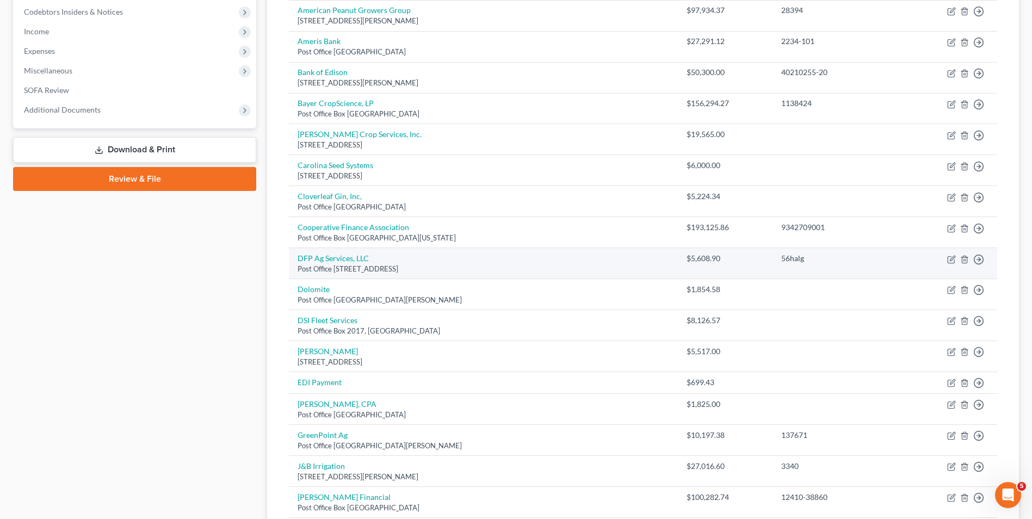
scroll to position [0, 0]
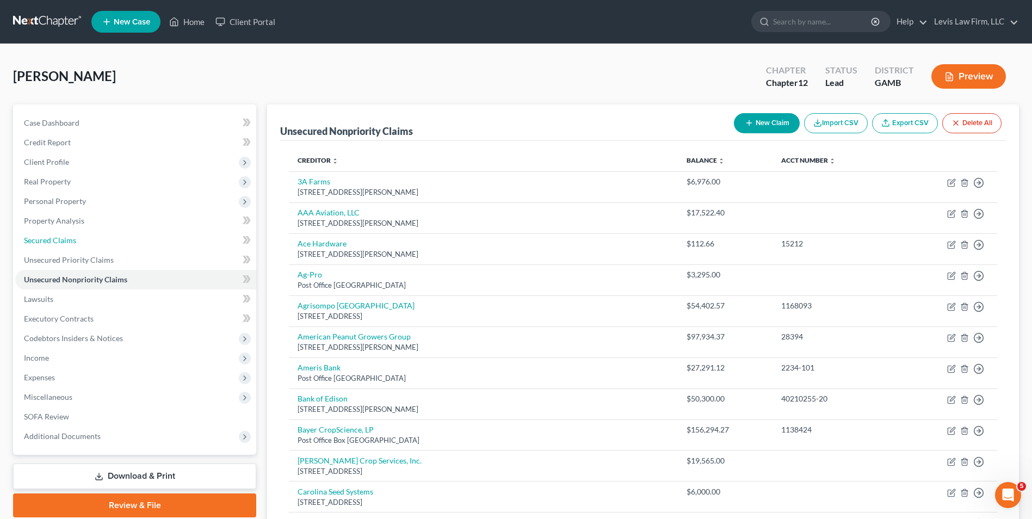
drag, startPoint x: 63, startPoint y: 240, endPoint x: 460, endPoint y: 307, distance: 402.3
click at [63, 240] on span "Secured Claims" at bounding box center [50, 240] width 52 height 9
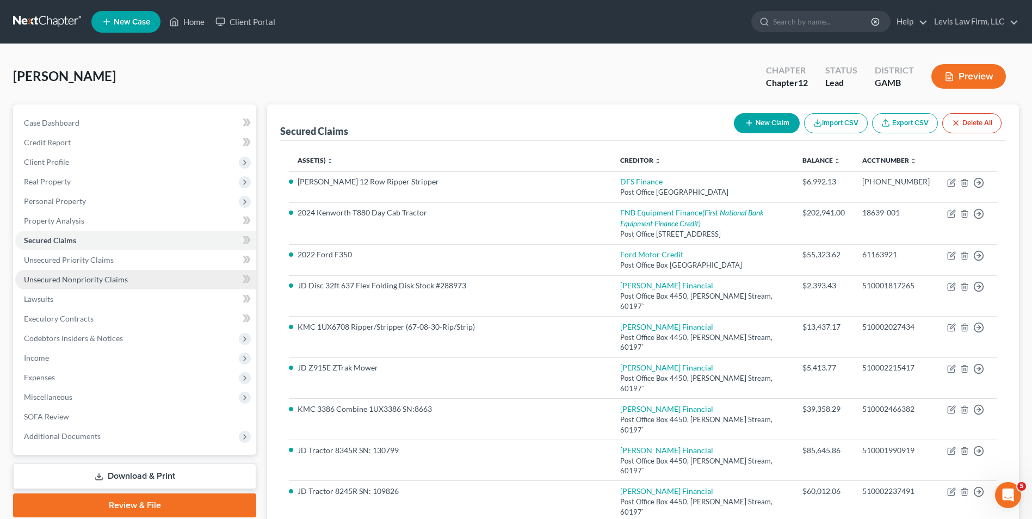
click at [77, 280] on span "Unsecured Nonpriority Claims" at bounding box center [76, 279] width 104 height 9
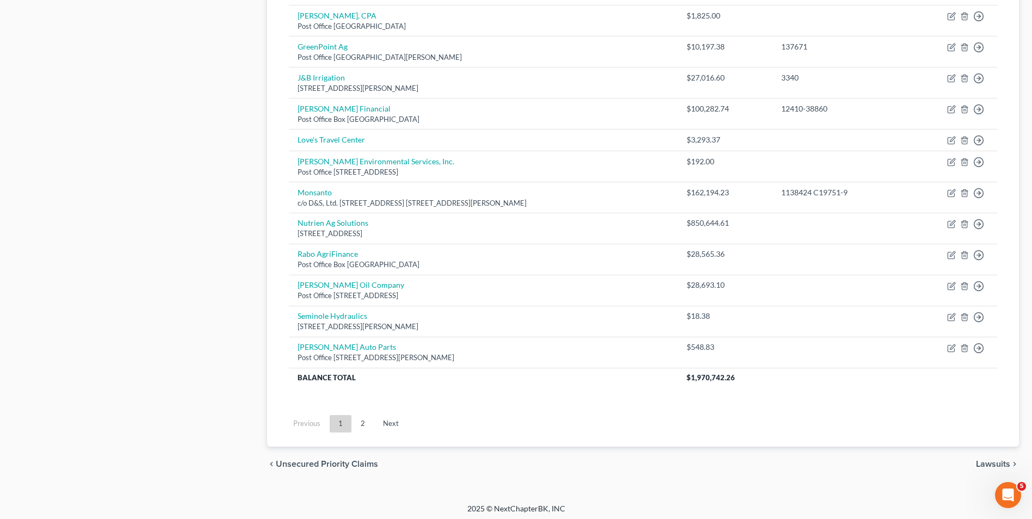
scroll to position [719, 0]
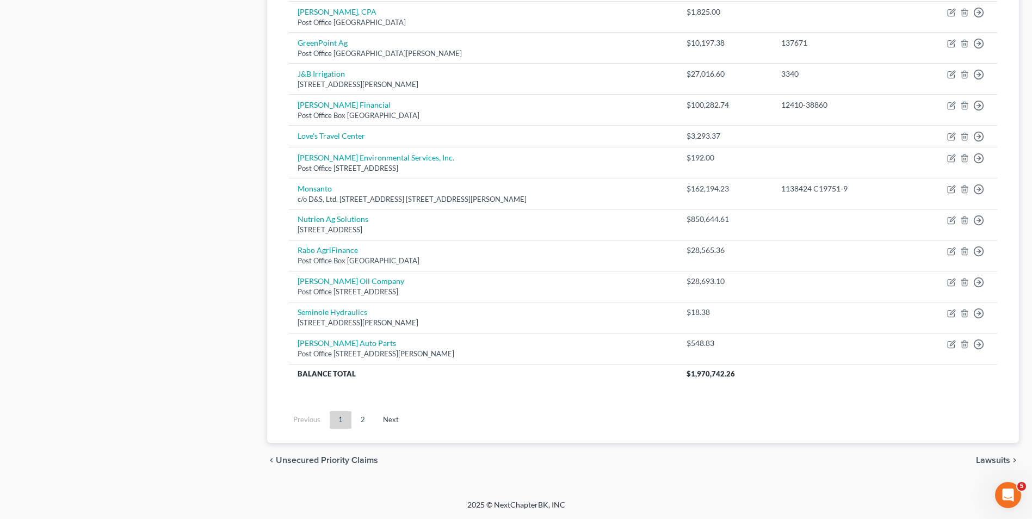
click at [388, 418] on link "Next" at bounding box center [390, 419] width 33 height 17
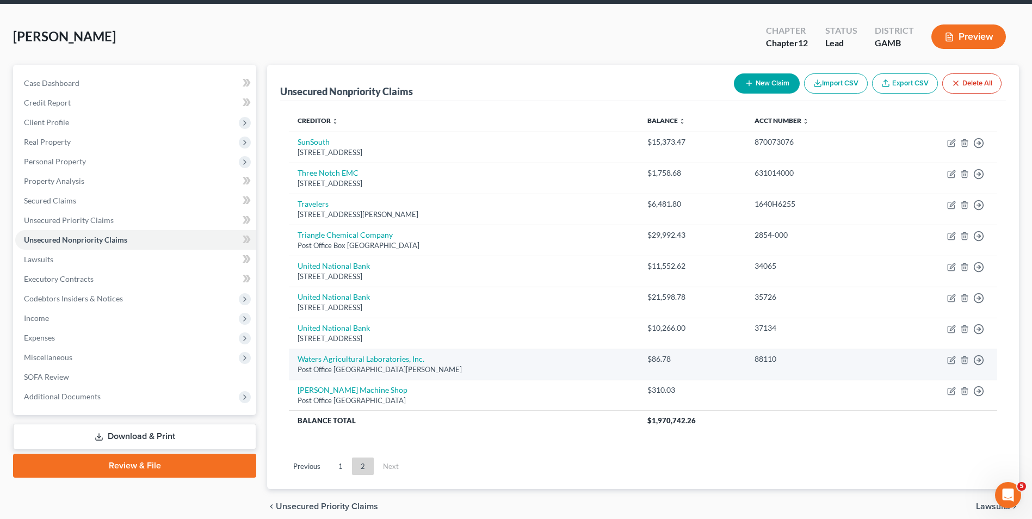
scroll to position [86, 0]
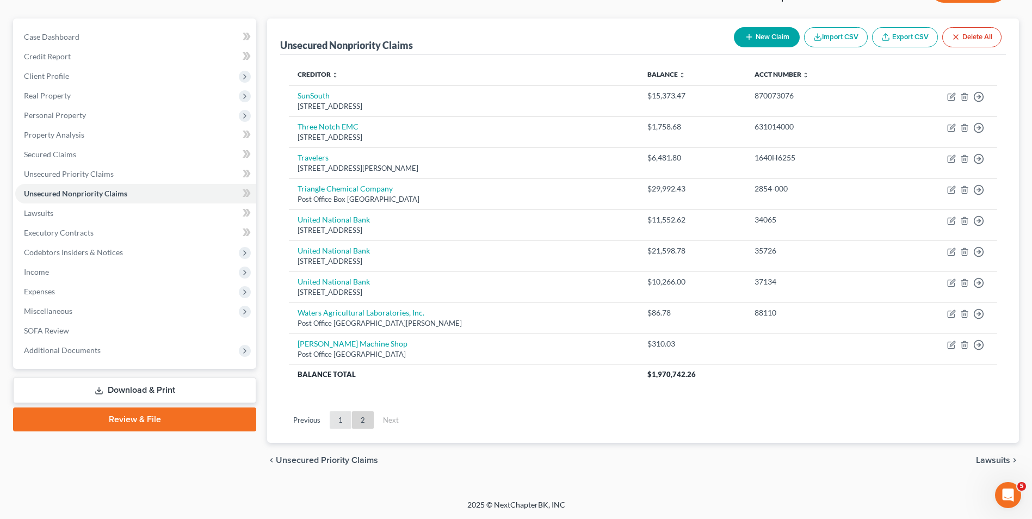
click at [341, 418] on link "1" at bounding box center [341, 419] width 22 height 17
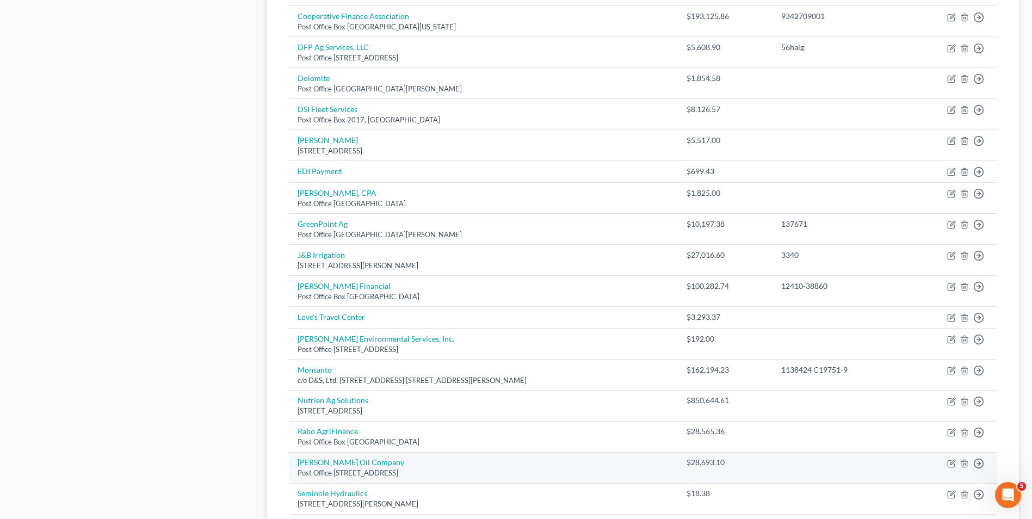
scroll to position [719, 0]
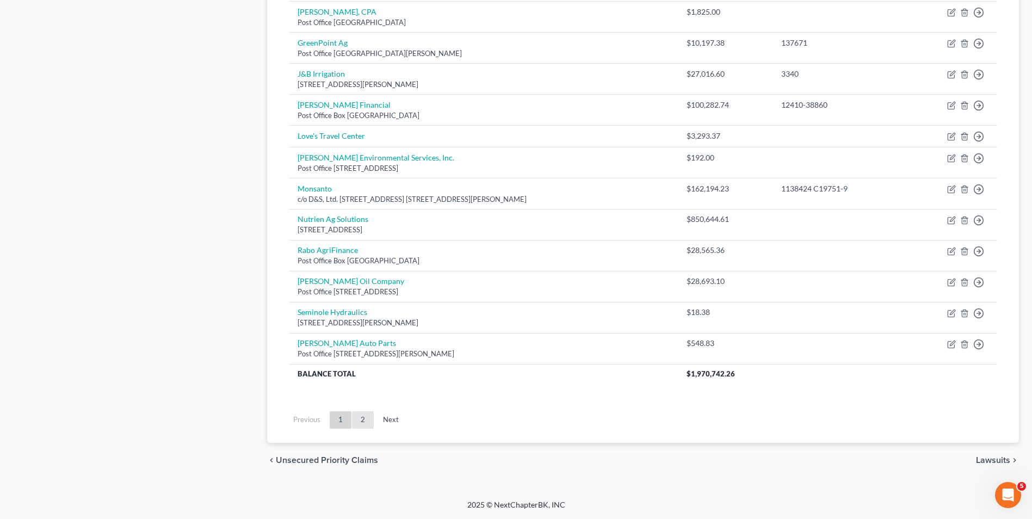
click at [362, 418] on link "2" at bounding box center [363, 419] width 22 height 17
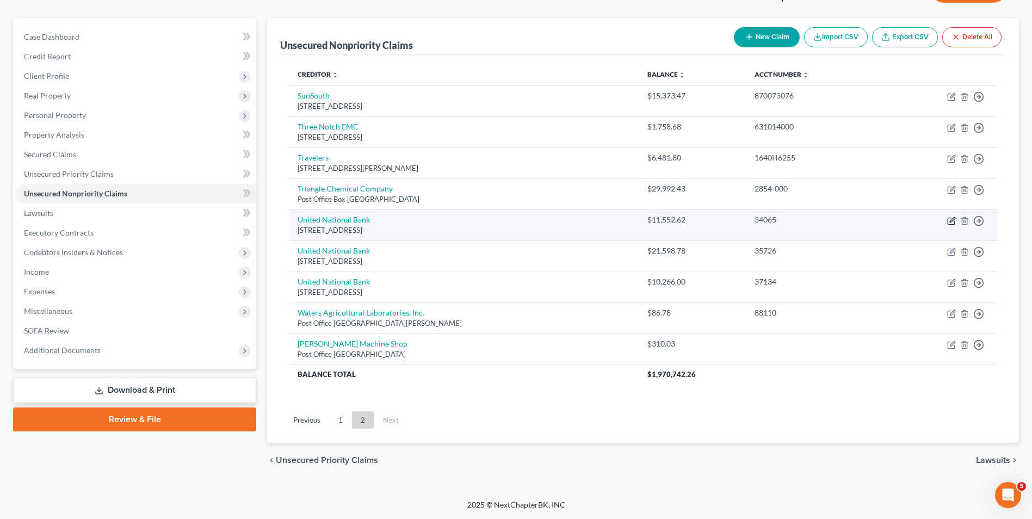
click at [952, 221] on icon "button" at bounding box center [952, 219] width 5 height 5
select select "10"
select select "18"
select select "0"
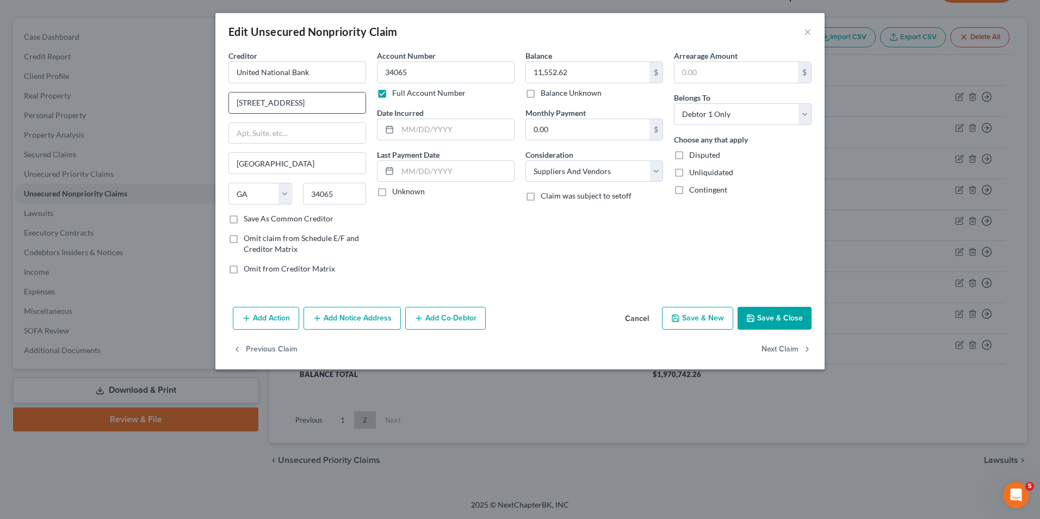
click at [313, 109] on input "[STREET_ADDRESS]" at bounding box center [297, 102] width 137 height 21
type input "7"
type input "Post Office Box 150"
type input "39828"
click at [783, 319] on button "Save & Close" at bounding box center [775, 318] width 74 height 23
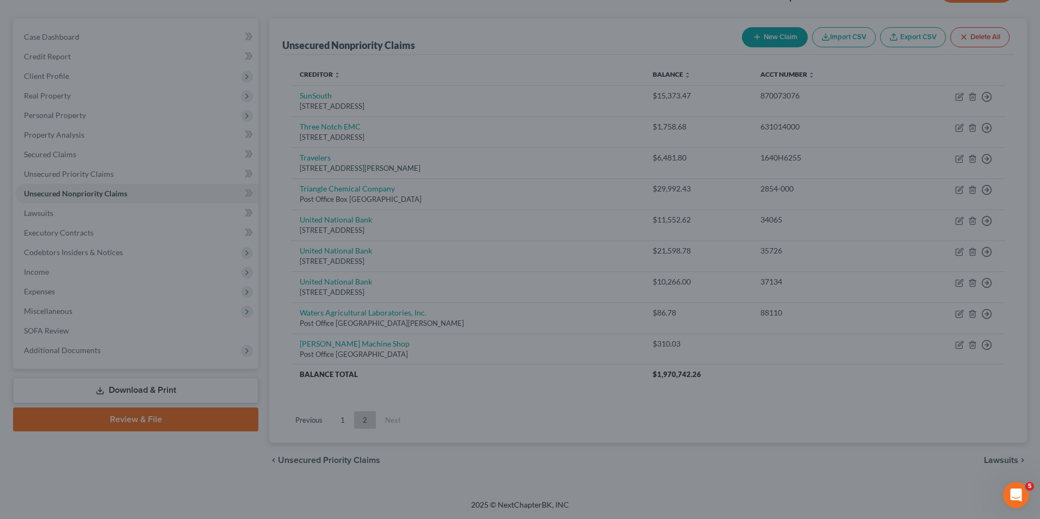
type input "0"
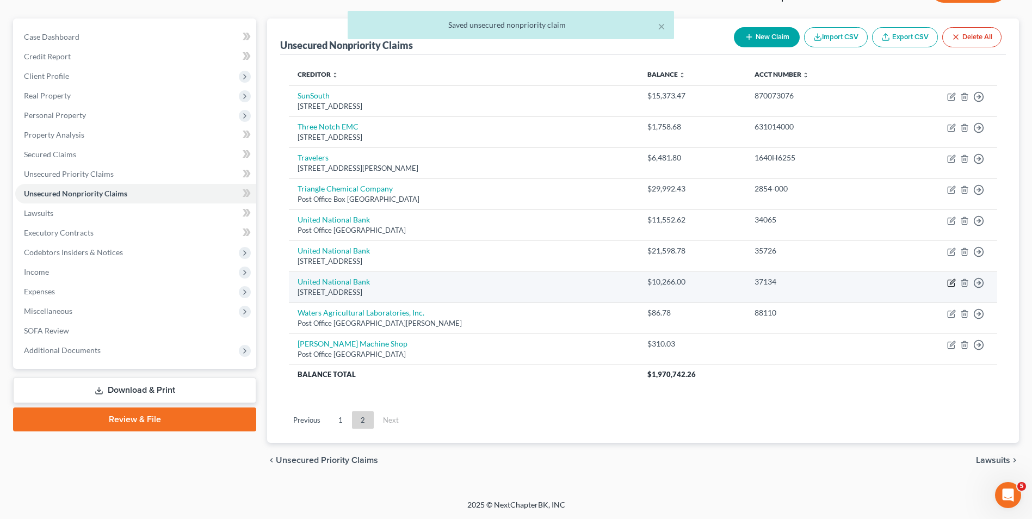
click at [952, 281] on icon "button" at bounding box center [952, 281] width 5 height 5
select select "10"
select select "18"
select select "0"
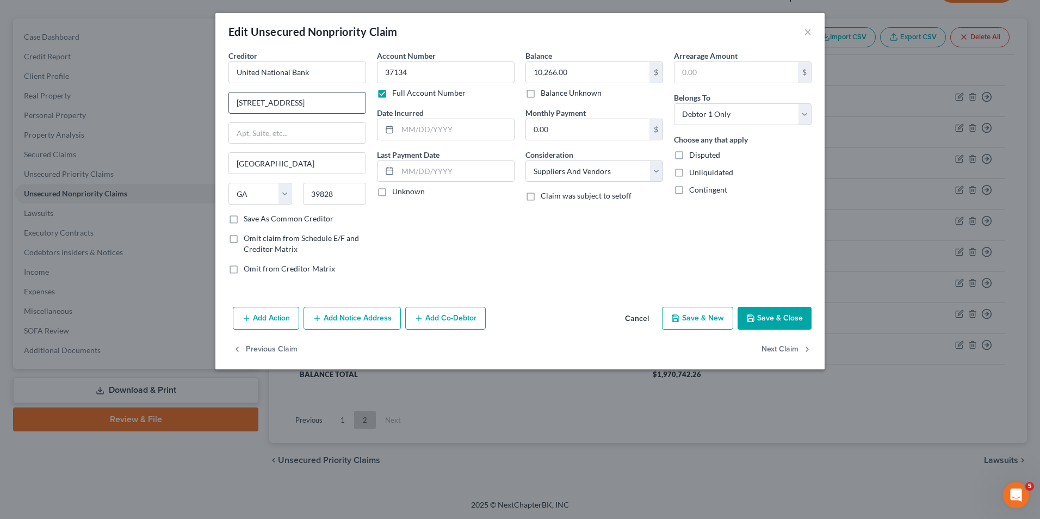
click at [307, 104] on input "[STREET_ADDRESS]" at bounding box center [297, 102] width 137 height 21
type input "7"
type input "Post Office Box 150"
click at [779, 319] on button "Save & Close" at bounding box center [775, 318] width 74 height 23
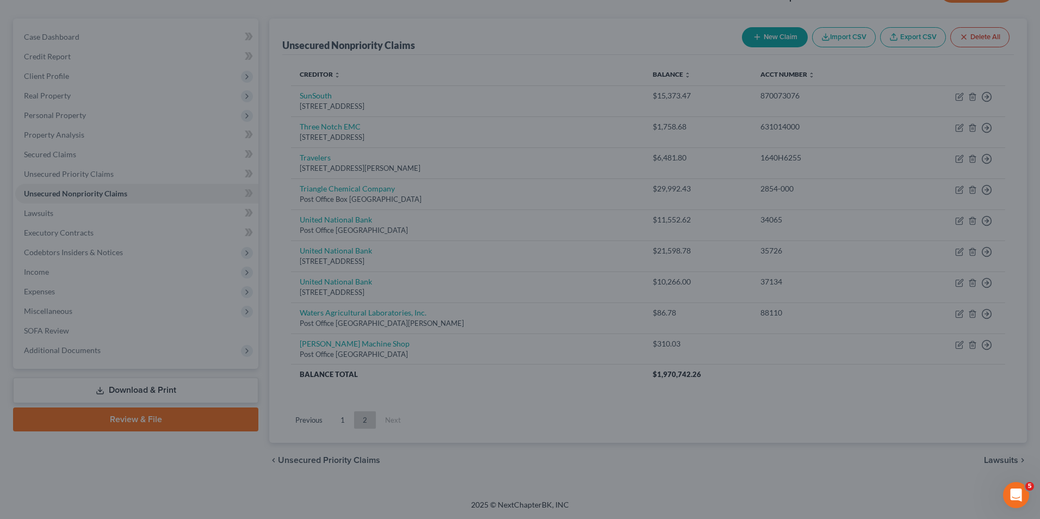
type input "0"
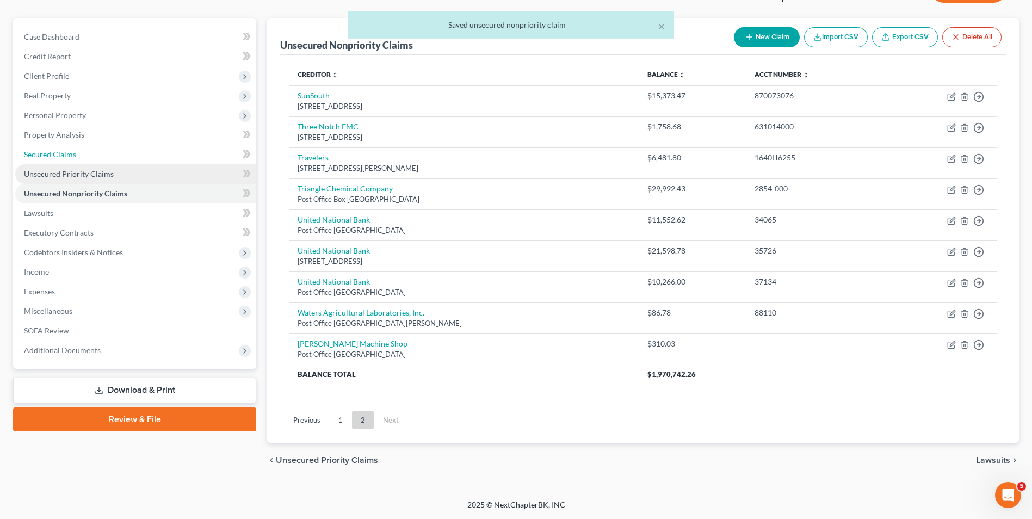
drag, startPoint x: 45, startPoint y: 159, endPoint x: 184, endPoint y: 223, distance: 152.7
click at [45, 159] on link "Secured Claims" at bounding box center [135, 155] width 241 height 20
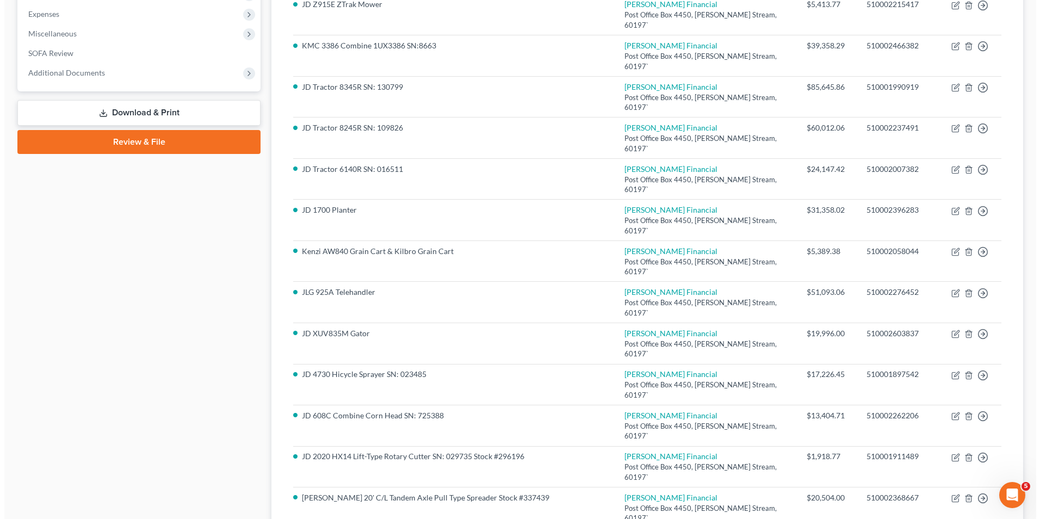
scroll to position [599, 0]
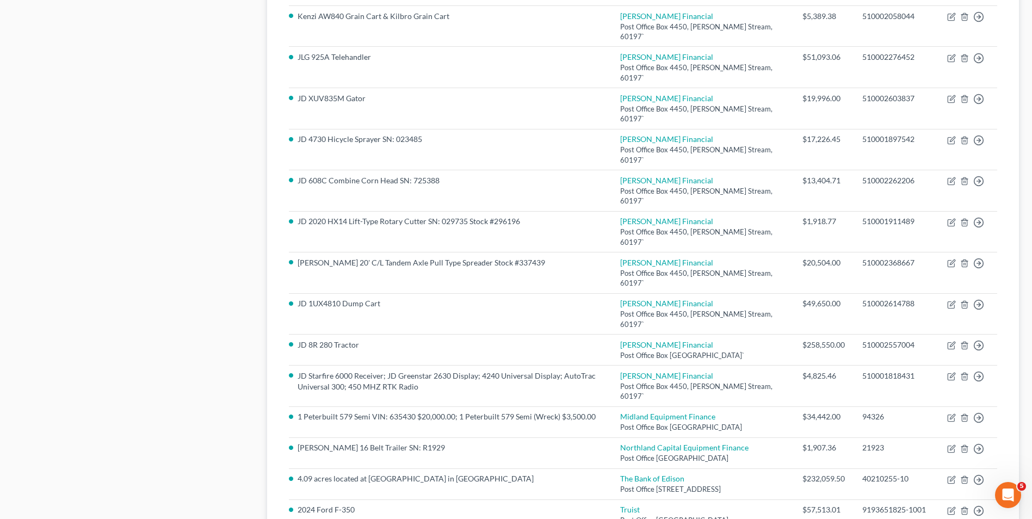
select select "10"
select select "0"
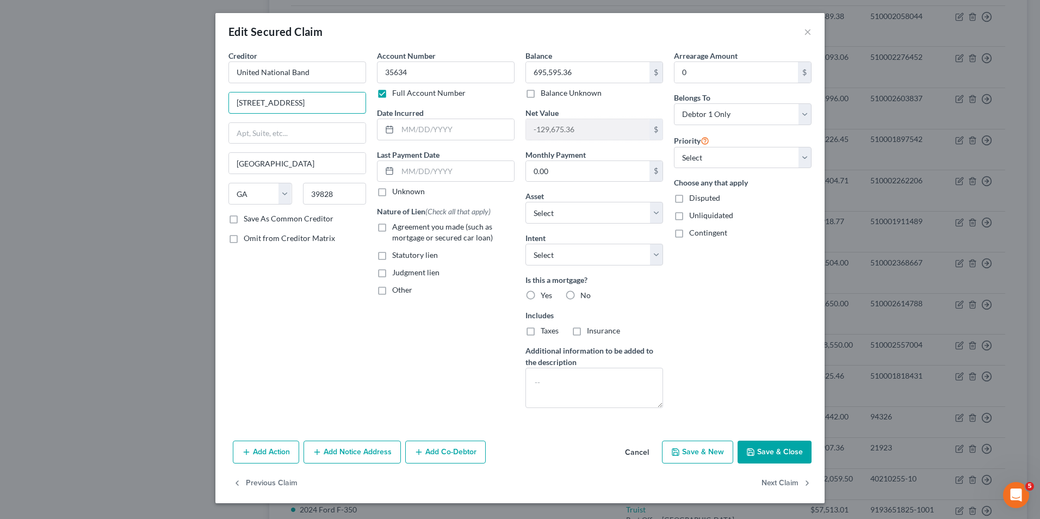
drag, startPoint x: 295, startPoint y: 104, endPoint x: 221, endPoint y: 112, distance: 74.3
click at [221, 112] on div "Creditor * United National Band [GEOGRAPHIC_DATA] [US_STATE][GEOGRAPHIC_DATA] […" at bounding box center [519, 243] width 609 height 386
type input "Post Office Box 150"
click at [779, 446] on button "Save & Close" at bounding box center [775, 452] width 74 height 23
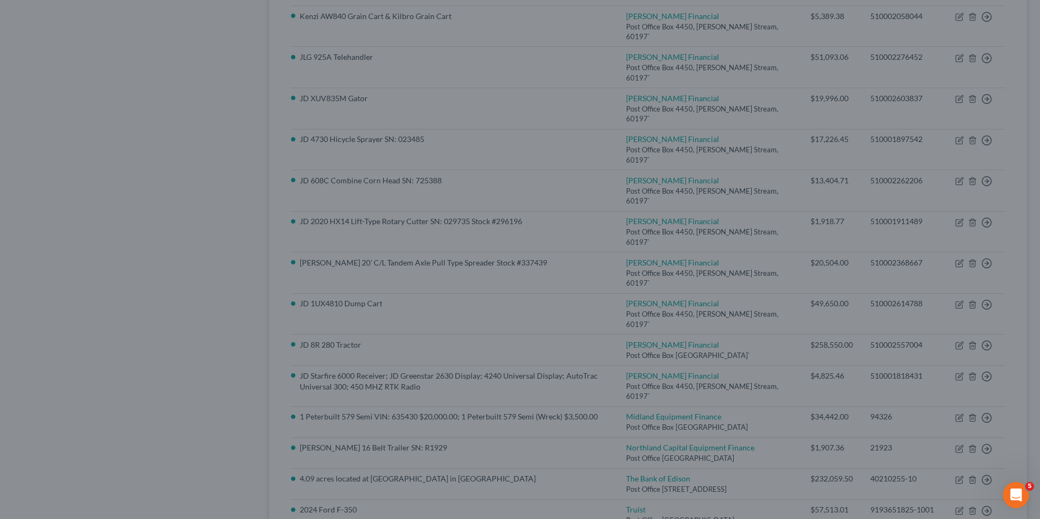
select select "24"
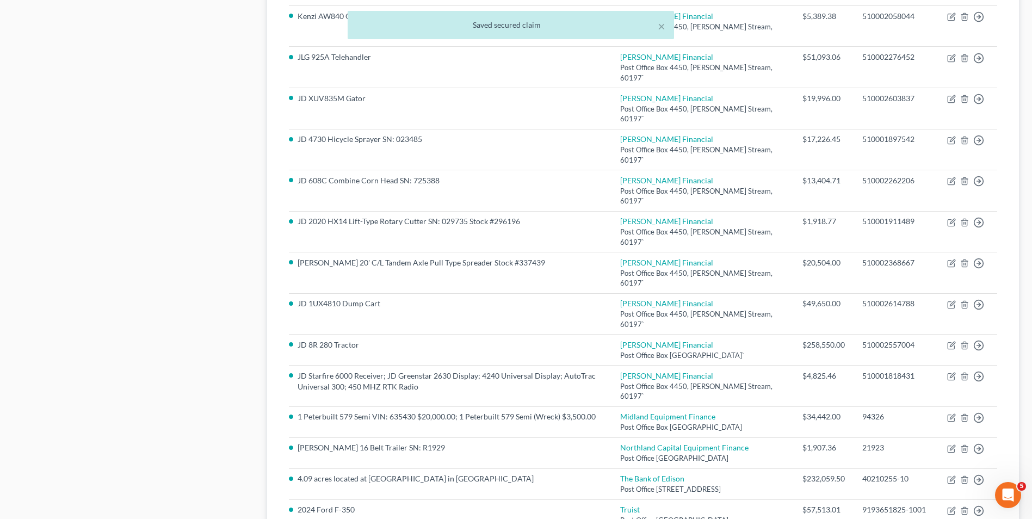
select select "10"
select select "0"
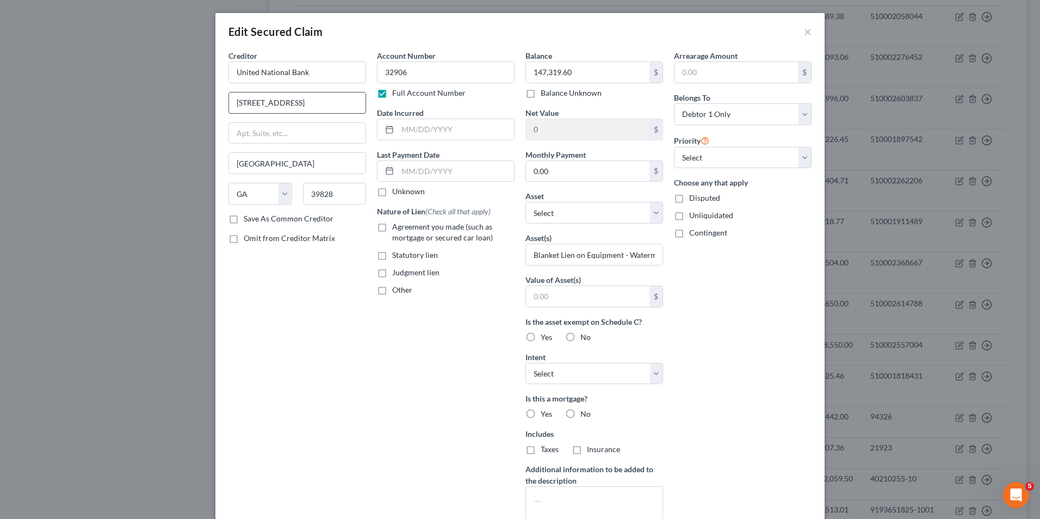
drag, startPoint x: 306, startPoint y: 103, endPoint x: 225, endPoint y: 103, distance: 80.5
click at [229, 103] on input "[STREET_ADDRESS]" at bounding box center [297, 102] width 137 height 21
type input "Post Office Box 150"
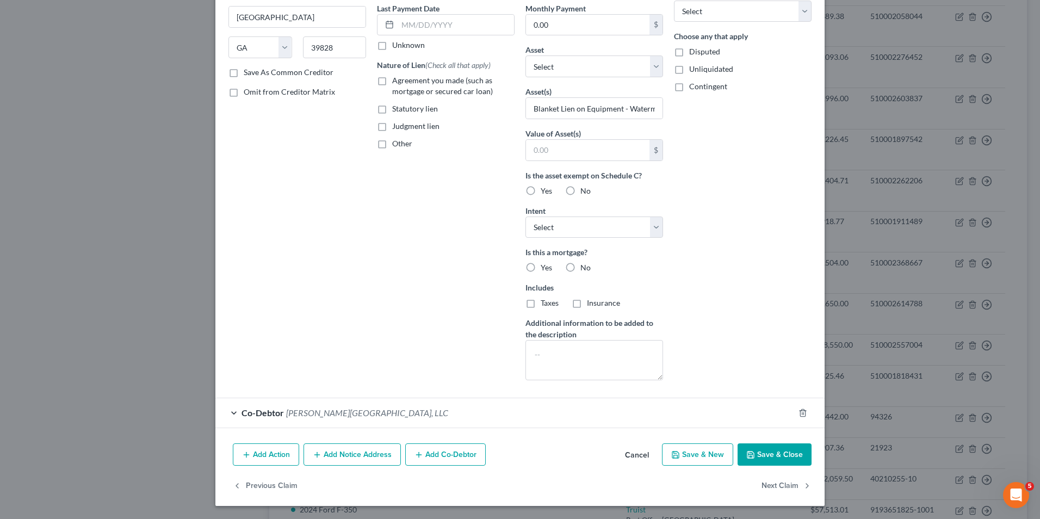
click at [770, 451] on button "Save & Close" at bounding box center [775, 454] width 74 height 23
type input "0"
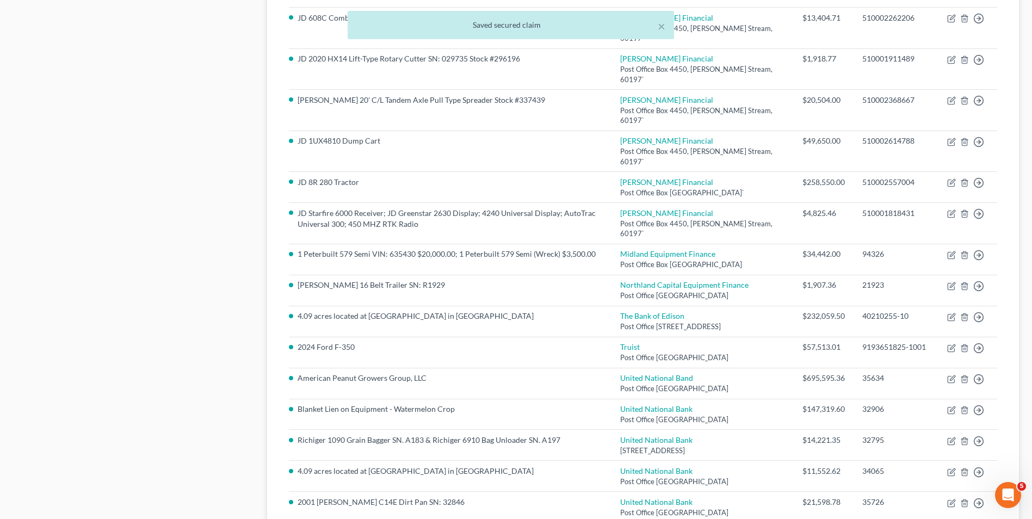
scroll to position [762, 0]
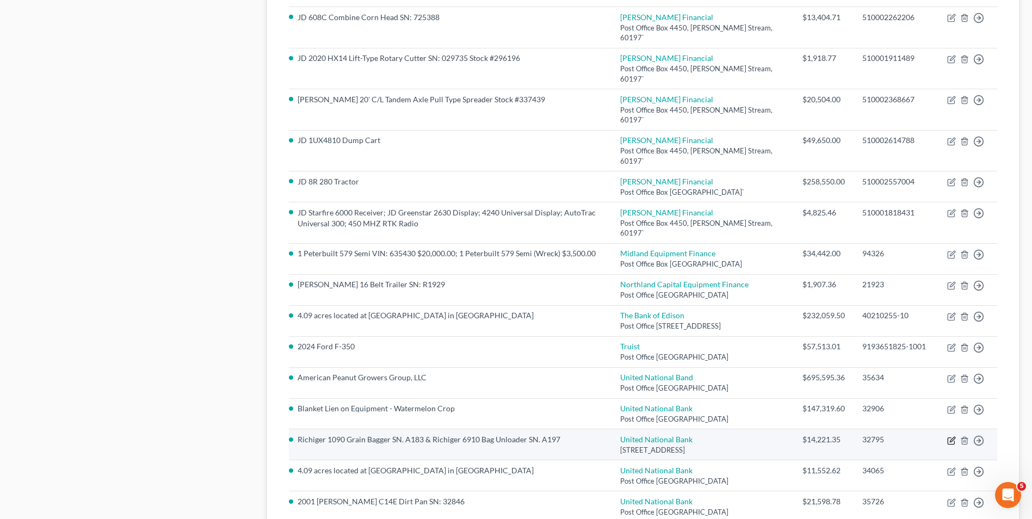
click at [952, 436] on icon "button" at bounding box center [951, 440] width 9 height 9
select select "10"
select select "0"
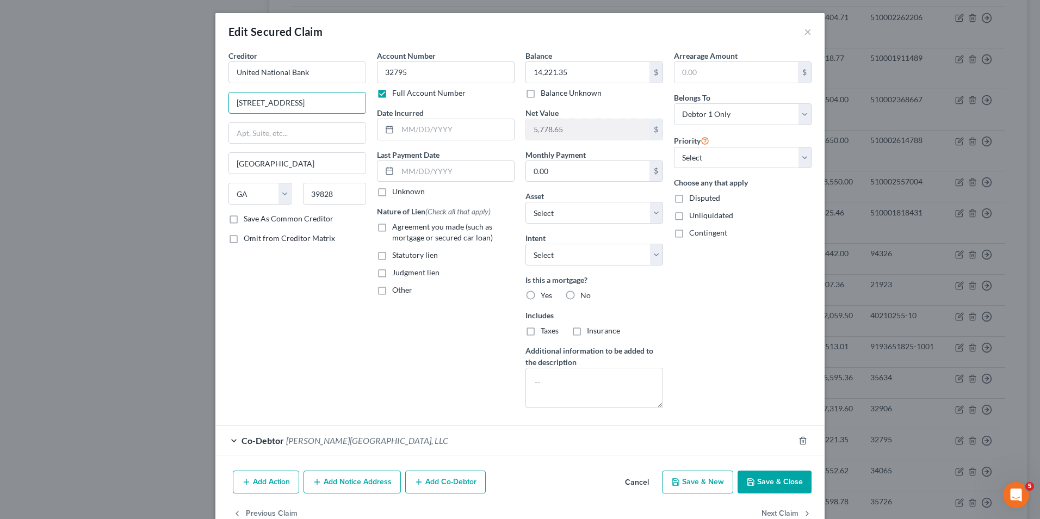
drag, startPoint x: 301, startPoint y: 102, endPoint x: 223, endPoint y: 106, distance: 77.9
click at [229, 106] on input "[STREET_ADDRESS]" at bounding box center [297, 102] width 137 height 21
type input "Post Office Box 150"
click at [756, 478] on button "Save & Close" at bounding box center [775, 482] width 74 height 23
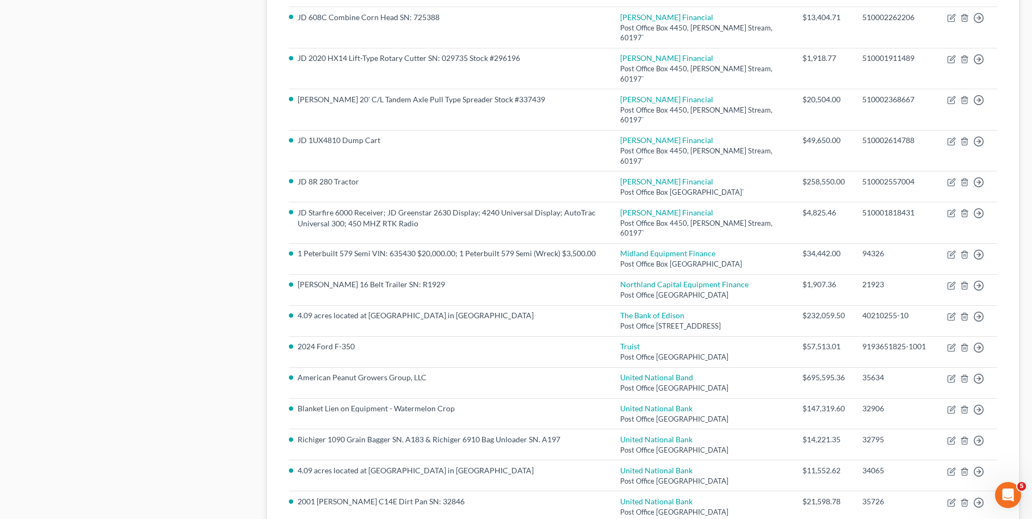
select select "10"
select select "0"
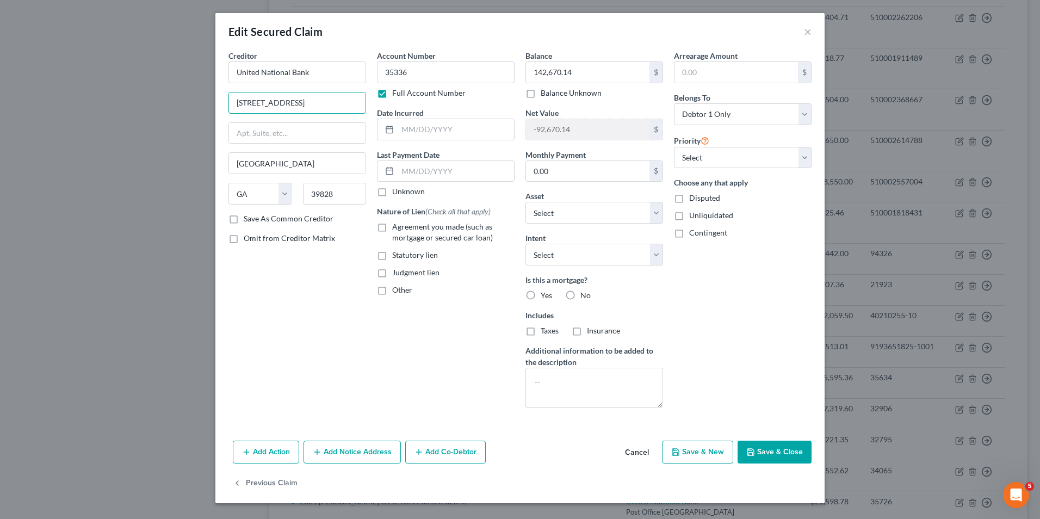
drag, startPoint x: 306, startPoint y: 102, endPoint x: 219, endPoint y: 109, distance: 87.3
click at [221, 109] on div "Creditor * United National Bank [STREET_ADDRESS][GEOGRAPHIC_DATA] [US_STATE][GE…" at bounding box center [519, 243] width 609 height 386
type input "Post Office Box 150"
click at [761, 451] on button "Save & Close" at bounding box center [775, 452] width 74 height 23
select select "27"
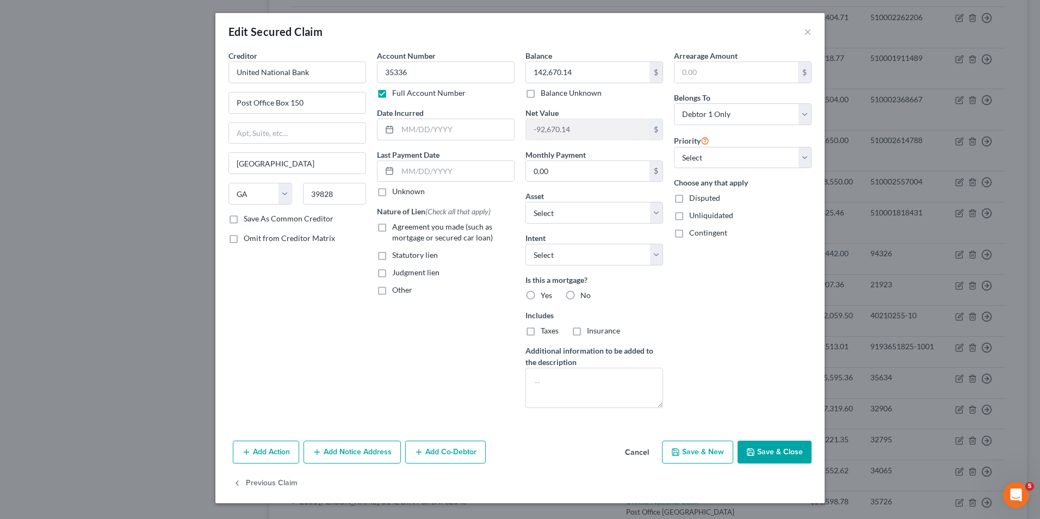
type input "0"
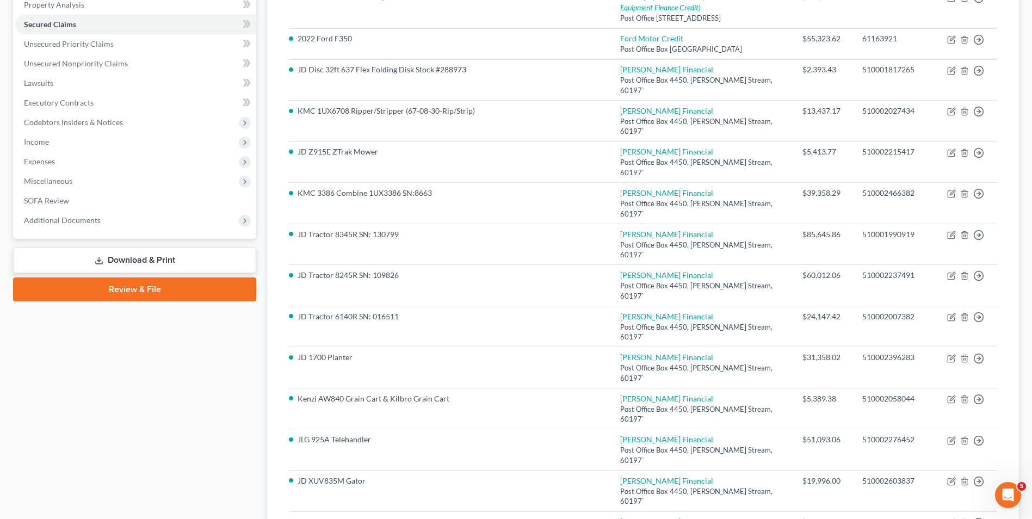
scroll to position [0, 0]
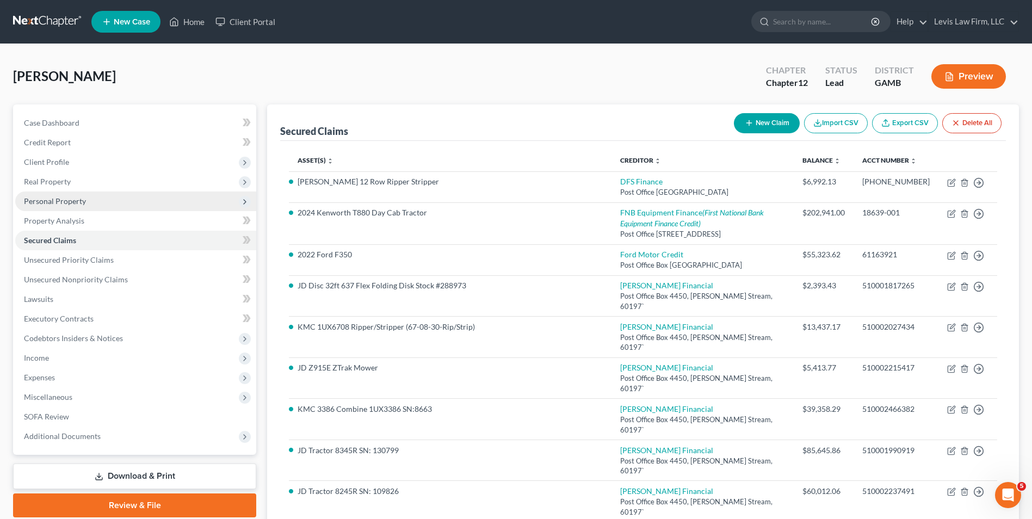
click at [72, 199] on span "Personal Property" at bounding box center [55, 200] width 62 height 9
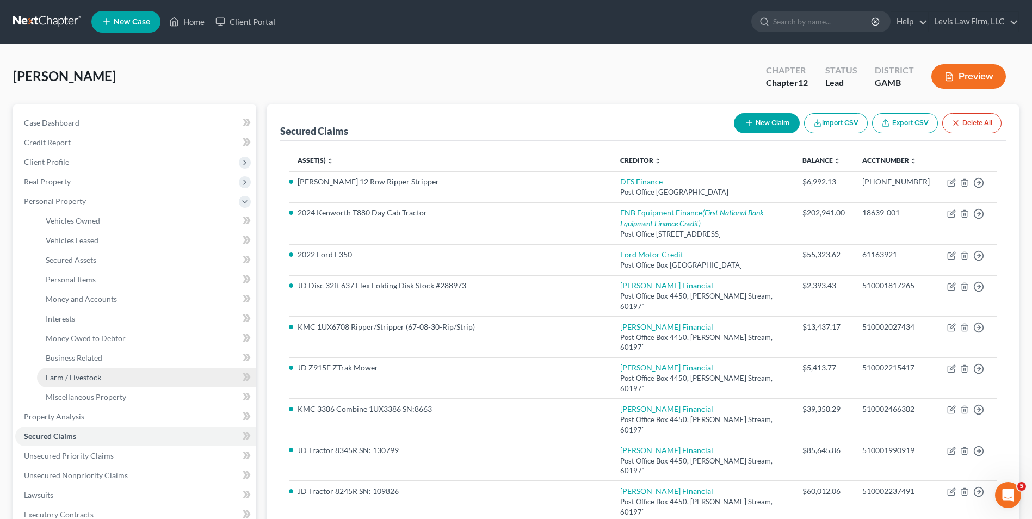
click at [83, 377] on span "Farm / Livestock" at bounding box center [73, 377] width 55 height 9
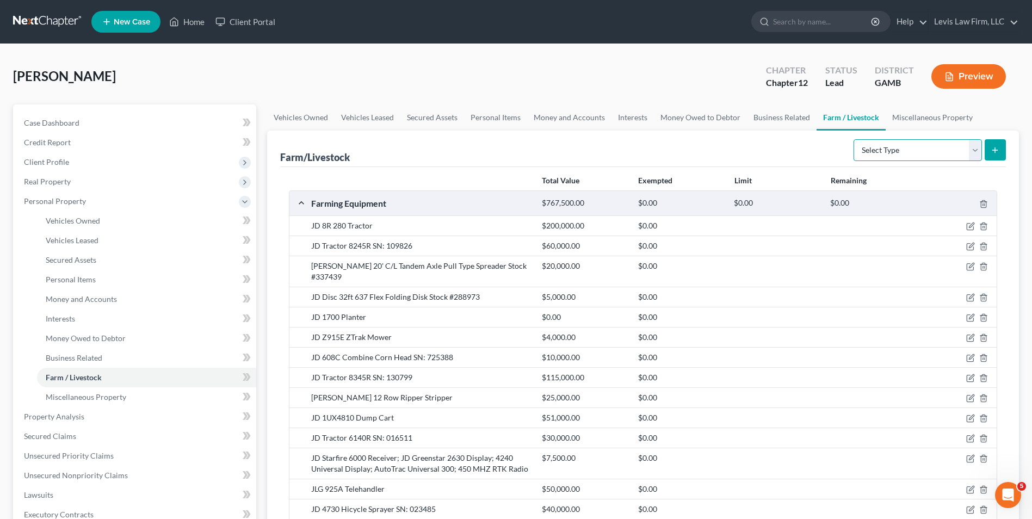
click at [975, 149] on select "Select Type Animals & Livestock Crops: Growing or Harvested Farming Equipment F…" at bounding box center [918, 150] width 128 height 22
select select "farming_equipment"
click at [855, 139] on select "Select Type Animals & Livestock Crops: Growing or Harvested Farming Equipment F…" at bounding box center [918, 150] width 128 height 22
click at [995, 146] on icon "submit" at bounding box center [995, 150] width 9 height 9
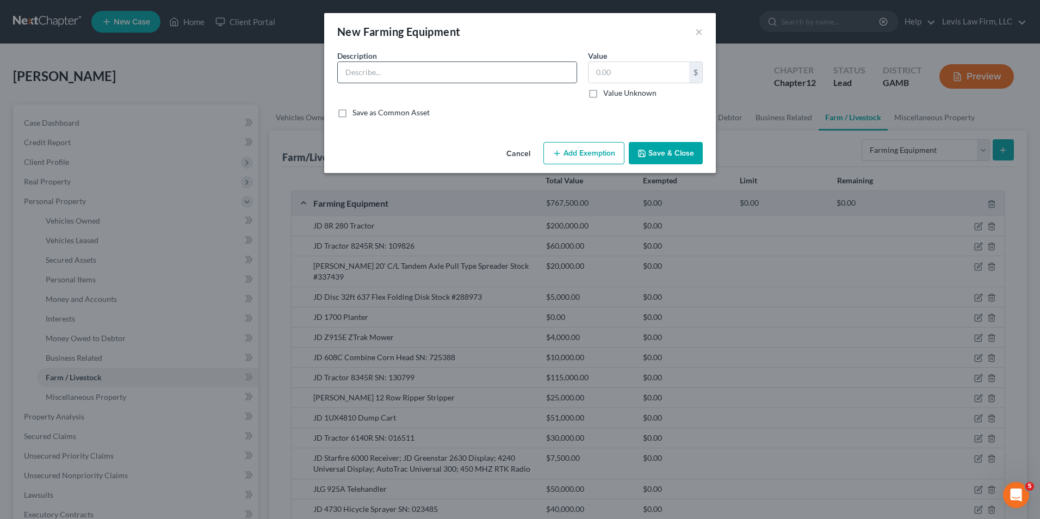
click at [350, 73] on input "text" at bounding box center [457, 72] width 239 height 21
type input "See Exhibit "A" Attached Hereto"
click at [668, 157] on button "Save & Close" at bounding box center [666, 153] width 74 height 23
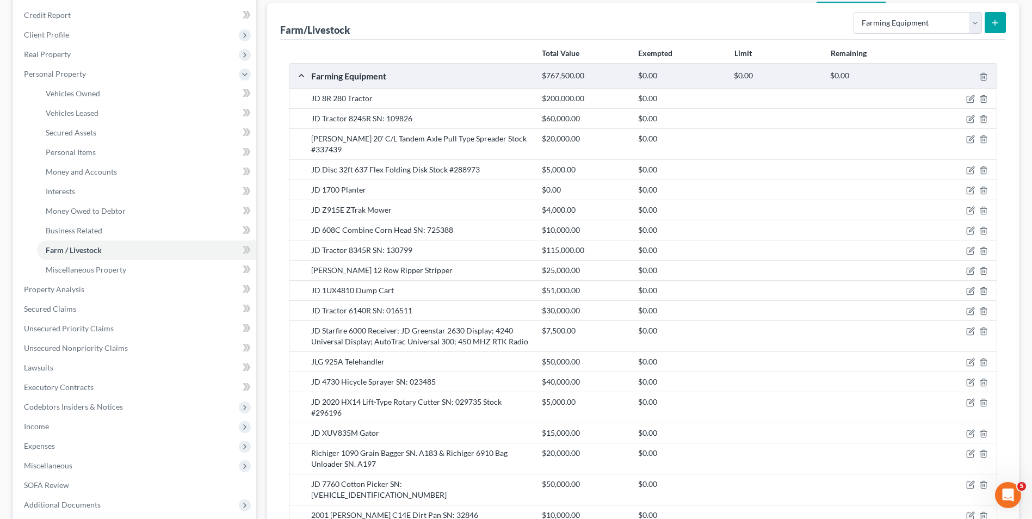
scroll to position [109, 0]
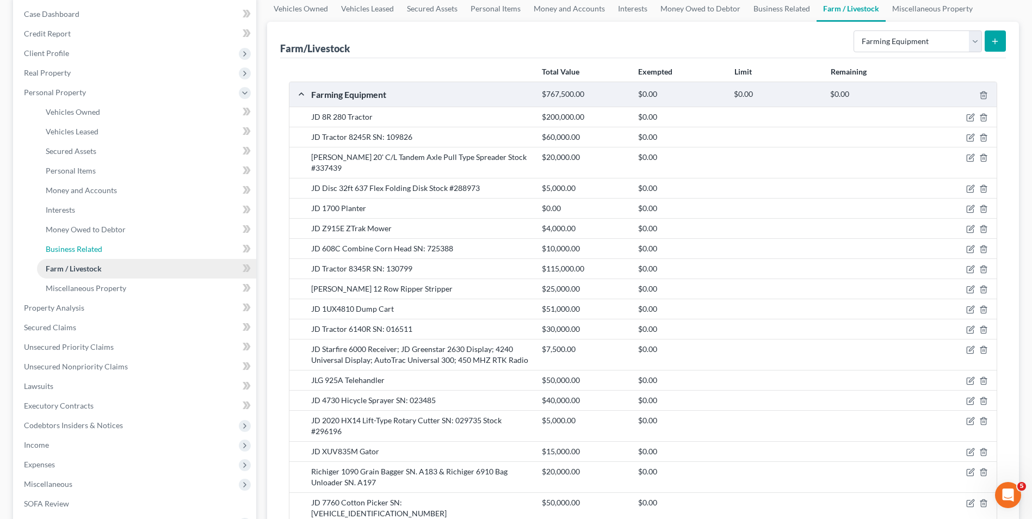
click at [91, 249] on span "Business Related" at bounding box center [74, 248] width 57 height 9
